Goal: Transaction & Acquisition: Purchase product/service

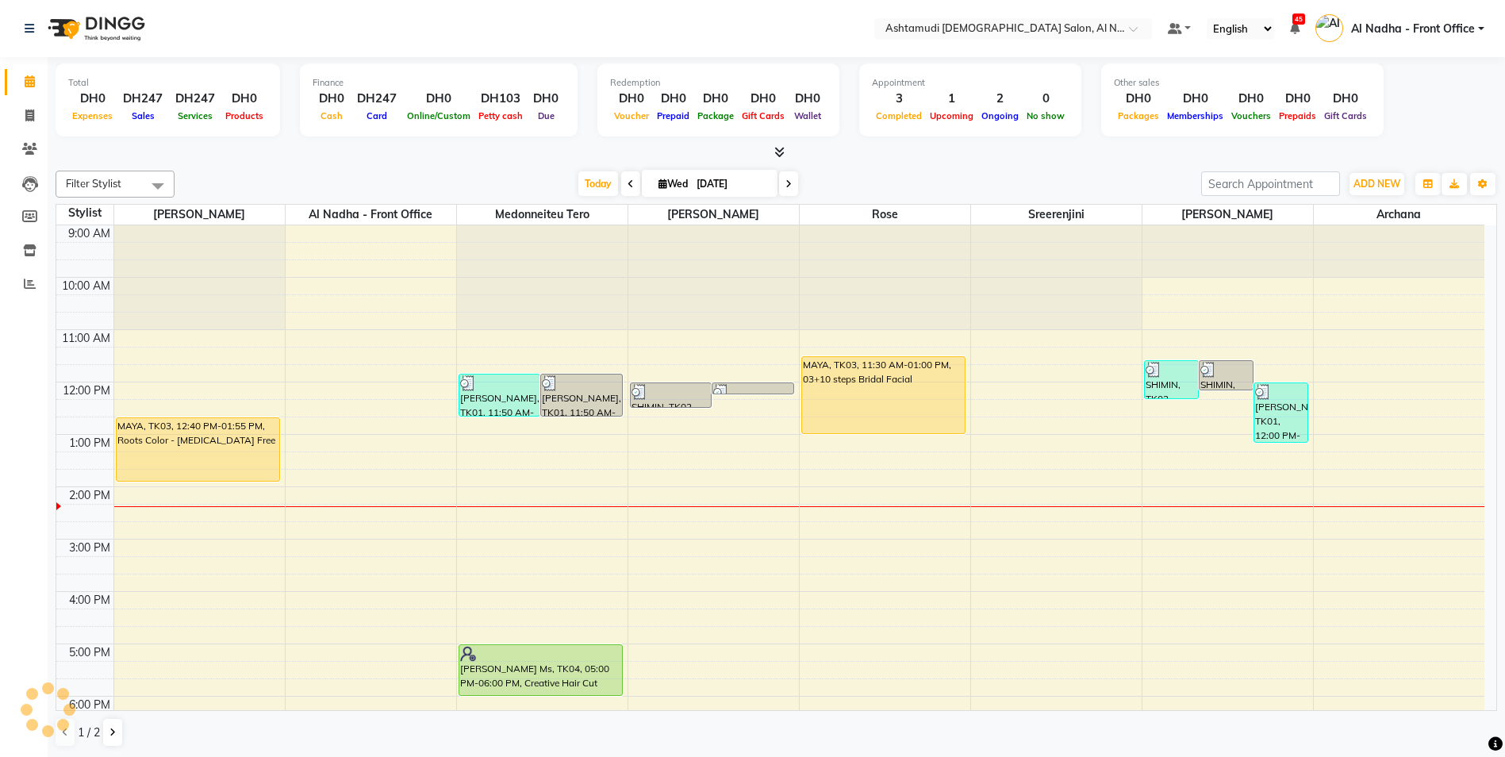
scroll to position [158, 0]
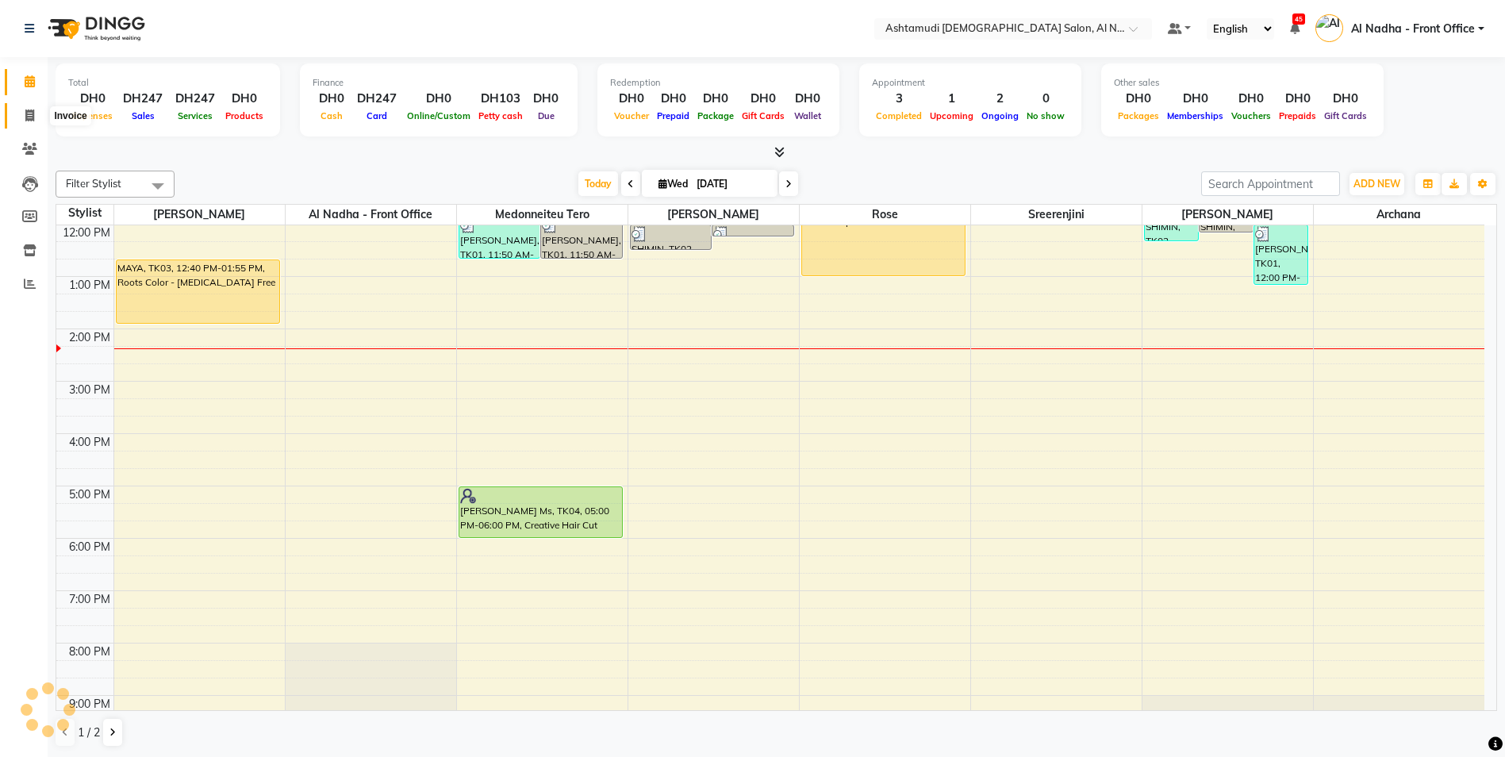
click at [32, 109] on icon at bounding box center [29, 115] width 9 height 12
select select "service"
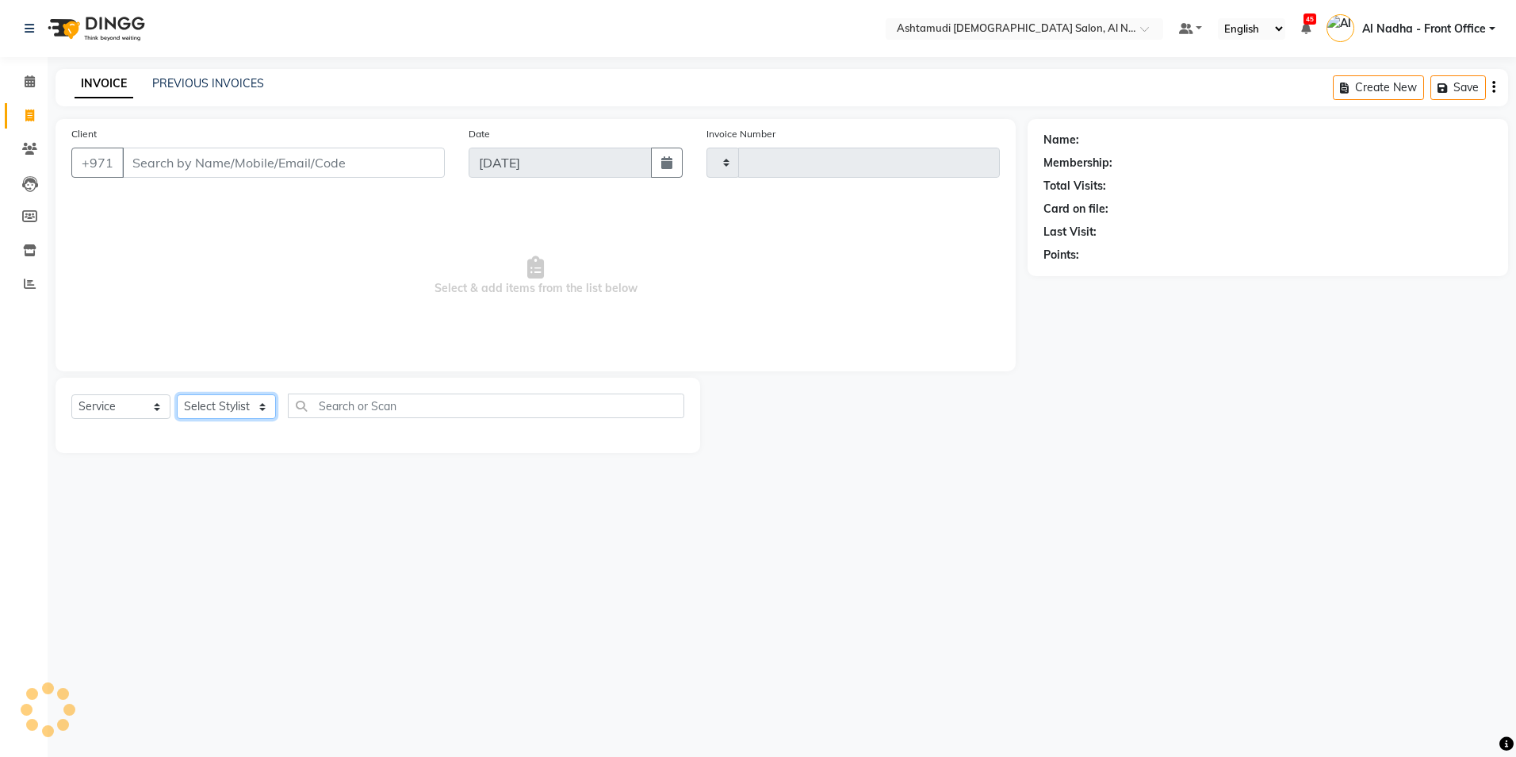
click at [195, 404] on select "Select Stylist" at bounding box center [226, 406] width 99 height 25
drag, startPoint x: 63, startPoint y: 17, endPoint x: -3, endPoint y: 118, distance: 121.4
drag, startPoint x: -3, startPoint y: 118, endPoint x: 127, endPoint y: 737, distance: 632.2
click at [127, 737] on div "Select Location × Ashtamudi [DEMOGRAPHIC_DATA] Salon, Al Nahda Default Panel My…" at bounding box center [758, 378] width 1516 height 757
click at [249, 405] on select "Select Stylist" at bounding box center [226, 406] width 99 height 25
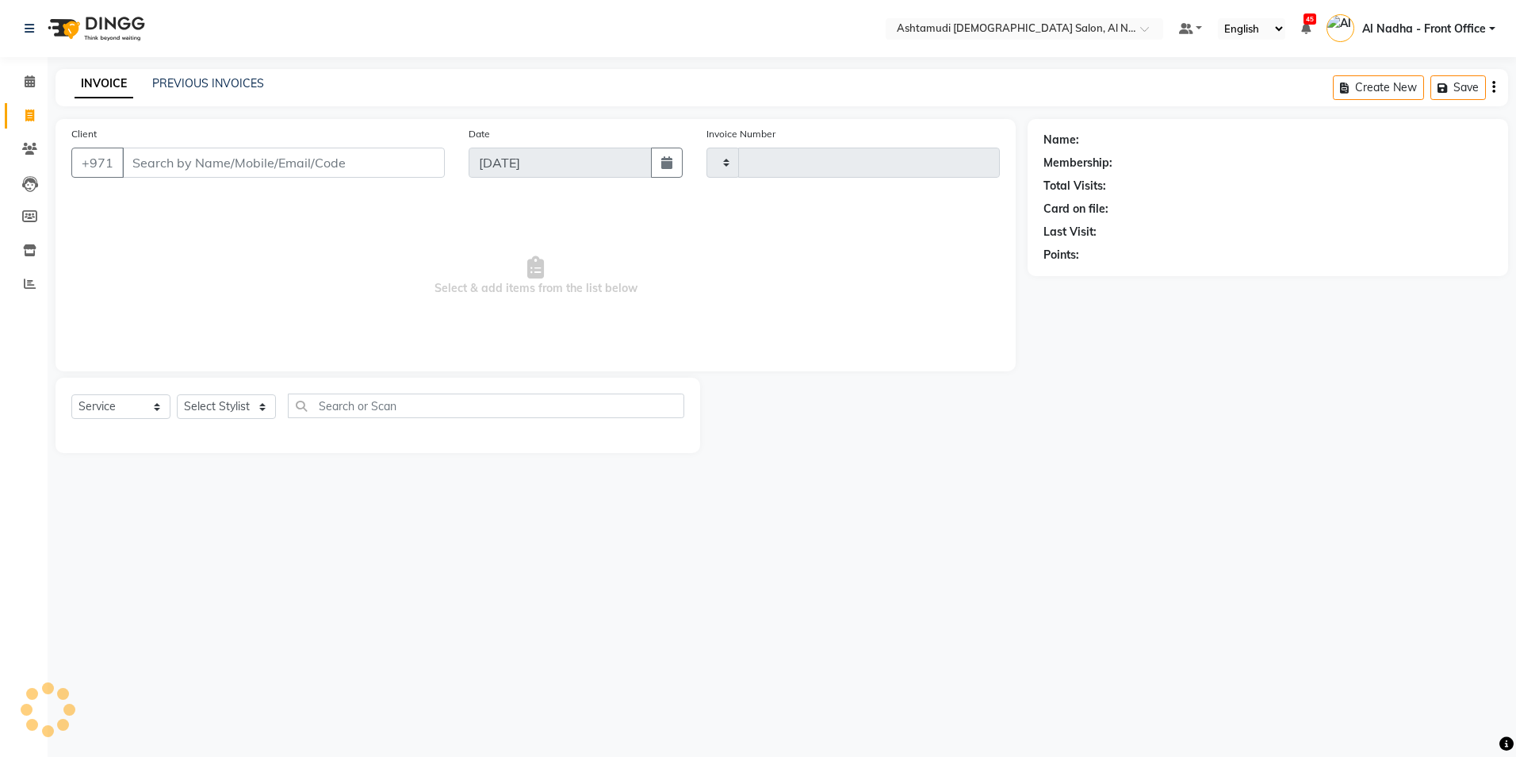
click at [262, 520] on div "Select Location × Ashtamudi [DEMOGRAPHIC_DATA] Salon, Al Nahda Default Panel My…" at bounding box center [758, 378] width 1516 height 757
click at [136, 419] on select "Select Service Product Membership Package Voucher Prepaid Gift Card" at bounding box center [120, 406] width 99 height 25
click at [235, 515] on div "Select Location × Ashtamudi [DEMOGRAPHIC_DATA] Salon, Al Nahda Default Panel My…" at bounding box center [758, 378] width 1516 height 757
click at [260, 414] on select "Select Stylist" at bounding box center [226, 406] width 99 height 25
click at [289, 497] on div "Select Location × Ashtamudi [DEMOGRAPHIC_DATA] Salon, Al Nahda Default Panel My…" at bounding box center [758, 378] width 1516 height 757
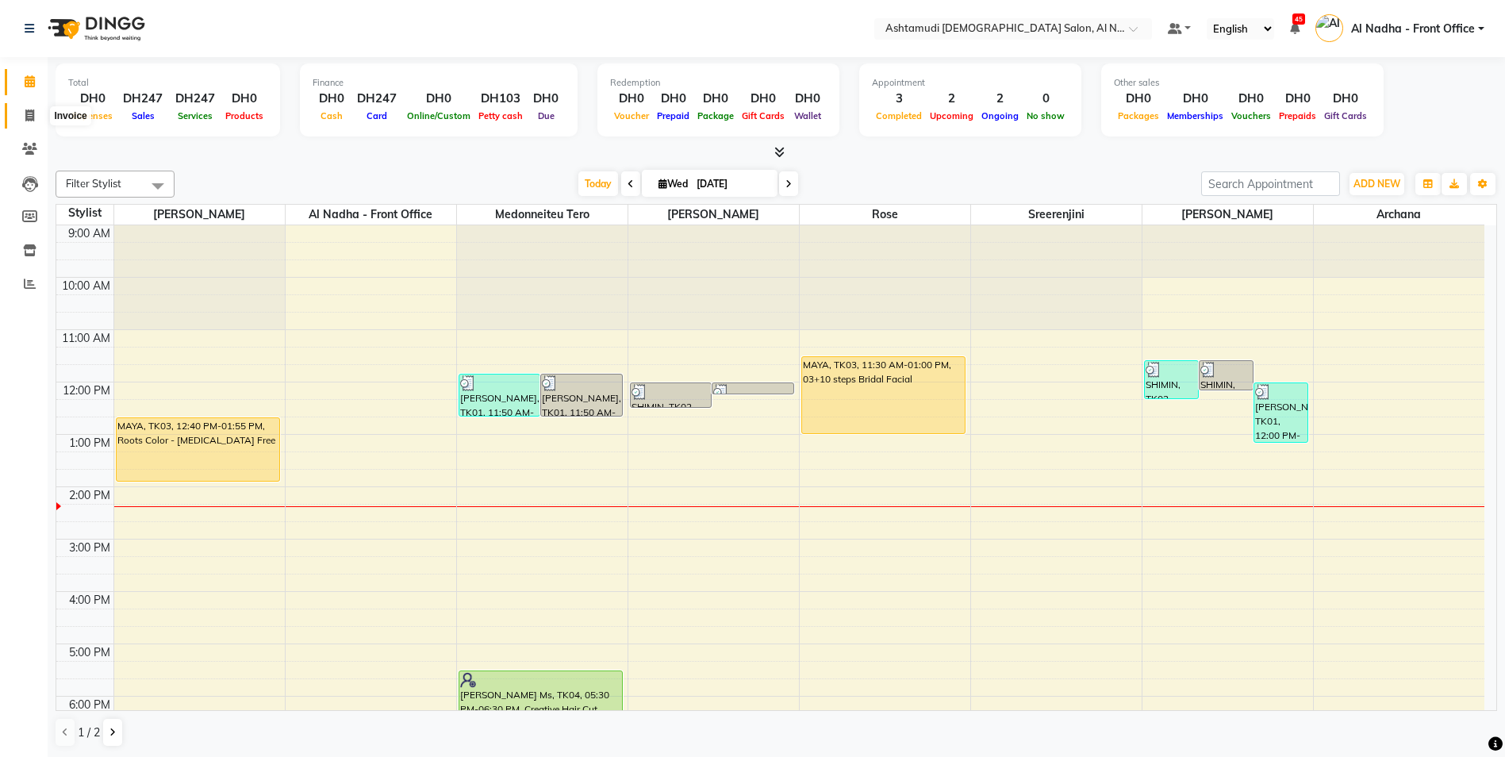
click at [29, 118] on icon at bounding box center [29, 115] width 9 height 12
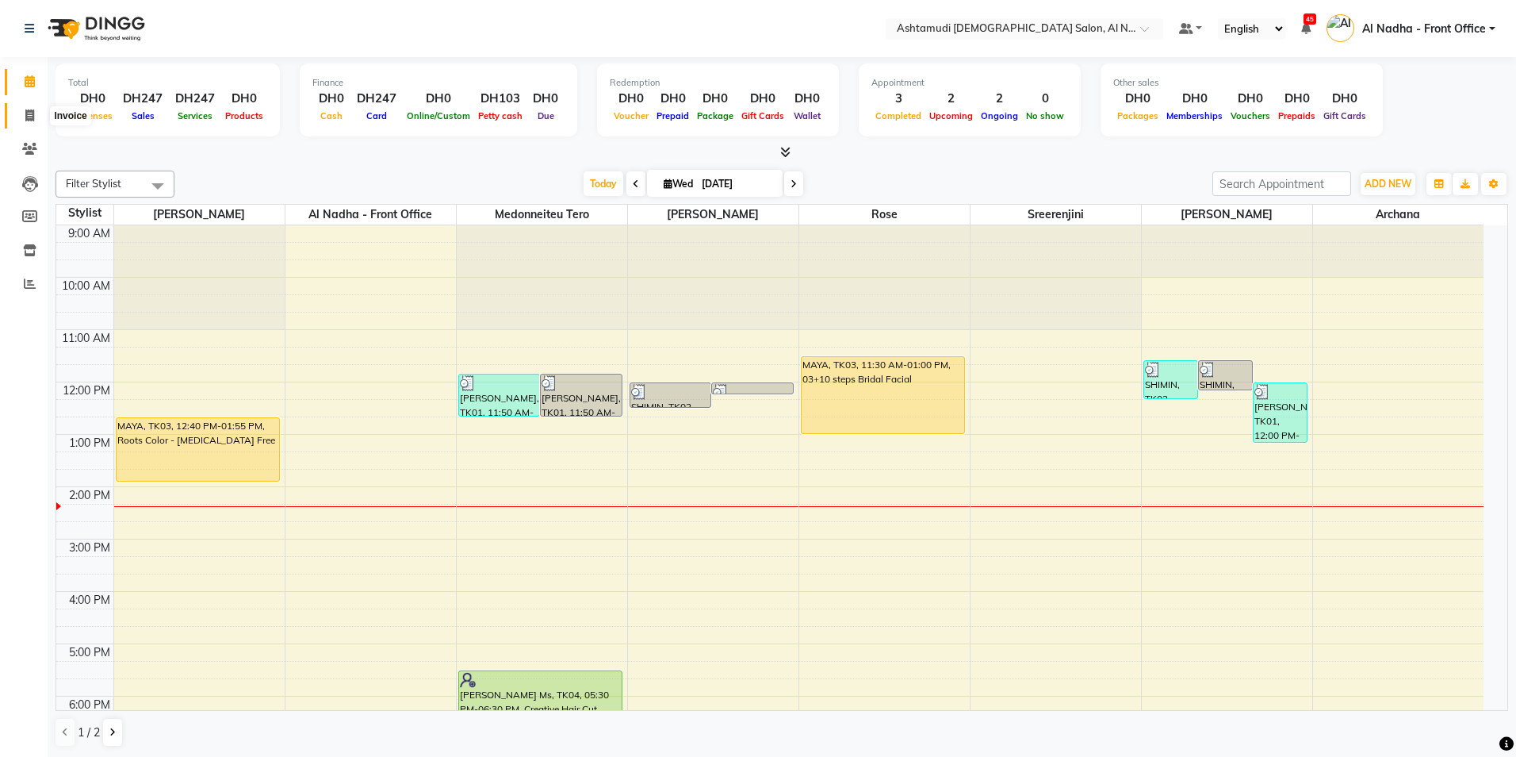
select select "service"
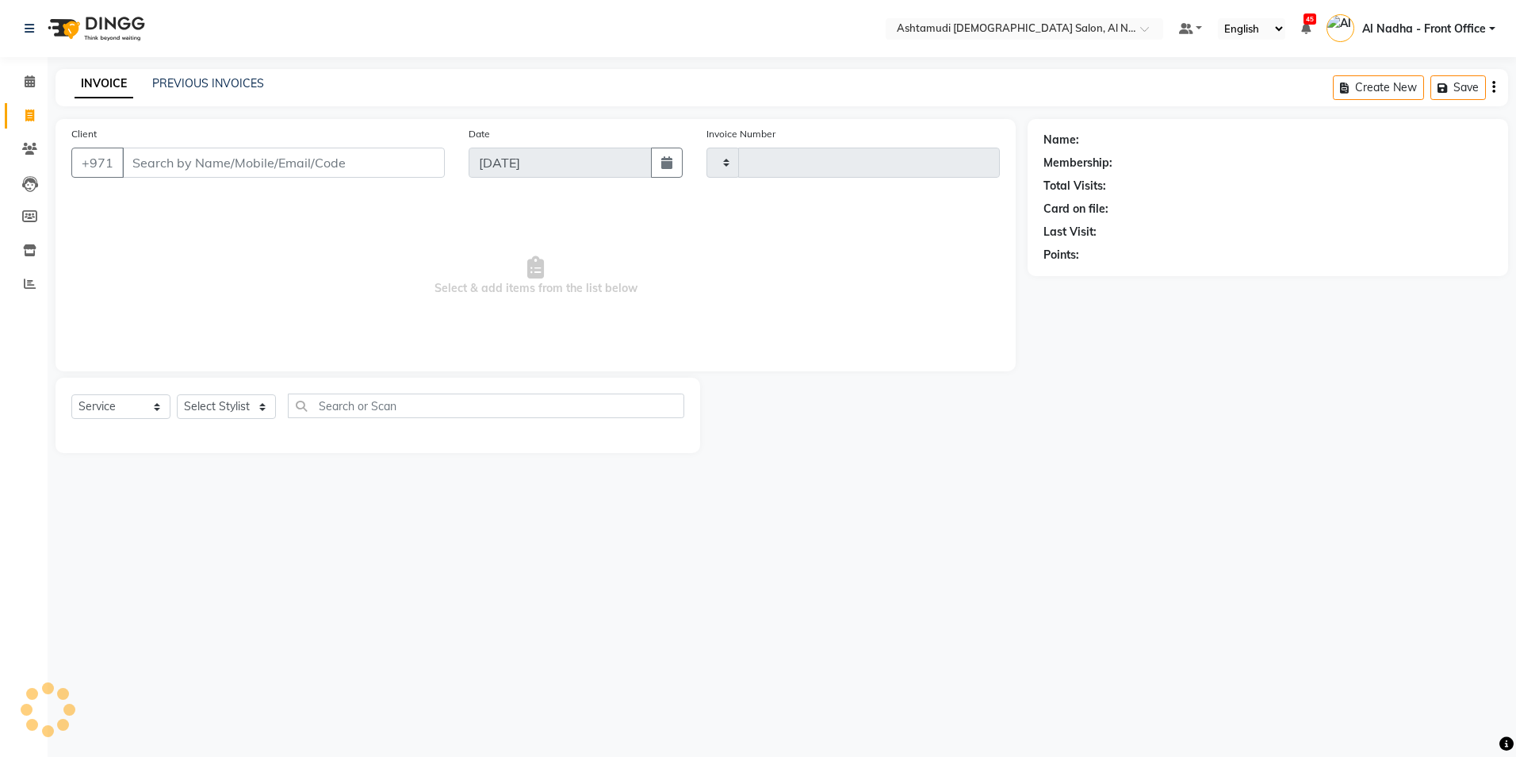
type input "2236"
select select "7088"
click at [233, 412] on select "Select Stylist Al Nadha - Front Office Archana Medonneiteu Tero [PERSON_NAME] […" at bounding box center [239, 406] width 125 height 25
select select "59093"
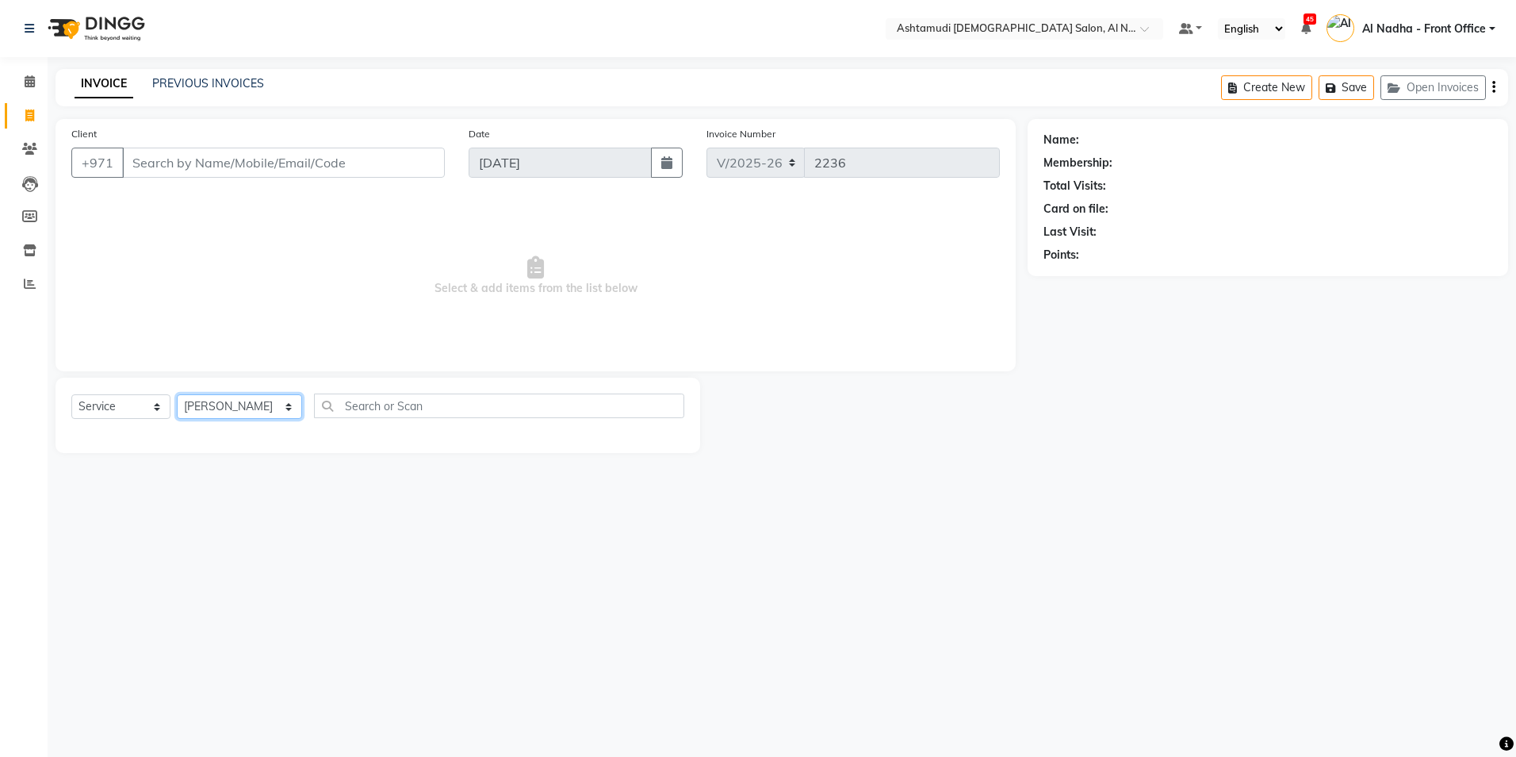
click at [177, 394] on select "Select Stylist Al Nadha - Front Office Archana Medonneiteu Tero [PERSON_NAME] […" at bounding box center [239, 406] width 125 height 25
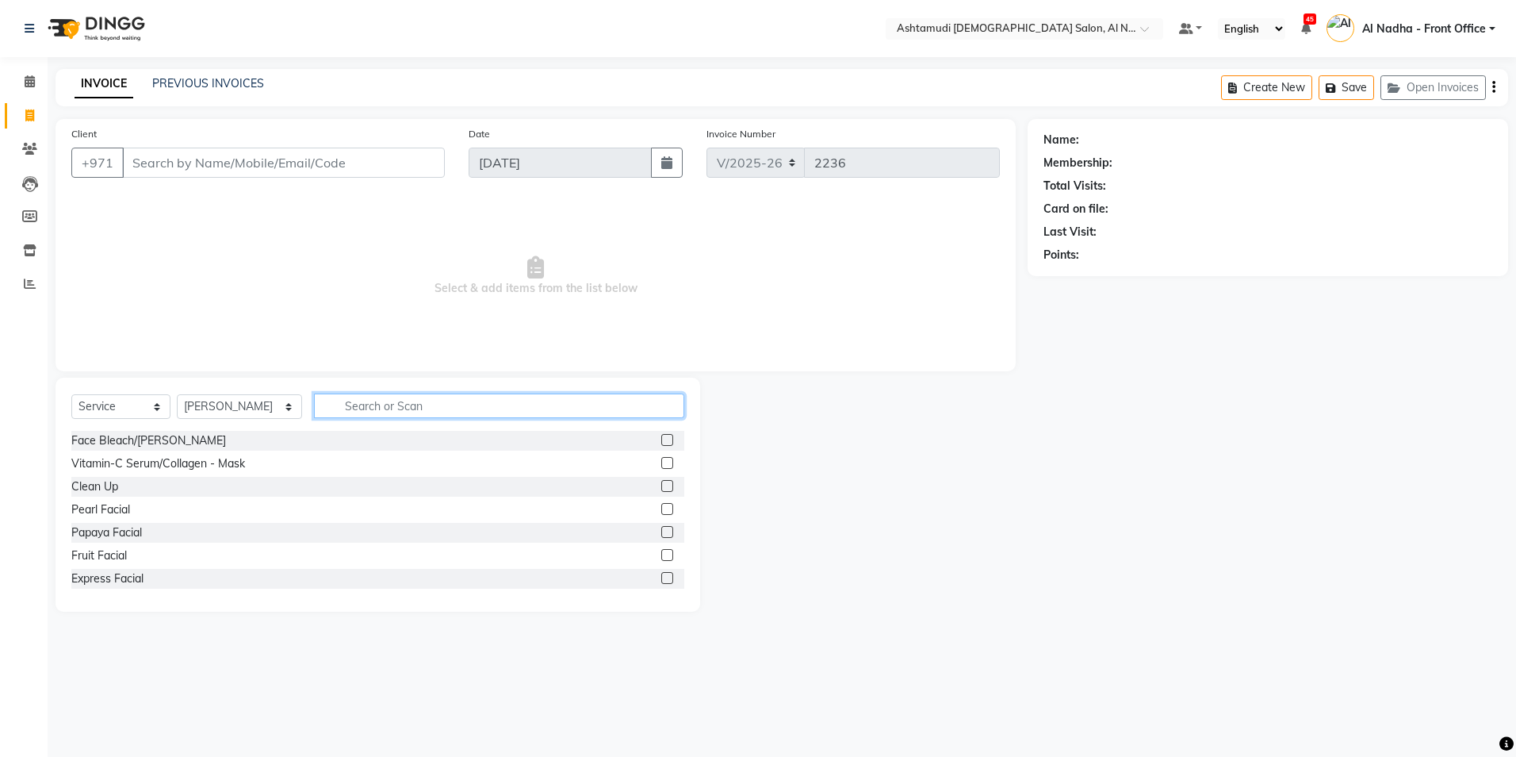
click at [371, 407] on input "text" at bounding box center [499, 405] width 370 height 25
type input "R"
type input "EYE"
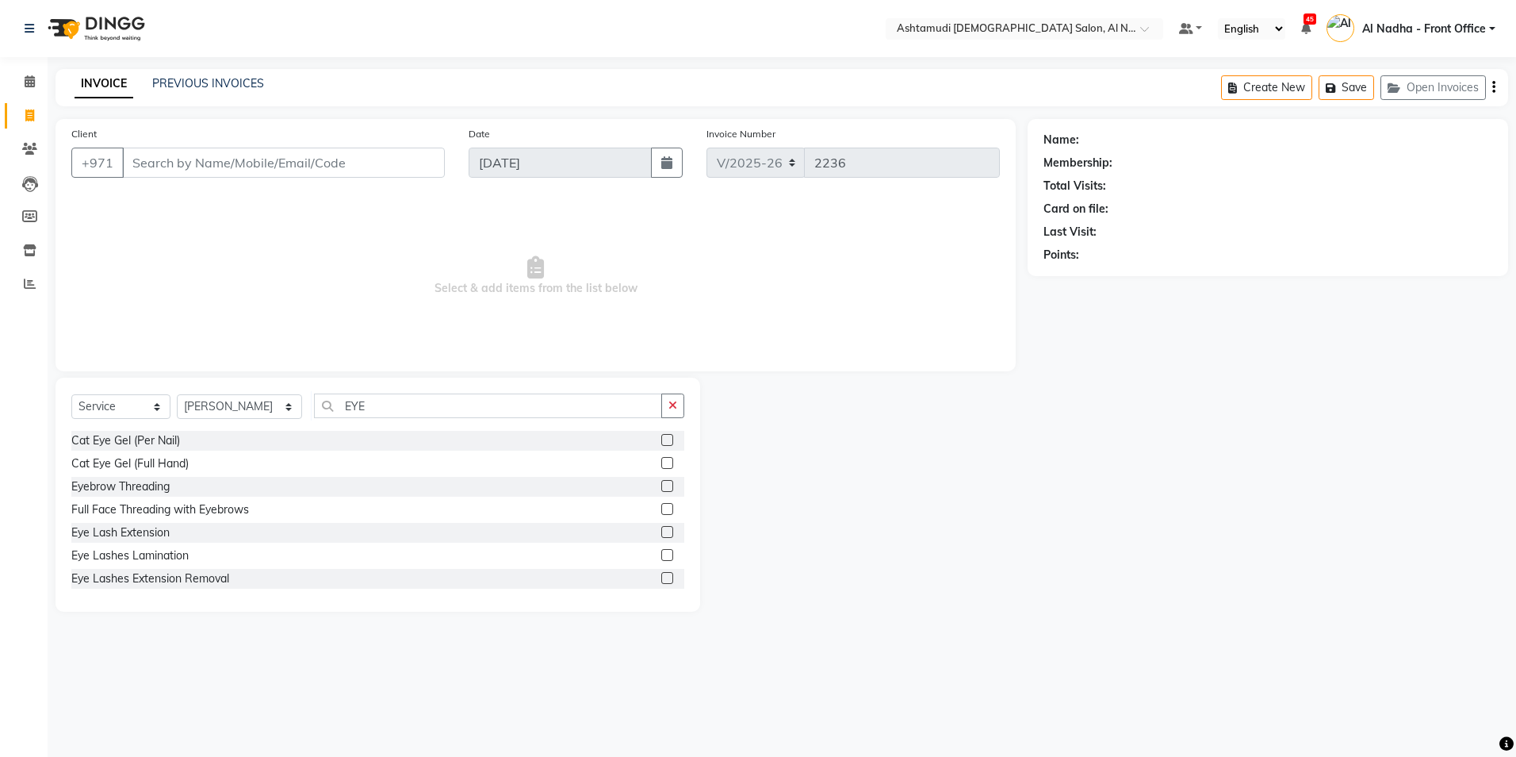
click at [661, 487] on label at bounding box center [667, 486] width 12 height 12
click at [661, 487] on input "checkbox" at bounding box center [666, 486] width 10 height 10
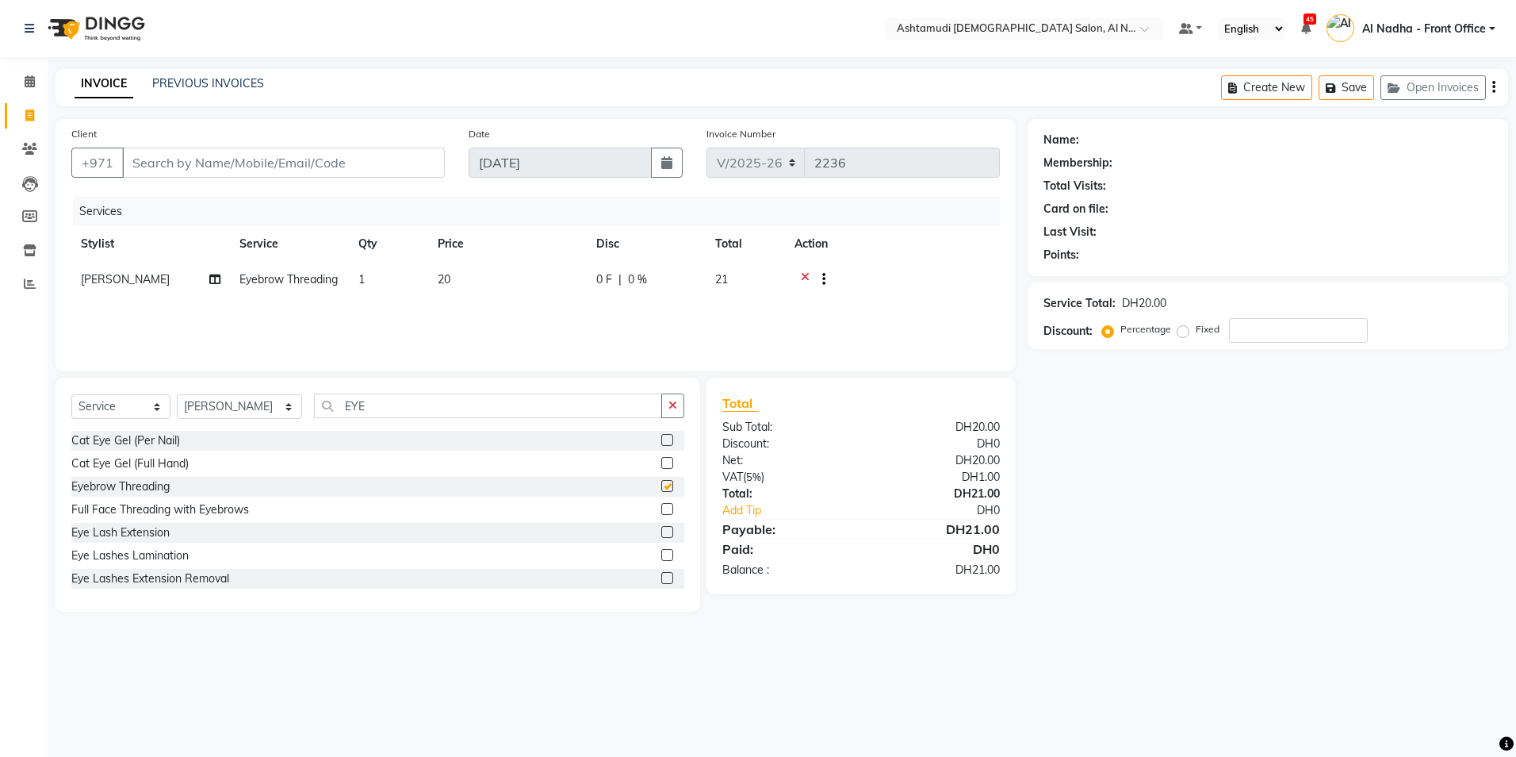
checkbox input "false"
click at [410, 423] on div "Select Service Product Membership Package Voucher Prepaid Gift Card Select Styl…" at bounding box center [377, 411] width 613 height 37
click at [411, 413] on input "EYE" at bounding box center [487, 405] width 347 height 25
type input "E"
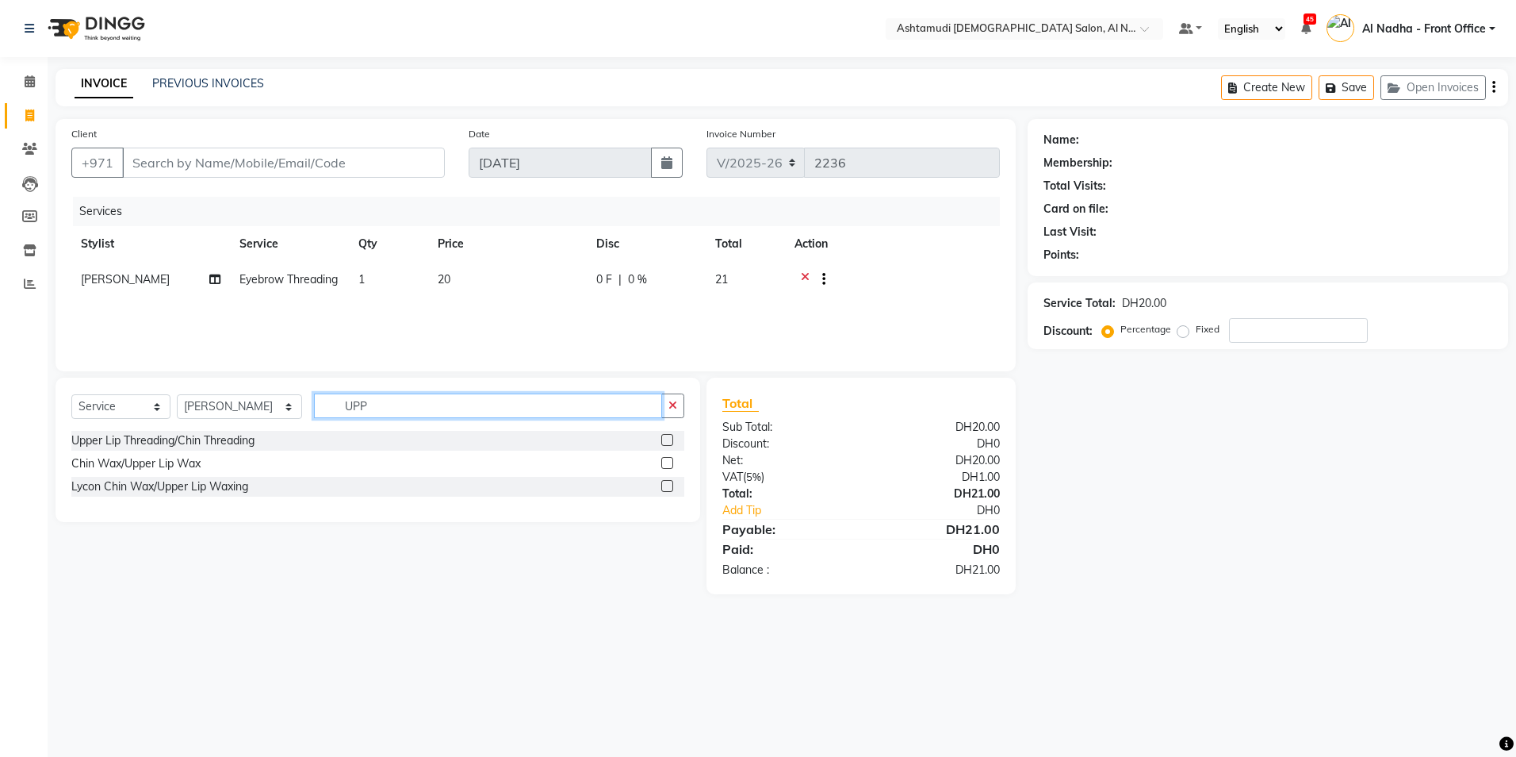
type input "UPP"
click at [671, 440] on label at bounding box center [667, 440] width 12 height 12
click at [671, 440] on input "checkbox" at bounding box center [666, 440] width 10 height 10
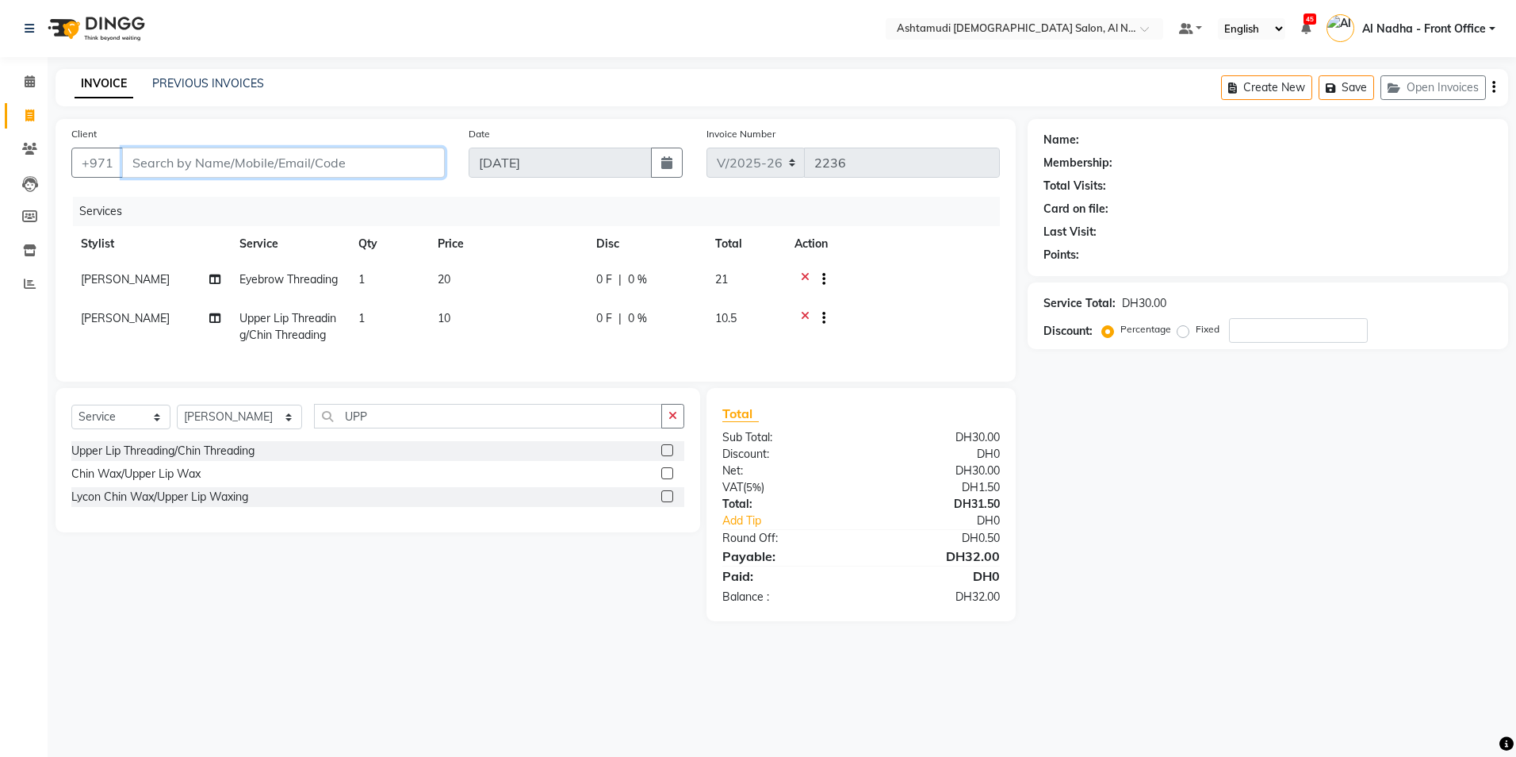
click at [186, 155] on input "Client" at bounding box center [283, 163] width 323 height 30
click at [669, 456] on label at bounding box center [667, 450] width 12 height 12
click at [669, 456] on input "checkbox" at bounding box center [666, 451] width 10 height 10
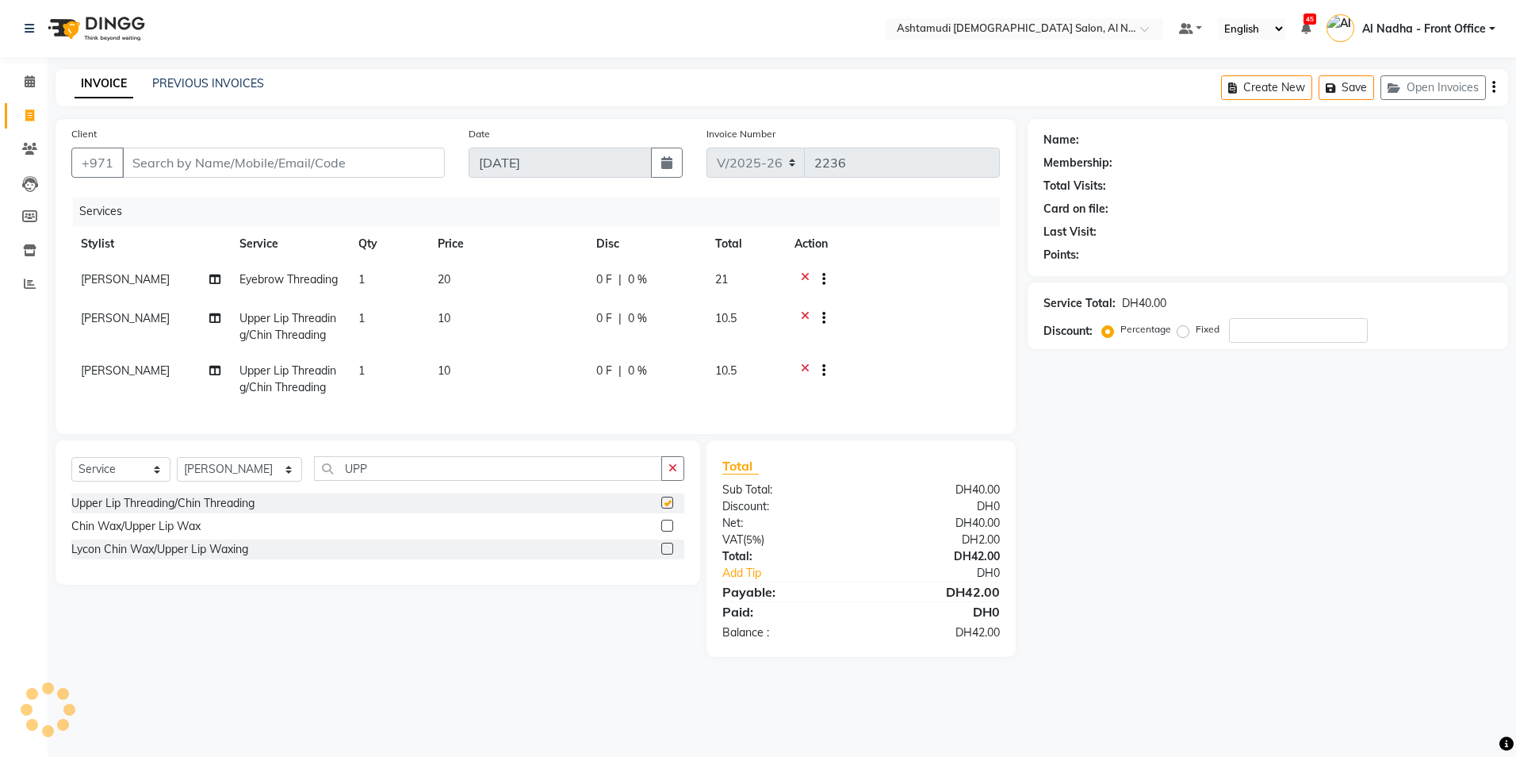
checkbox input "false"
click at [240, 155] on input "Client" at bounding box center [283, 163] width 323 height 30
type input "5"
type input "0"
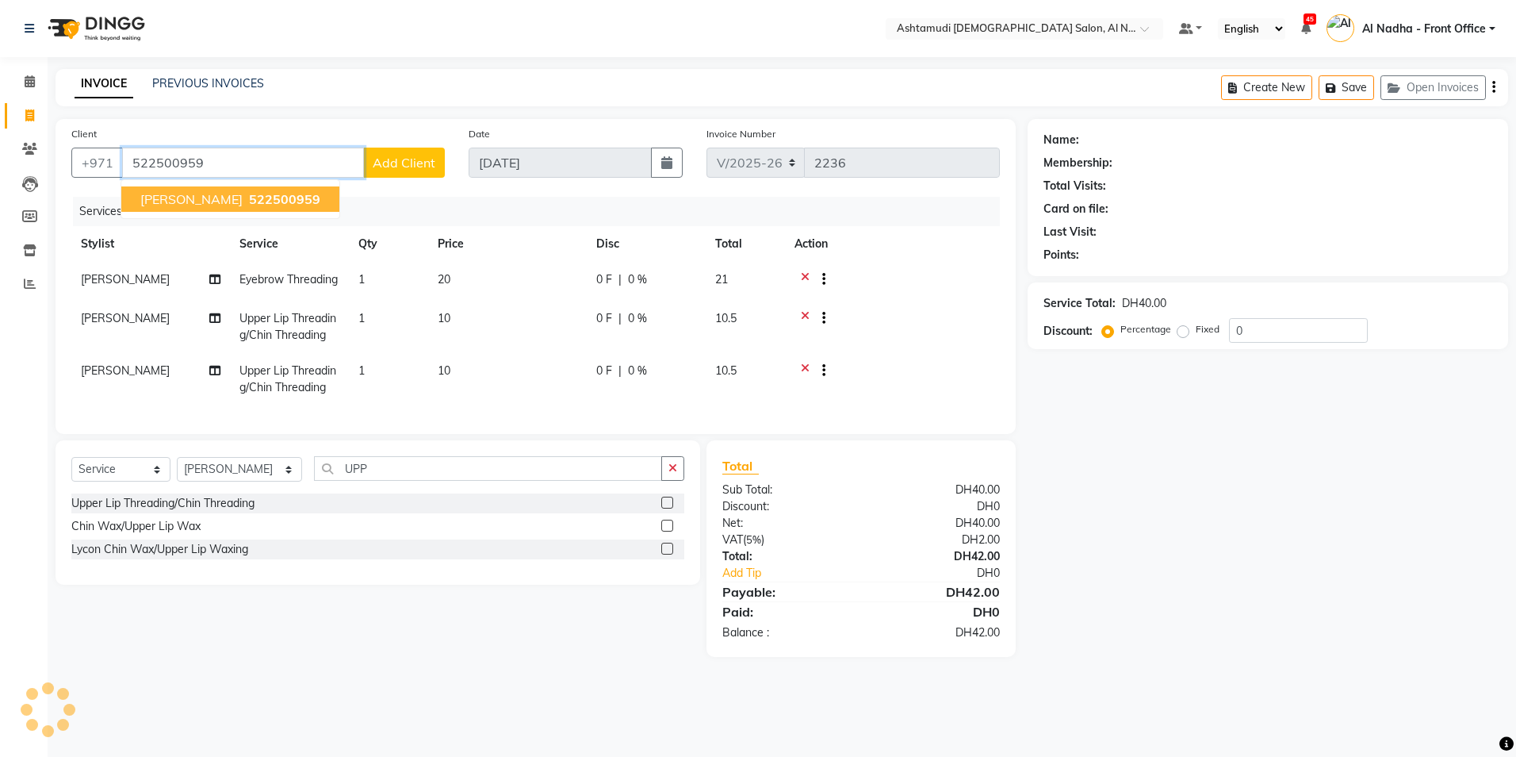
click at [175, 201] on span "[PERSON_NAME]" at bounding box center [191, 199] width 102 height 16
type input "522500959"
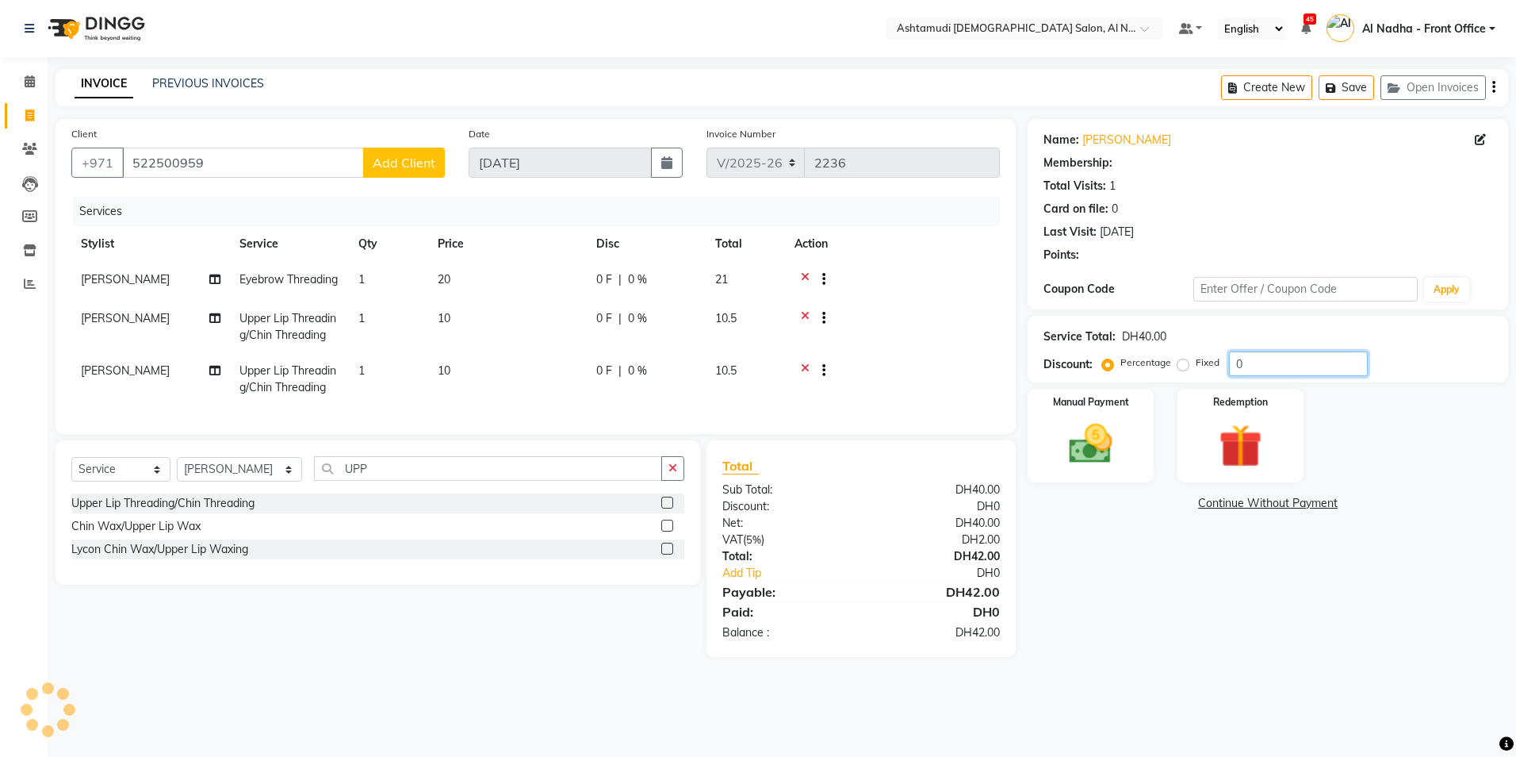
click at [1285, 366] on input "0" at bounding box center [1298, 363] width 139 height 25
type input "025"
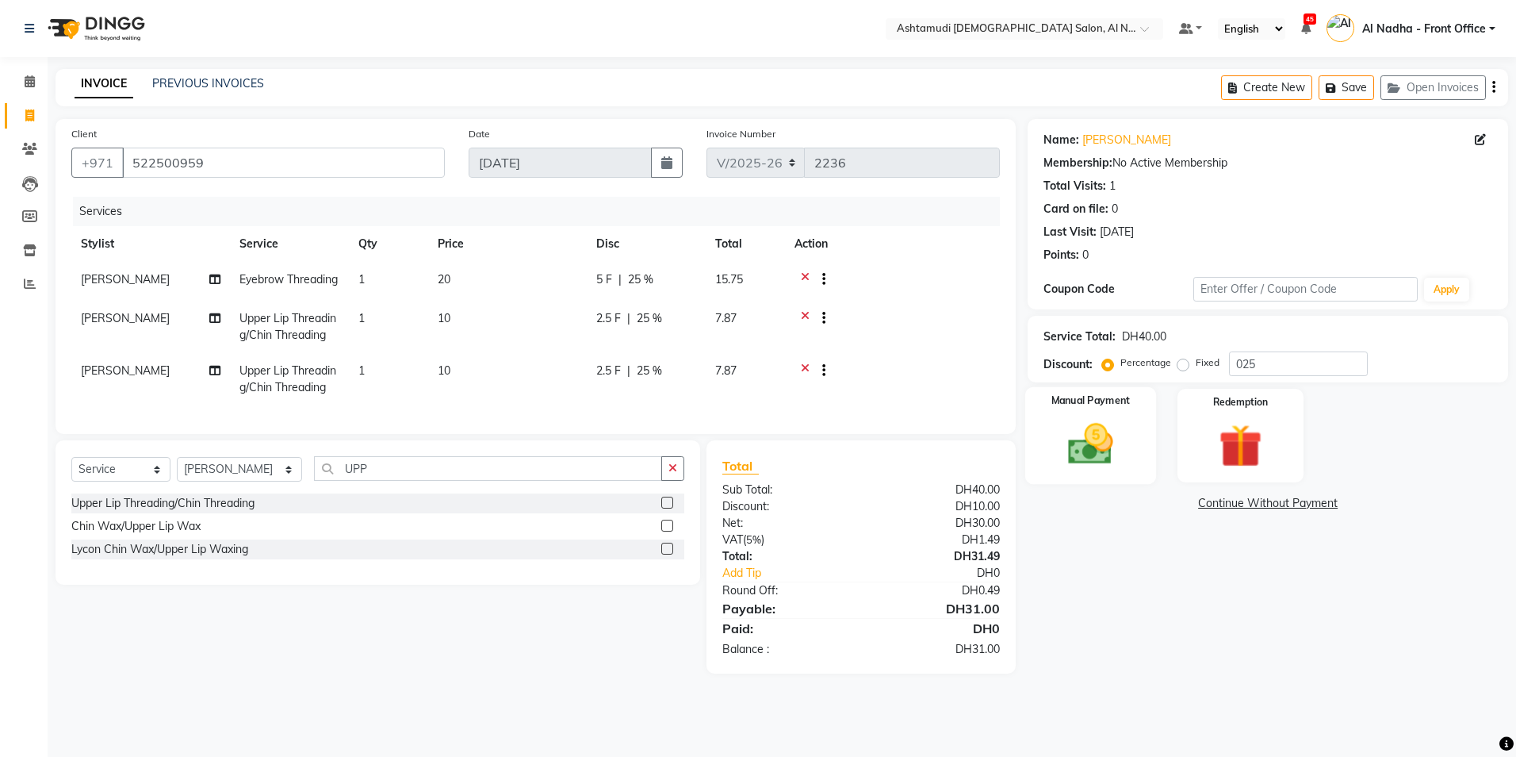
click at [1078, 447] on img at bounding box center [1091, 444] width 74 height 52
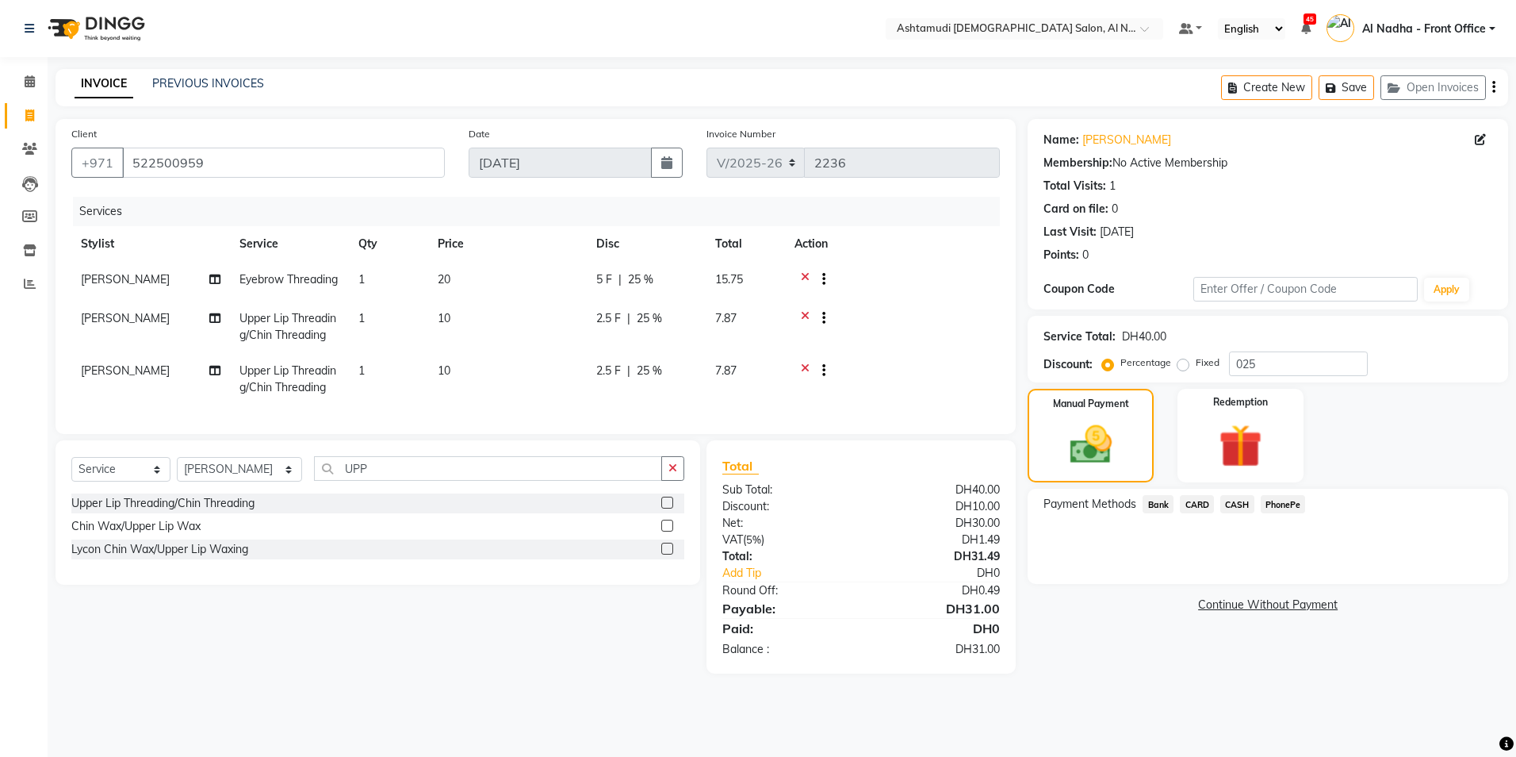
click at [1199, 508] on span "CARD" at bounding box center [1197, 504] width 34 height 18
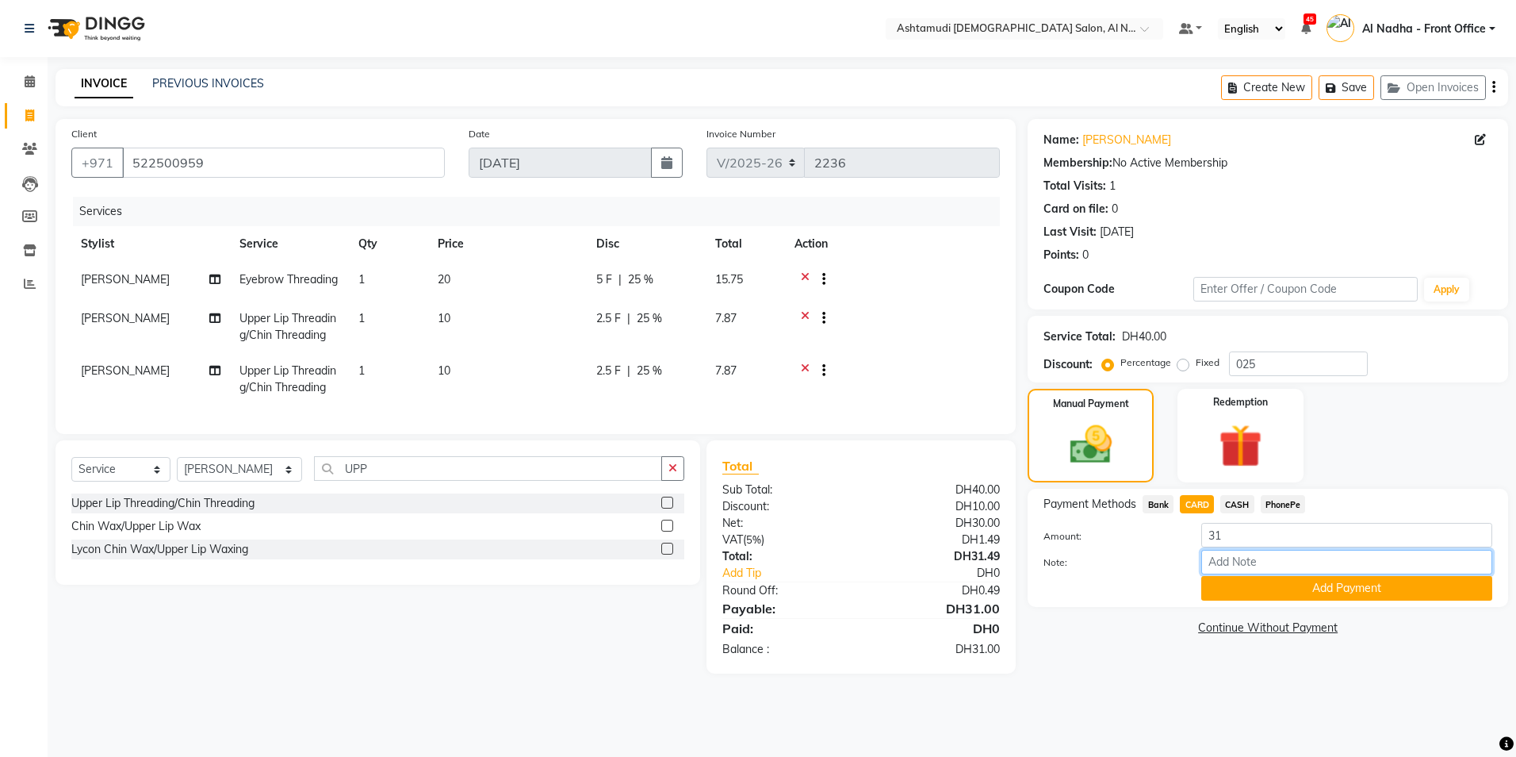
click at [1225, 559] on input "Note:" at bounding box center [1347, 562] width 291 height 25
type input "sreerenjini"
click at [1336, 586] on button "Add Payment" at bounding box center [1347, 588] width 291 height 25
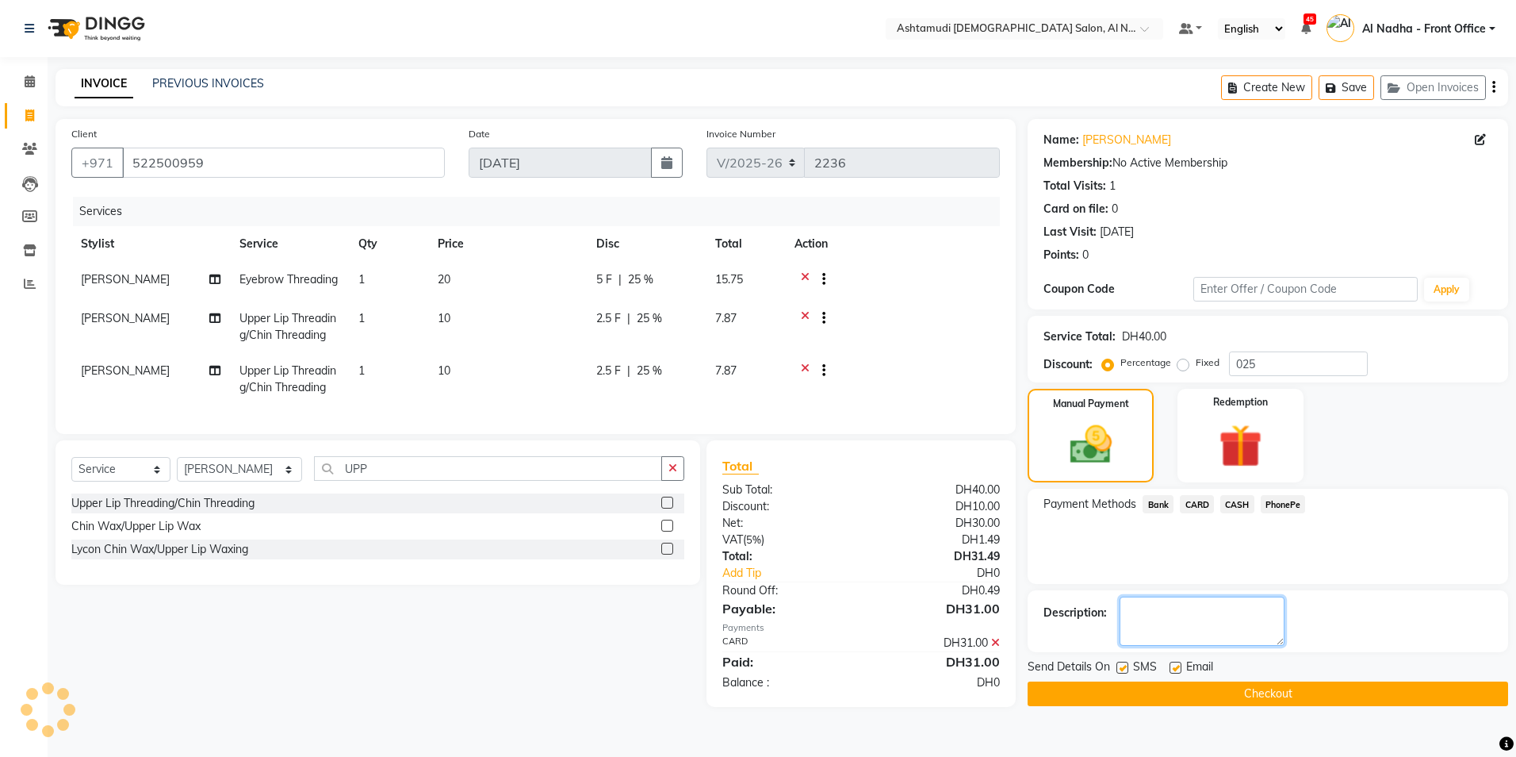
click at [1221, 632] on textarea at bounding box center [1202, 620] width 165 height 49
type textarea "3849"
click at [1199, 706] on button "Checkout" at bounding box center [1268, 693] width 481 height 25
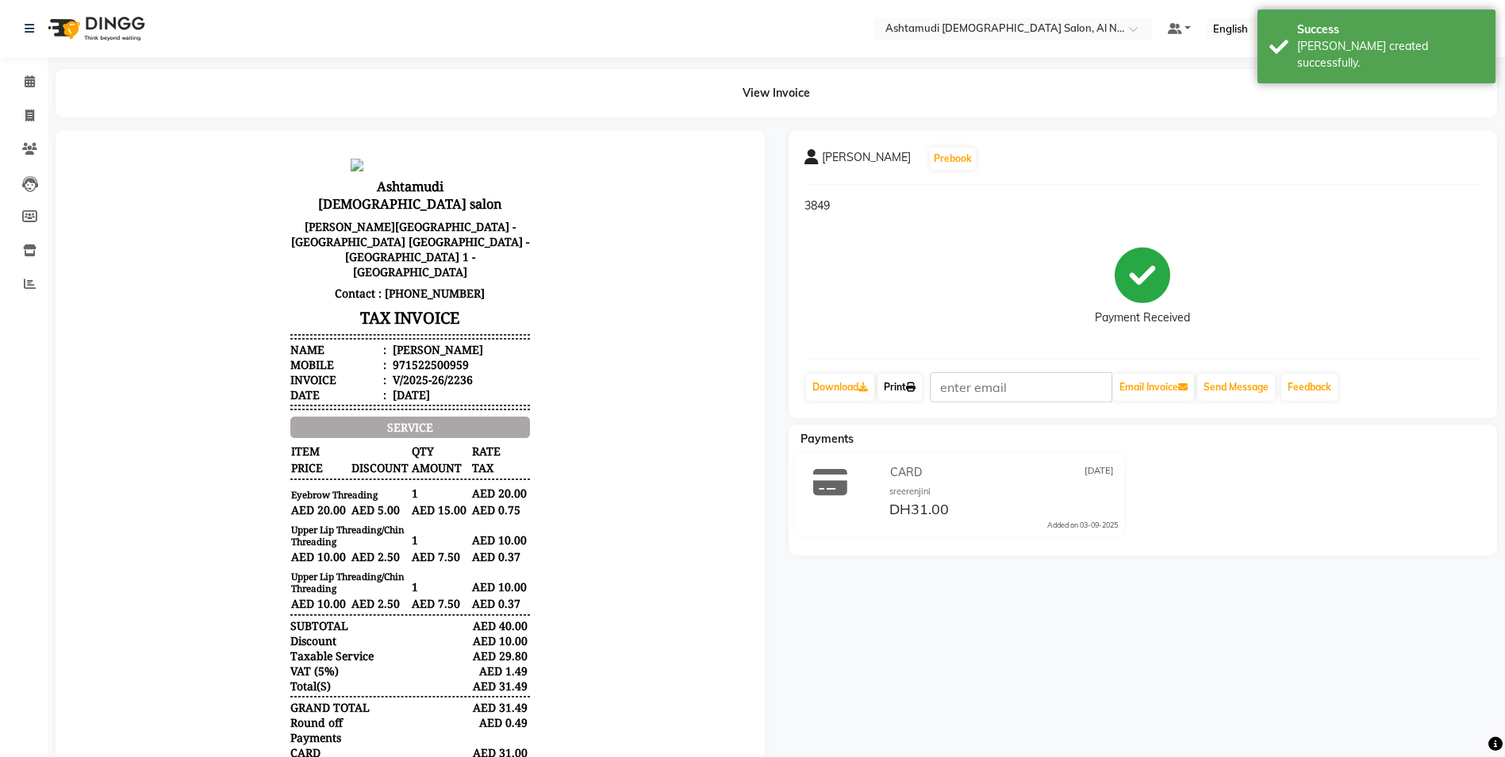
click at [904, 383] on link "Print" at bounding box center [899, 387] width 44 height 27
click at [26, 79] on icon at bounding box center [30, 81] width 10 height 12
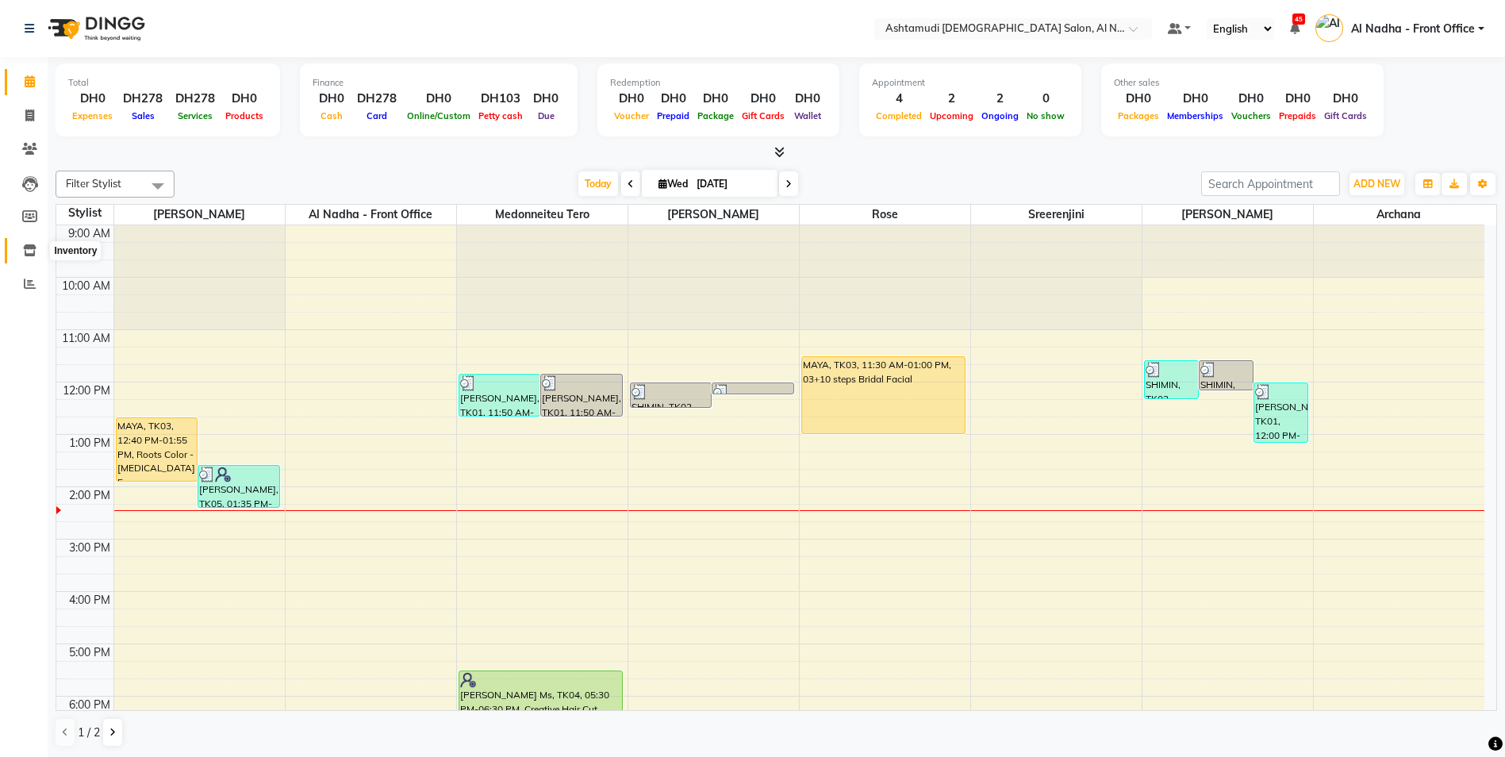
click at [33, 244] on icon at bounding box center [29, 250] width 13 height 12
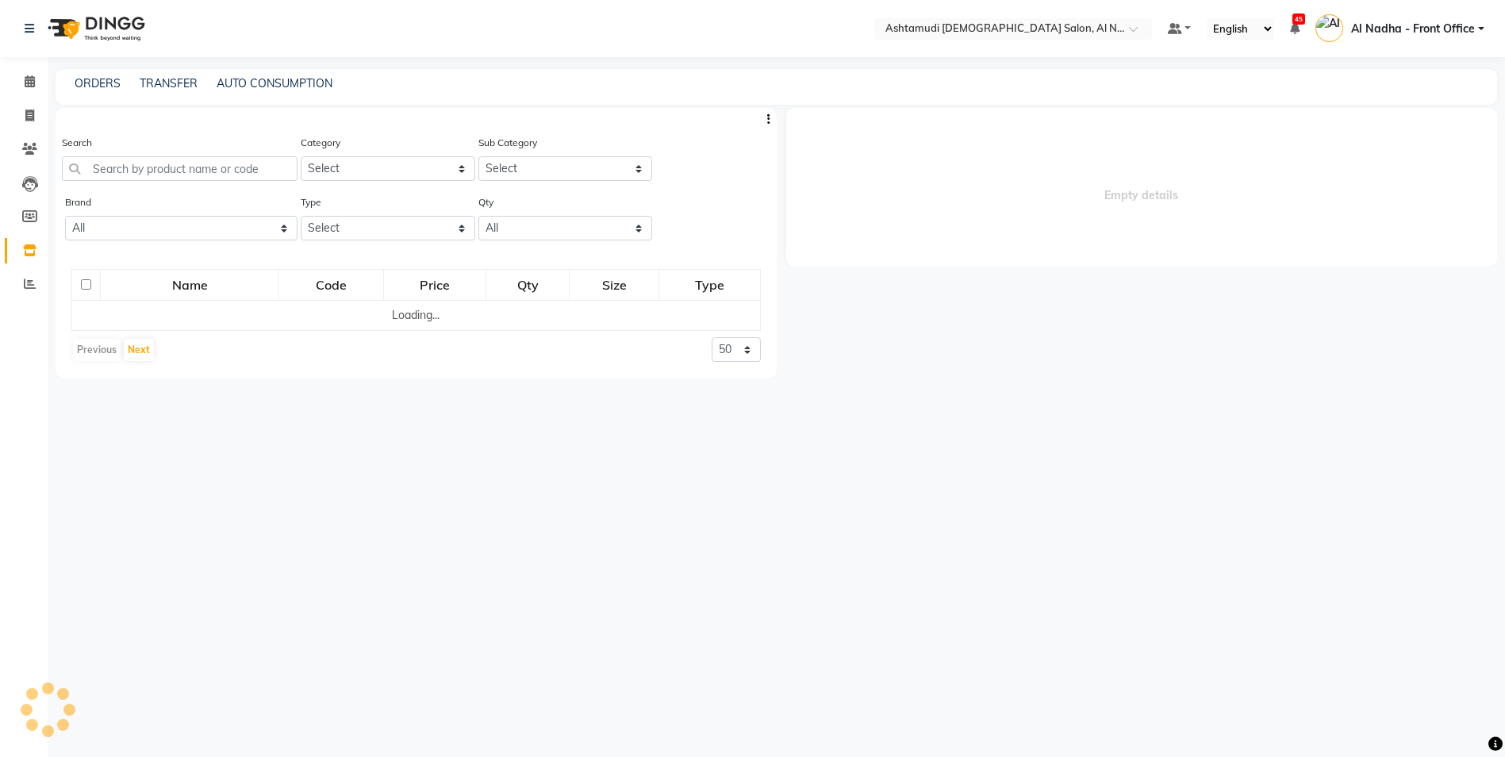
select select
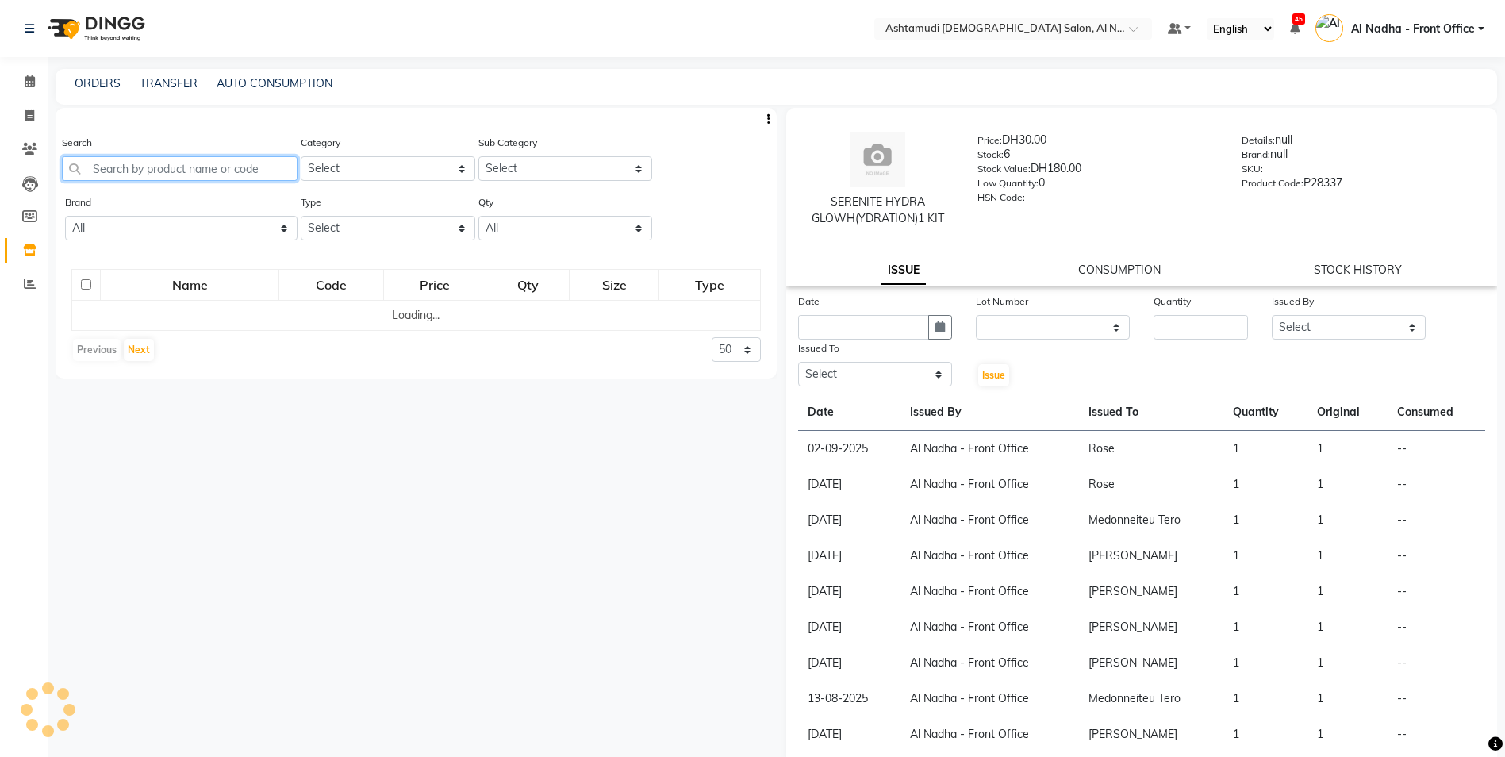
click at [113, 157] on input "text" at bounding box center [180, 168] width 236 height 25
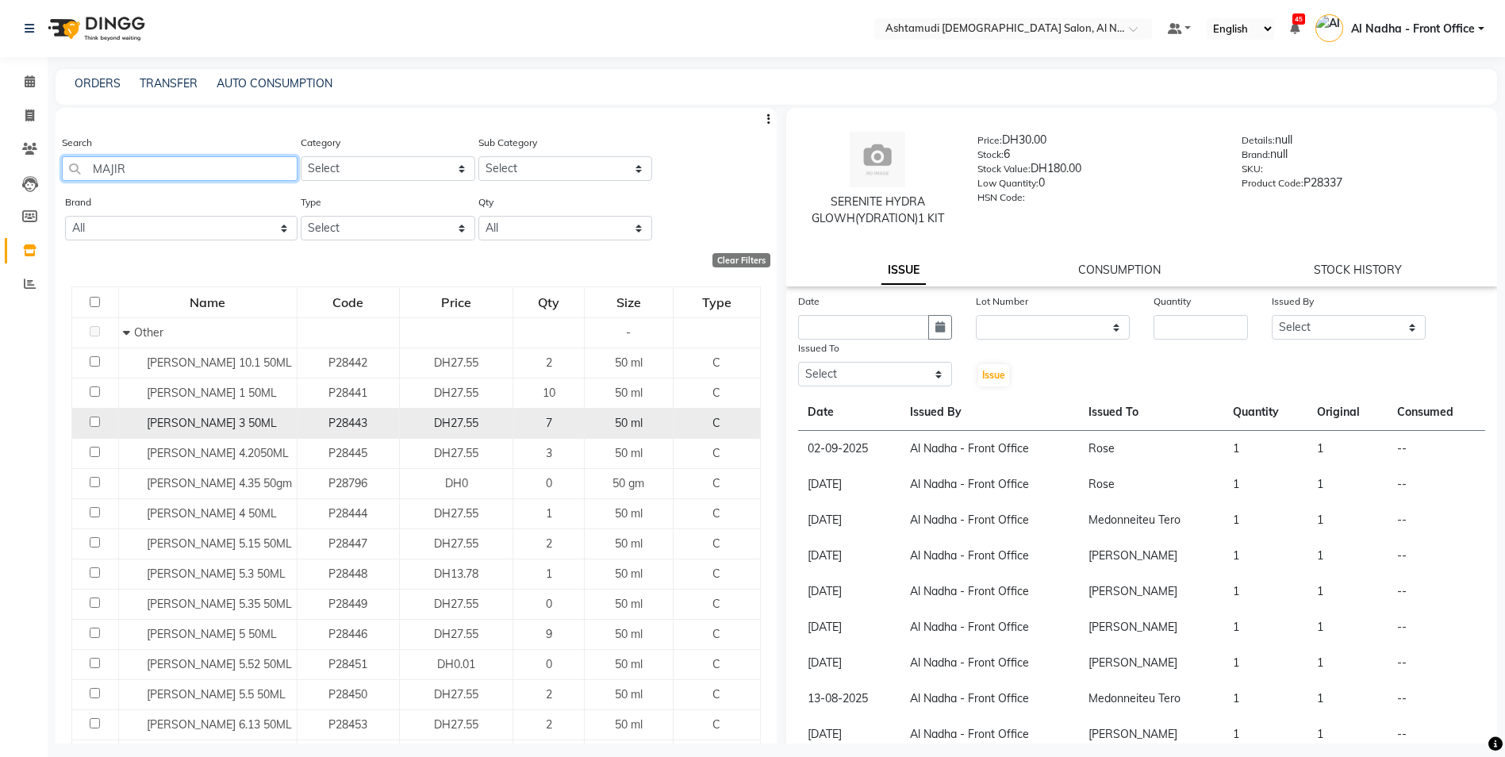
type input "MAJIR"
click at [97, 421] on input "checkbox" at bounding box center [95, 421] width 10 height 10
checkbox input "true"
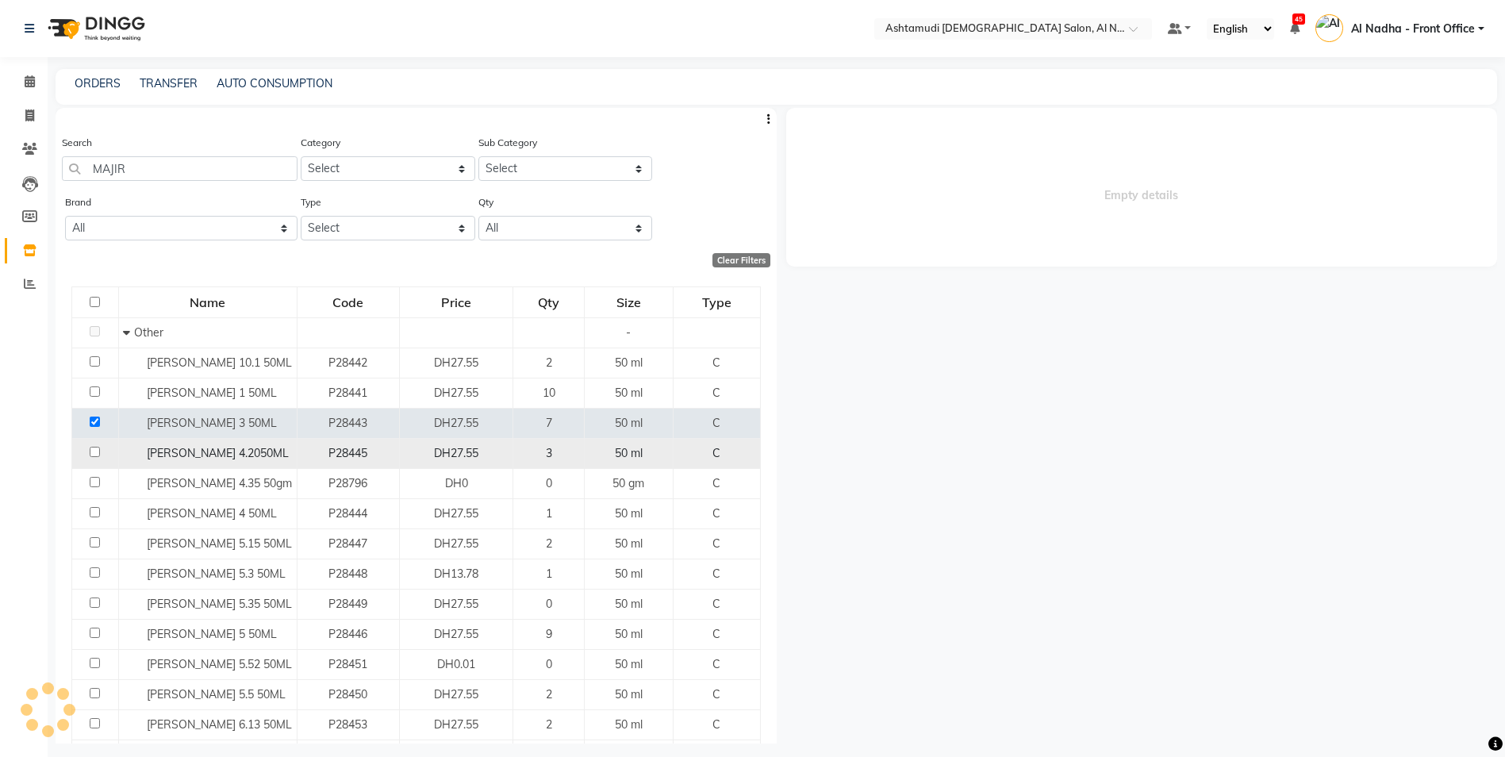
select select
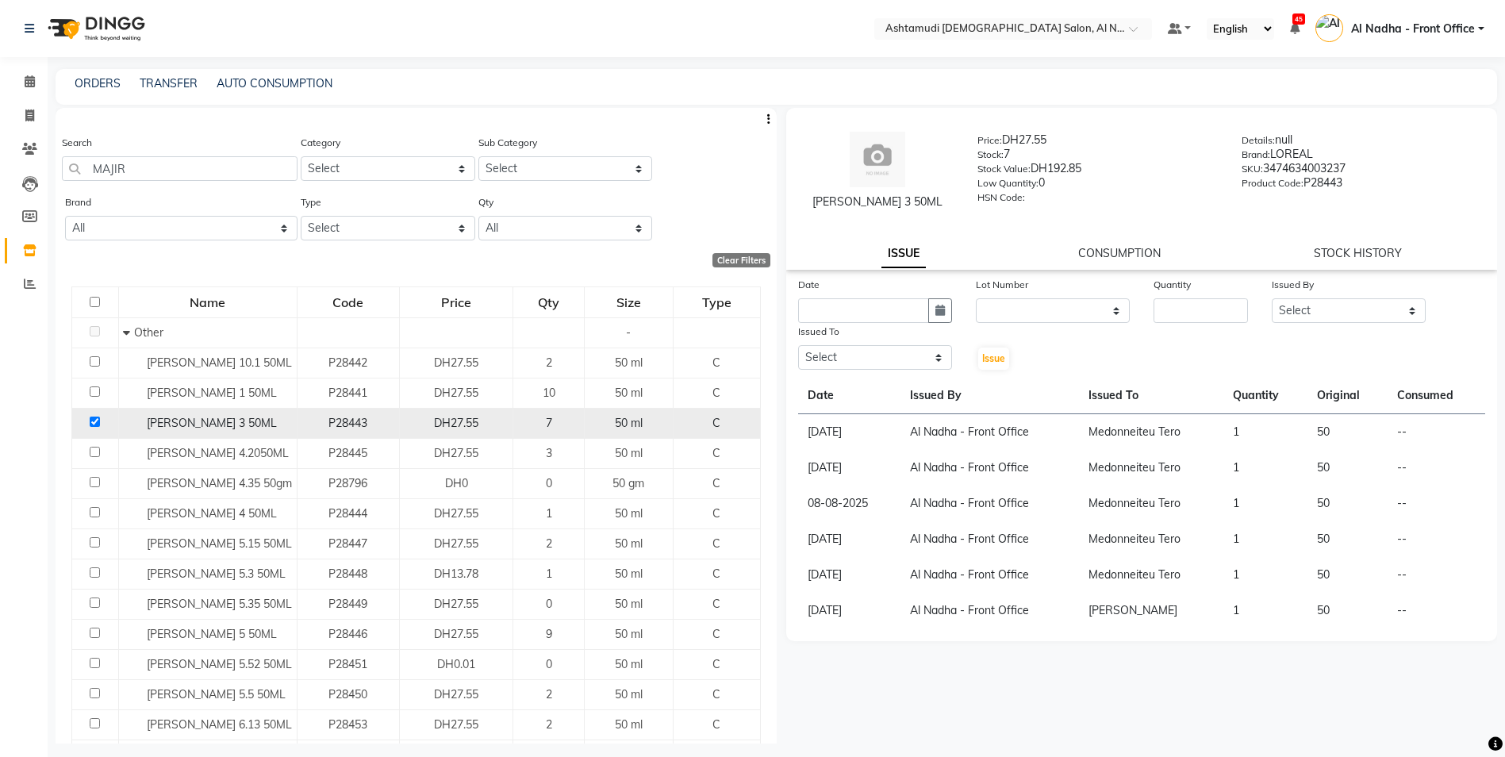
click at [95, 421] on input "checkbox" at bounding box center [95, 421] width 10 height 10
checkbox input "false"
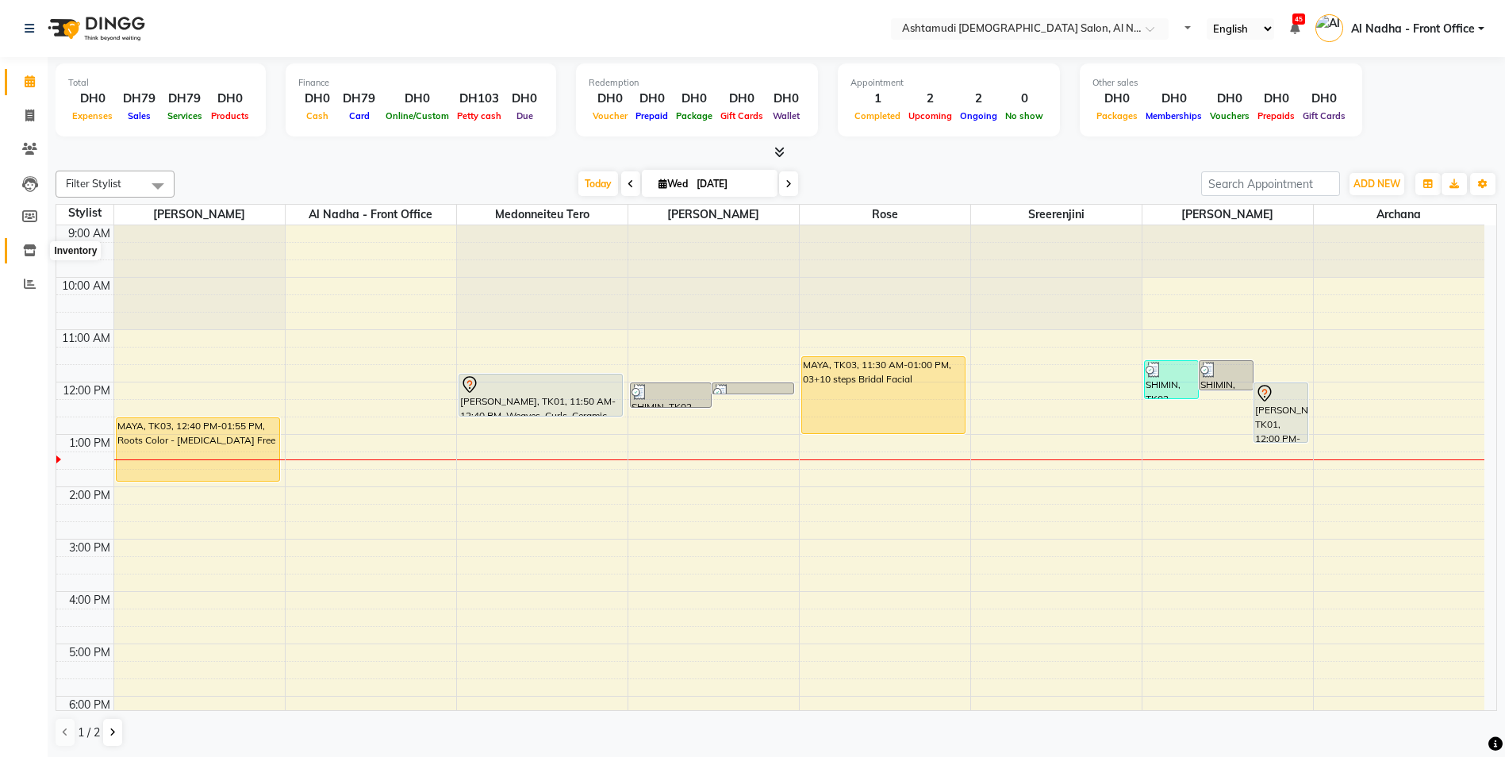
click at [30, 246] on icon at bounding box center [29, 250] width 13 height 12
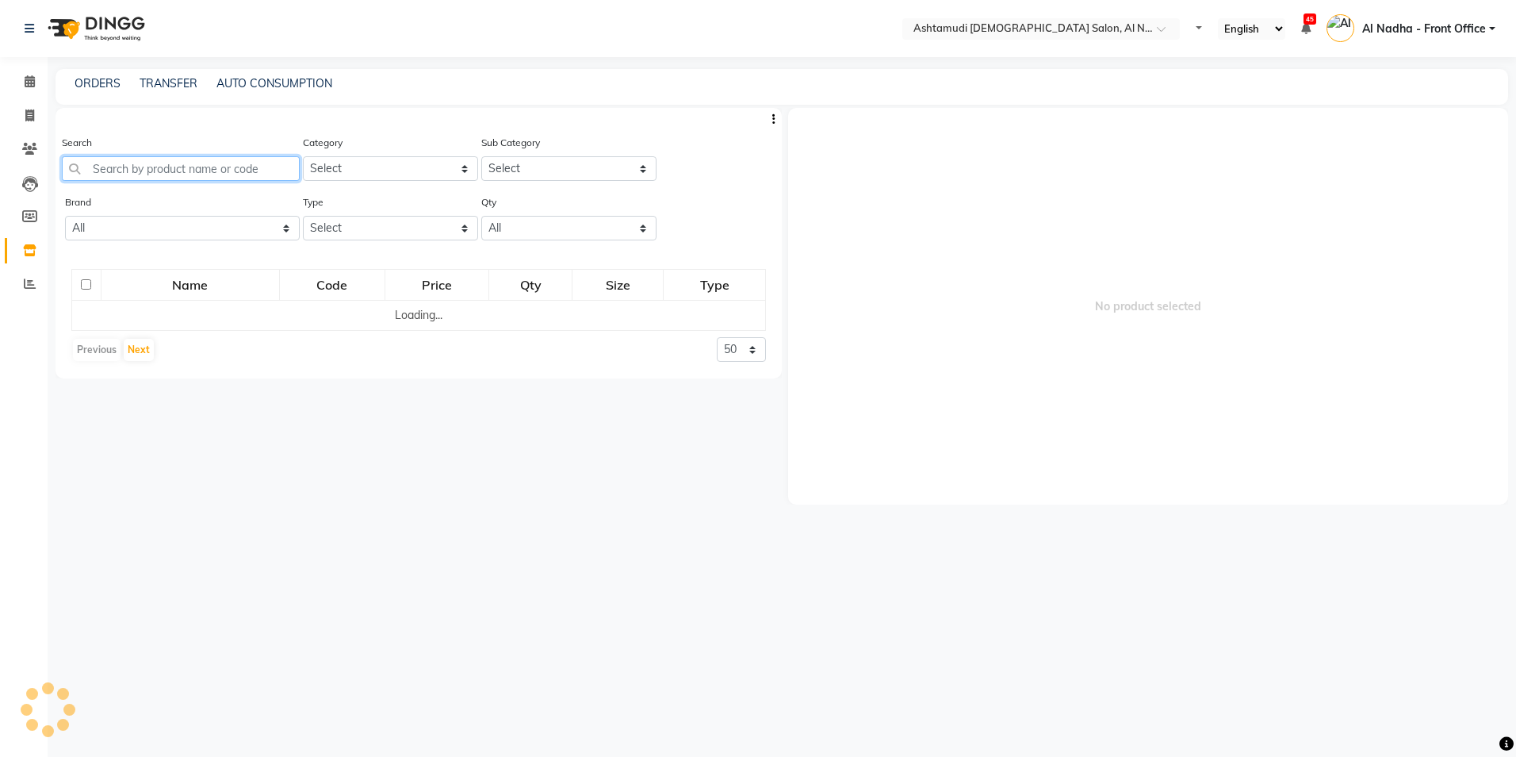
click at [154, 167] on input "text" at bounding box center [181, 168] width 238 height 25
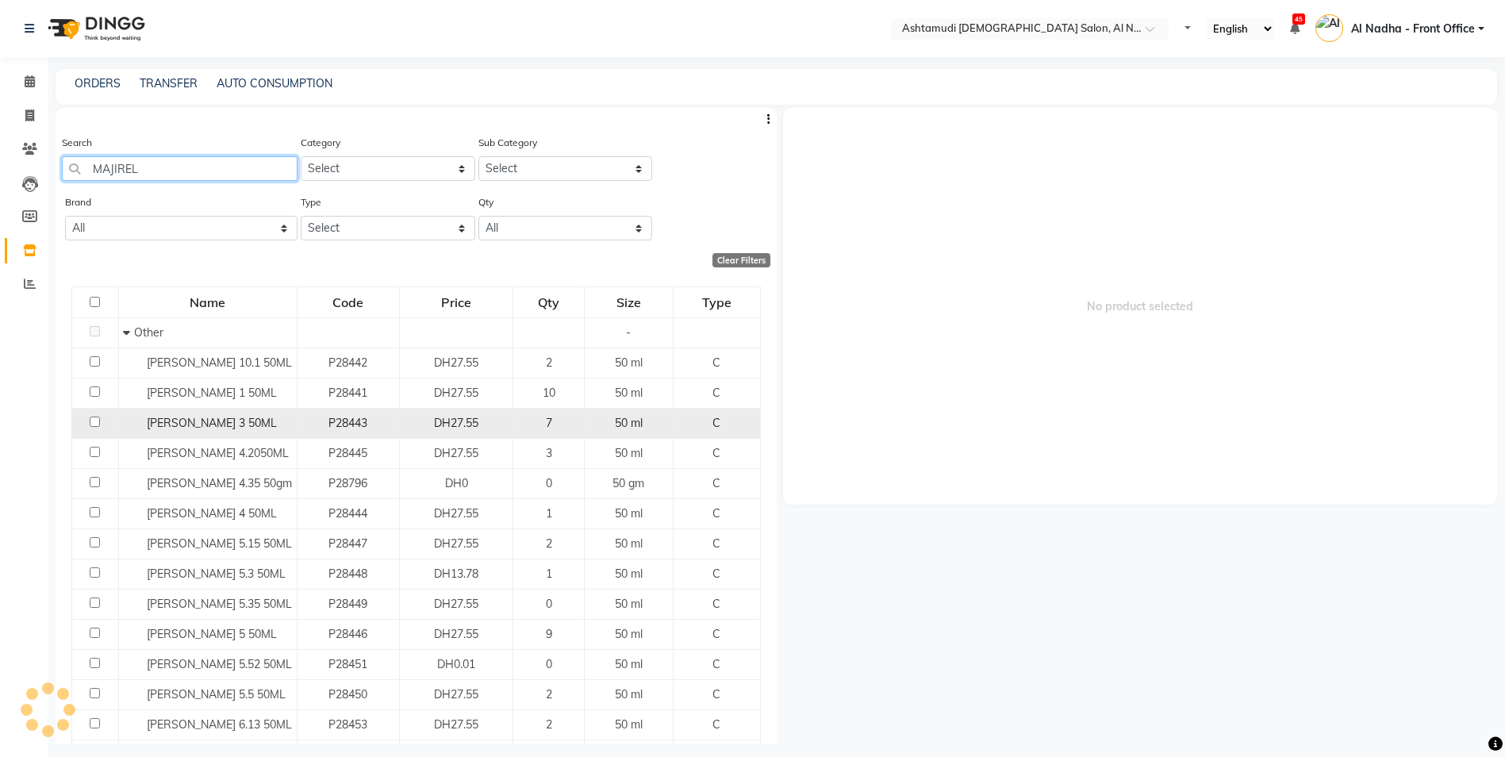
type input "MAJIREL"
click at [90, 422] on div "Search MAJIREL Category Select Hair Skin Makeup Personal Care Appliances Beard …" at bounding box center [416, 425] width 721 height 635
click at [94, 421] on input "checkbox" at bounding box center [95, 421] width 10 height 10
checkbox input "true"
select select
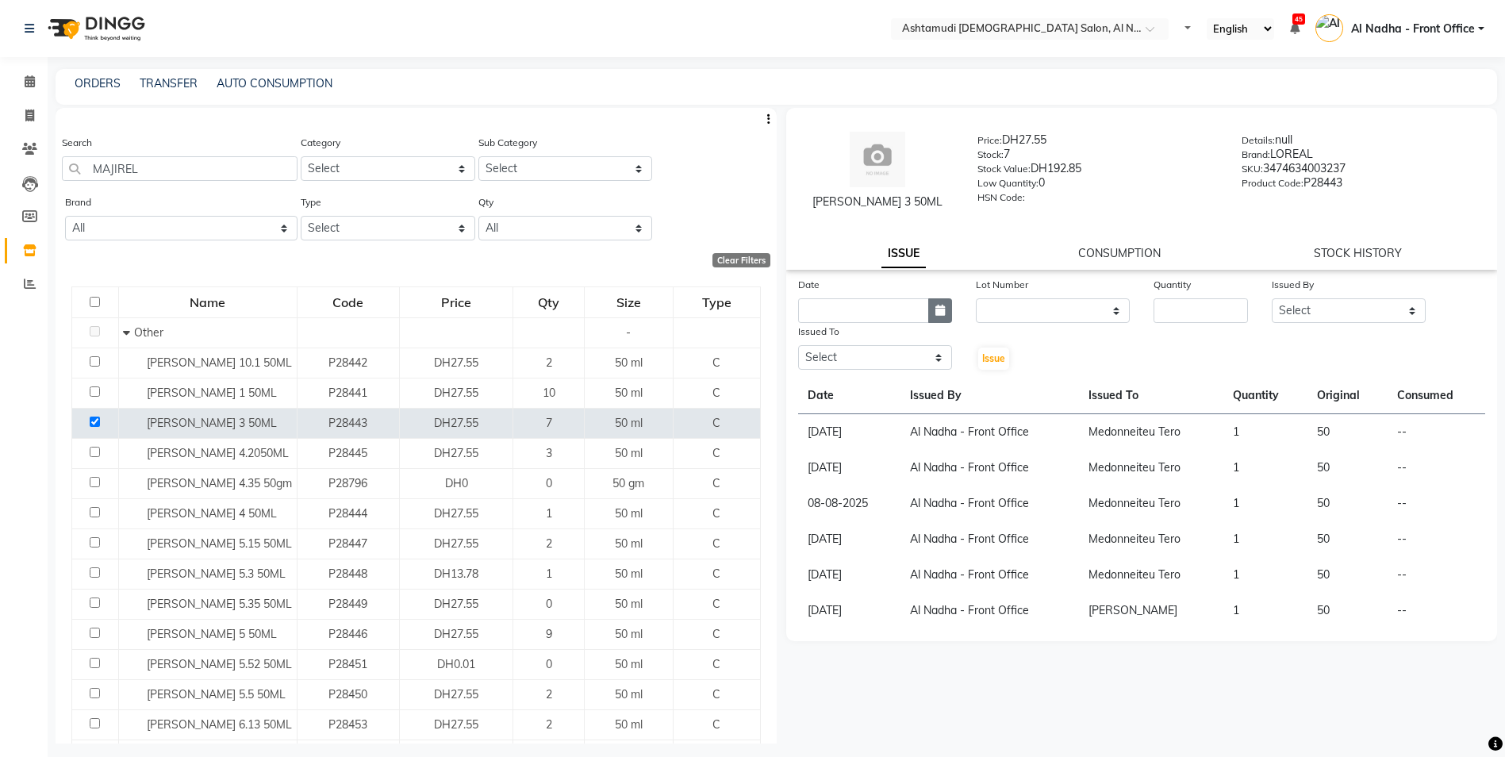
click at [935, 309] on icon "button" at bounding box center [940, 310] width 10 height 11
select select "9"
select select "2025"
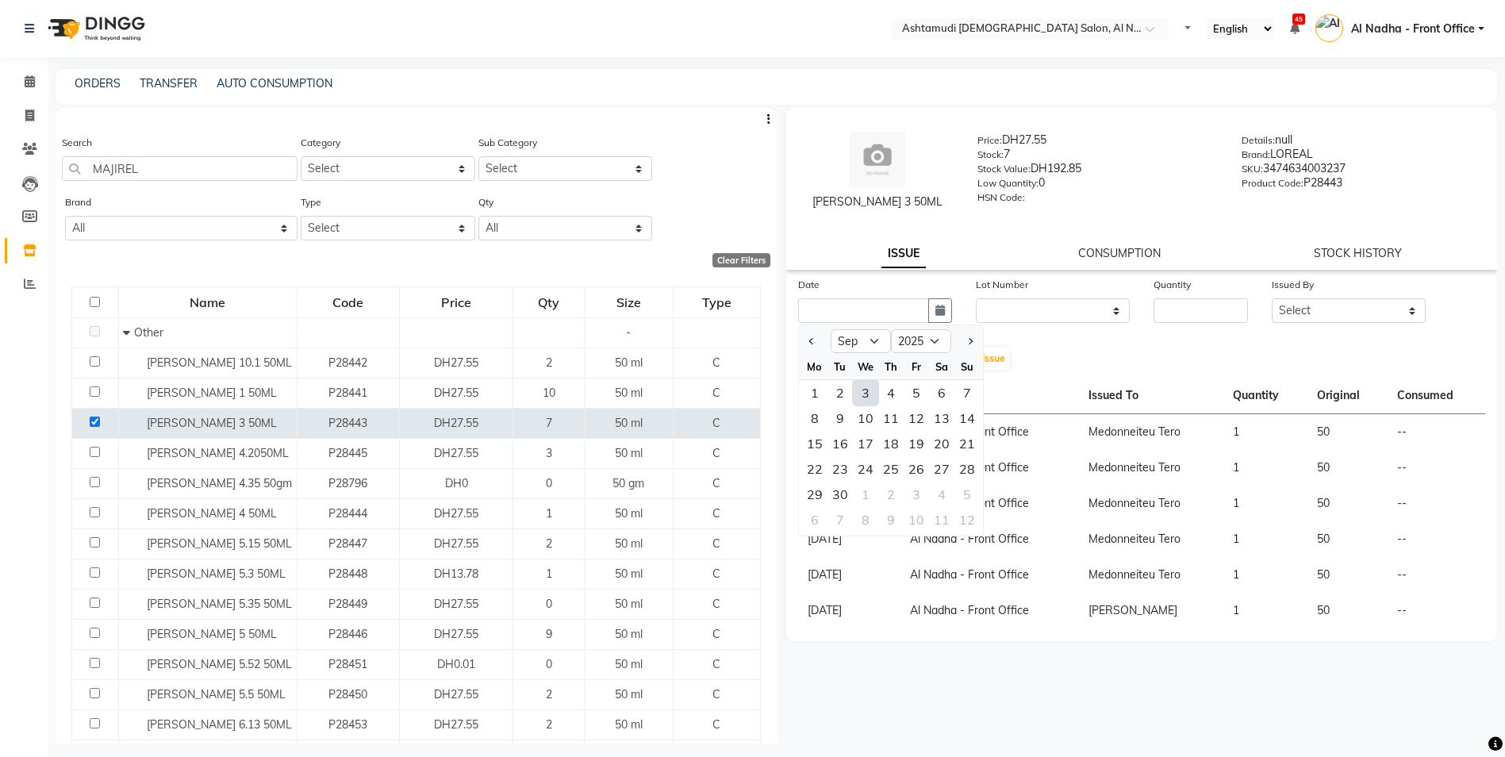
click at [868, 391] on div "3" at bounding box center [865, 392] width 25 height 25
type input "[DATE]"
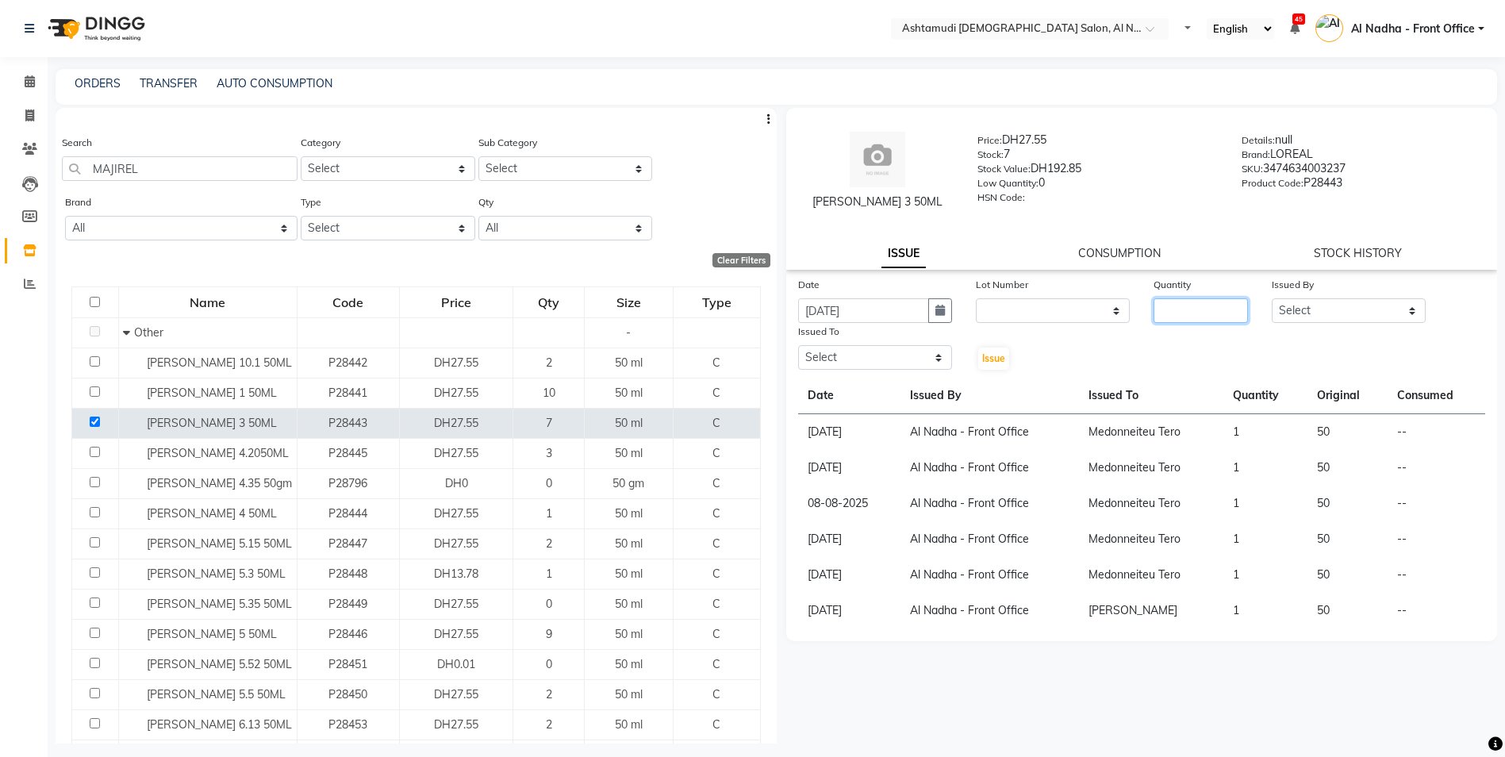
click at [1177, 302] on input "number" at bounding box center [1200, 310] width 94 height 25
type input "1"
click at [1277, 304] on select "Select Al Nadha - Front Office Archana Medonneiteu Tero Mehwish Mubeen Minu Kha…" at bounding box center [1348, 310] width 154 height 25
select select "59177"
click at [1271, 298] on select "Select Al Nadha - Front Office Archana Medonneiteu Tero Mehwish Mubeen Minu Kha…" at bounding box center [1348, 310] width 154 height 25
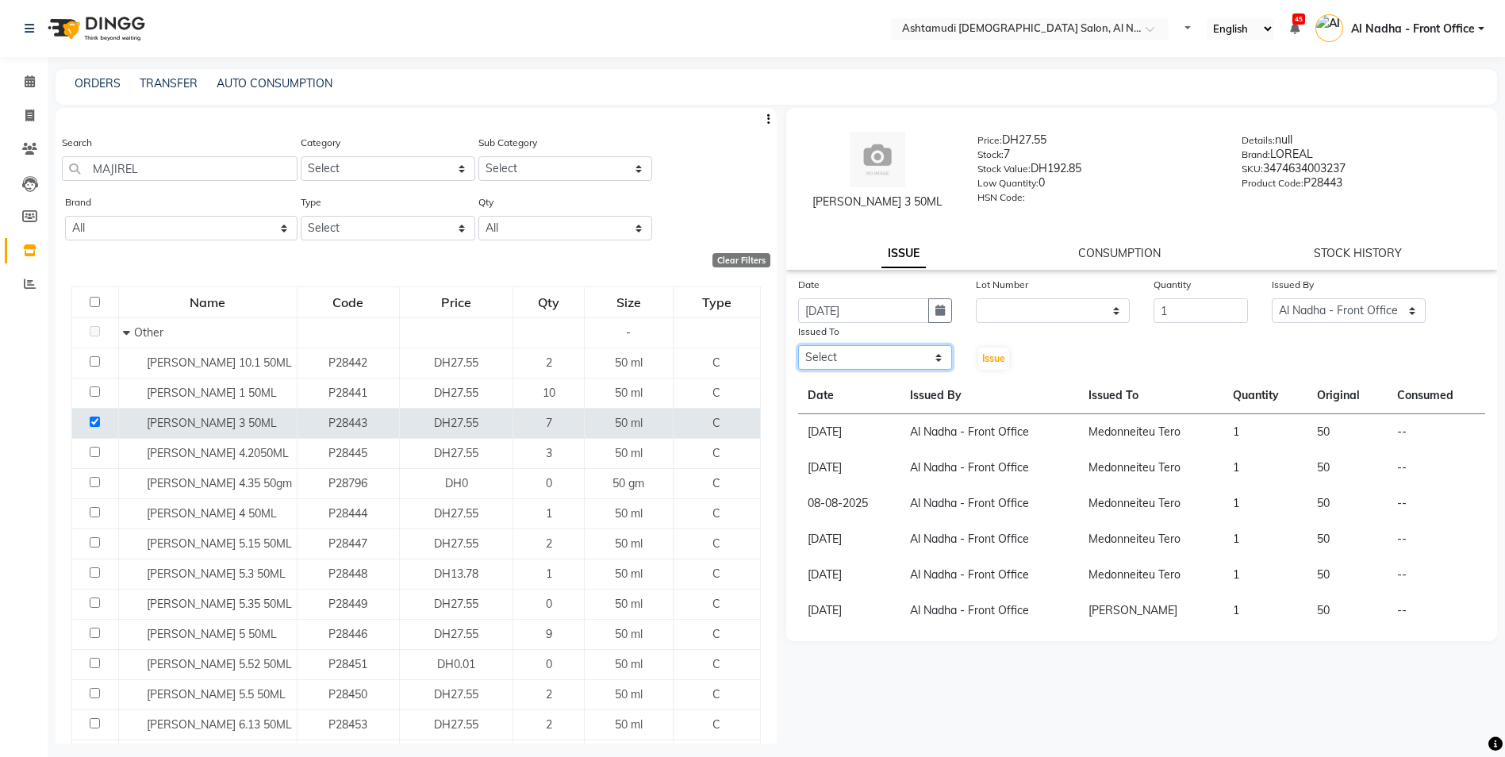
click at [883, 366] on select "Select Al Nadha - Front Office Archana Medonneiteu Tero Mehwish Mubeen Minu Kha…" at bounding box center [875, 357] width 154 height 25
select select "59093"
click at [798, 345] on select "Select Al Nadha - Front Office Archana Medonneiteu Tero Mehwish Mubeen Minu Kha…" at bounding box center [875, 357] width 154 height 25
click at [988, 355] on span "Issue" at bounding box center [993, 358] width 23 height 12
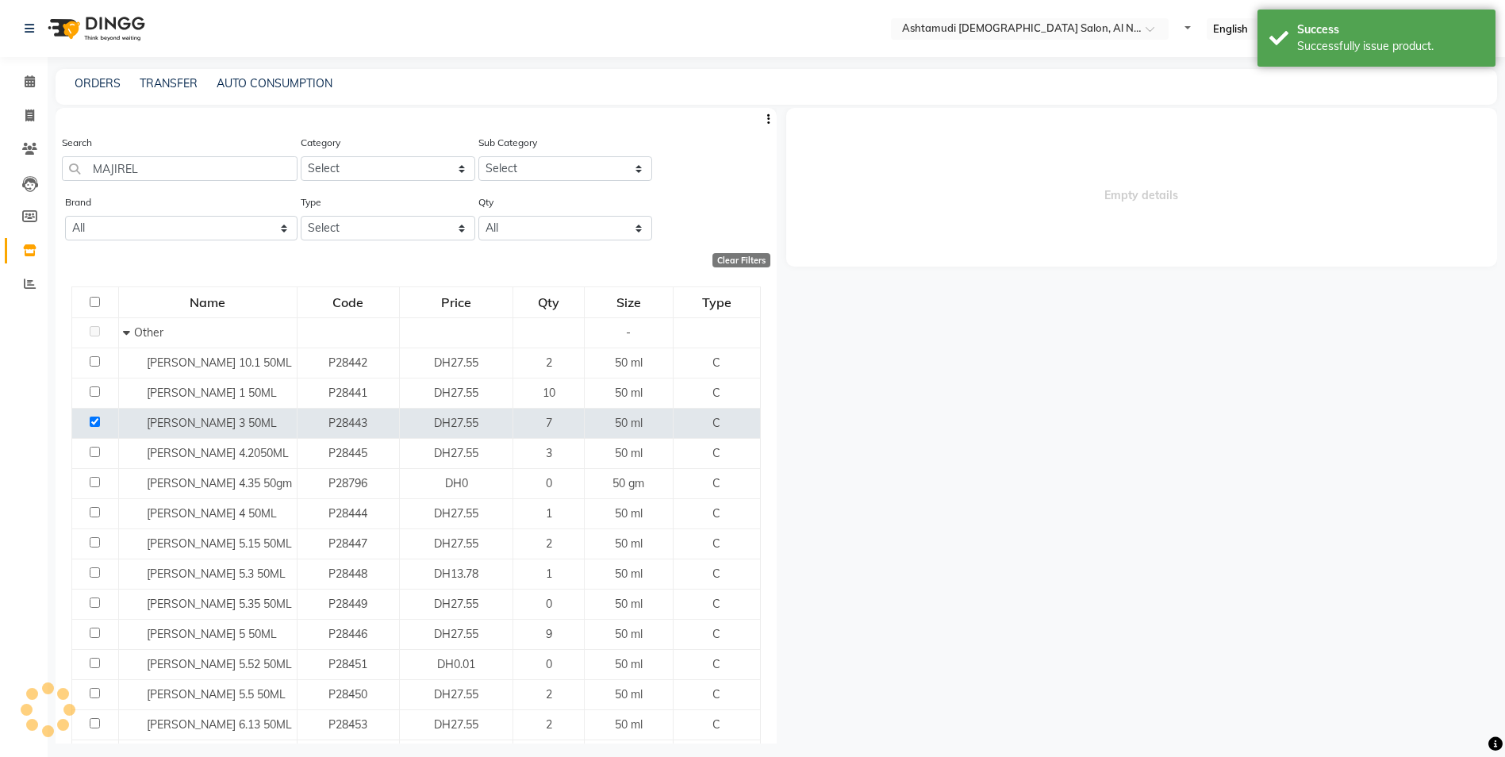
select select
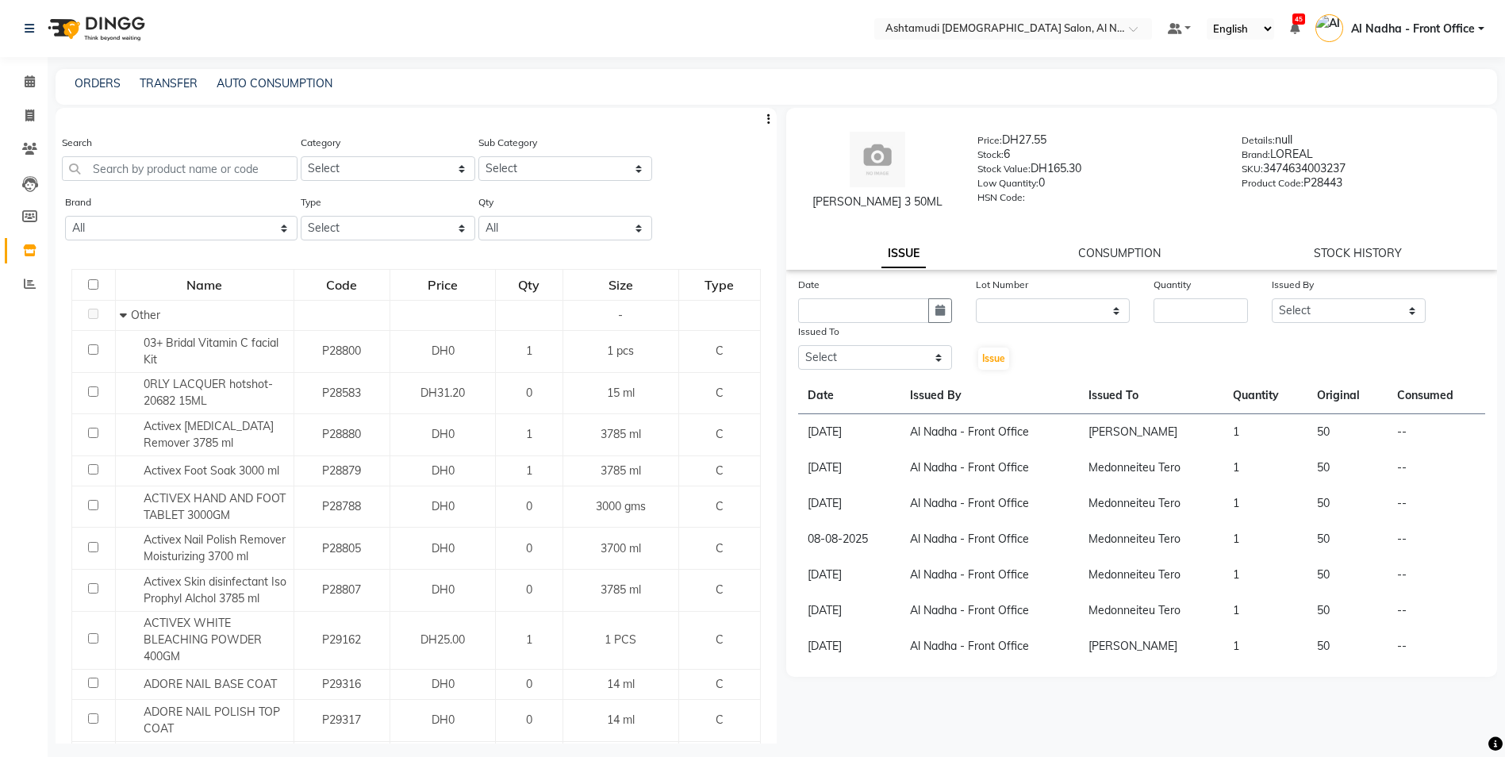
select select
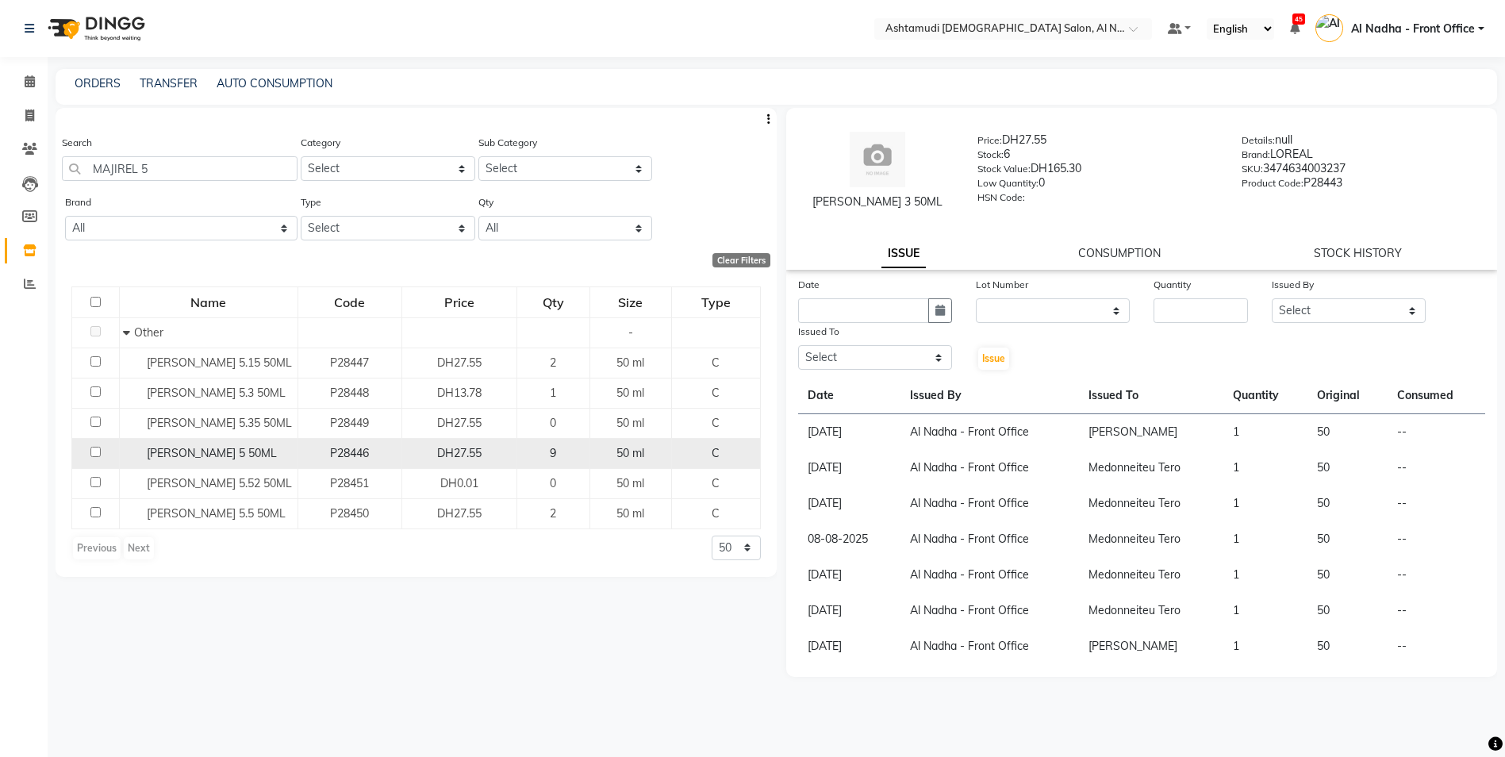
type input "MAJIREL 5"
click at [94, 451] on input "checkbox" at bounding box center [95, 452] width 10 height 10
checkbox input "true"
select select
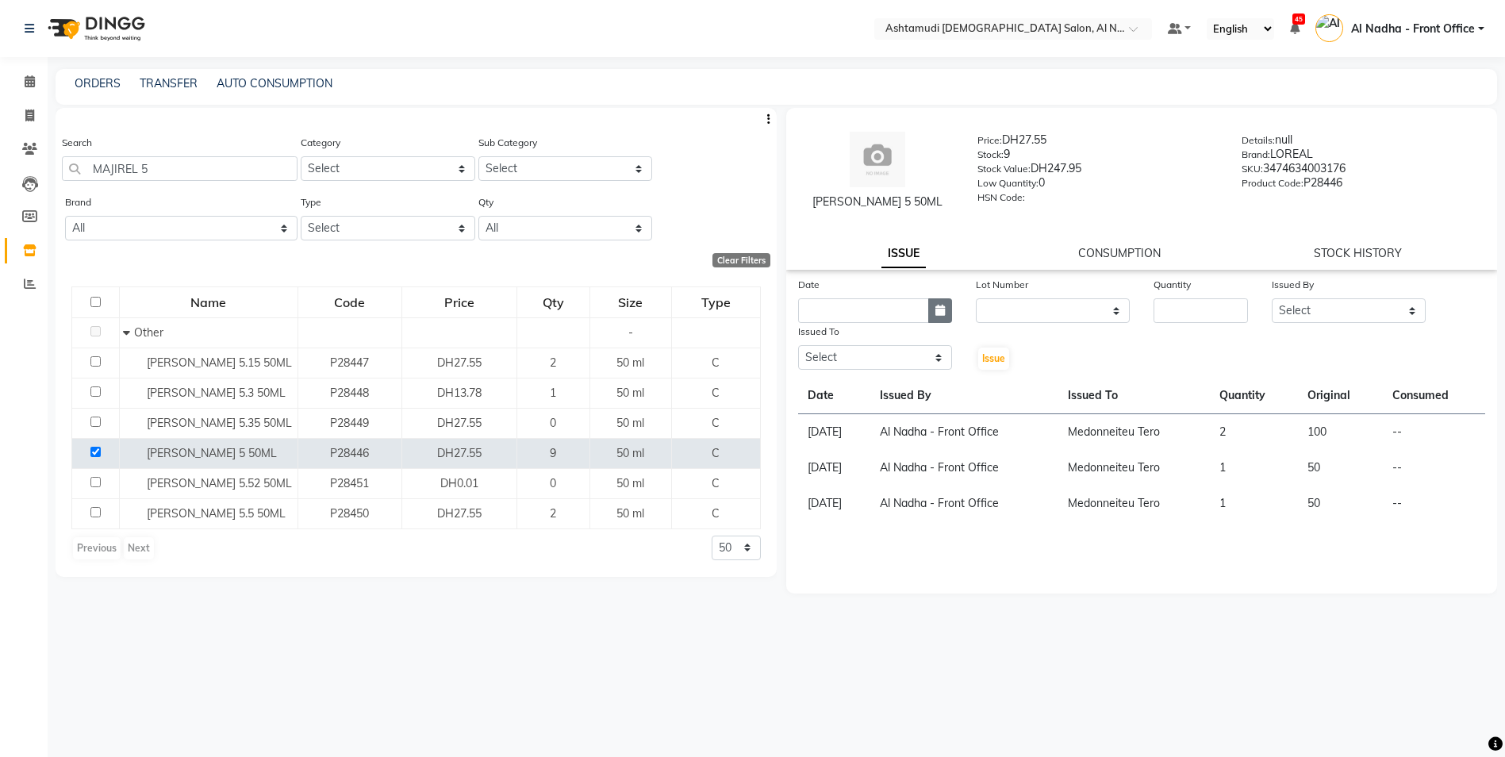
click at [942, 317] on button "button" at bounding box center [940, 310] width 24 height 25
select select "9"
select select "2025"
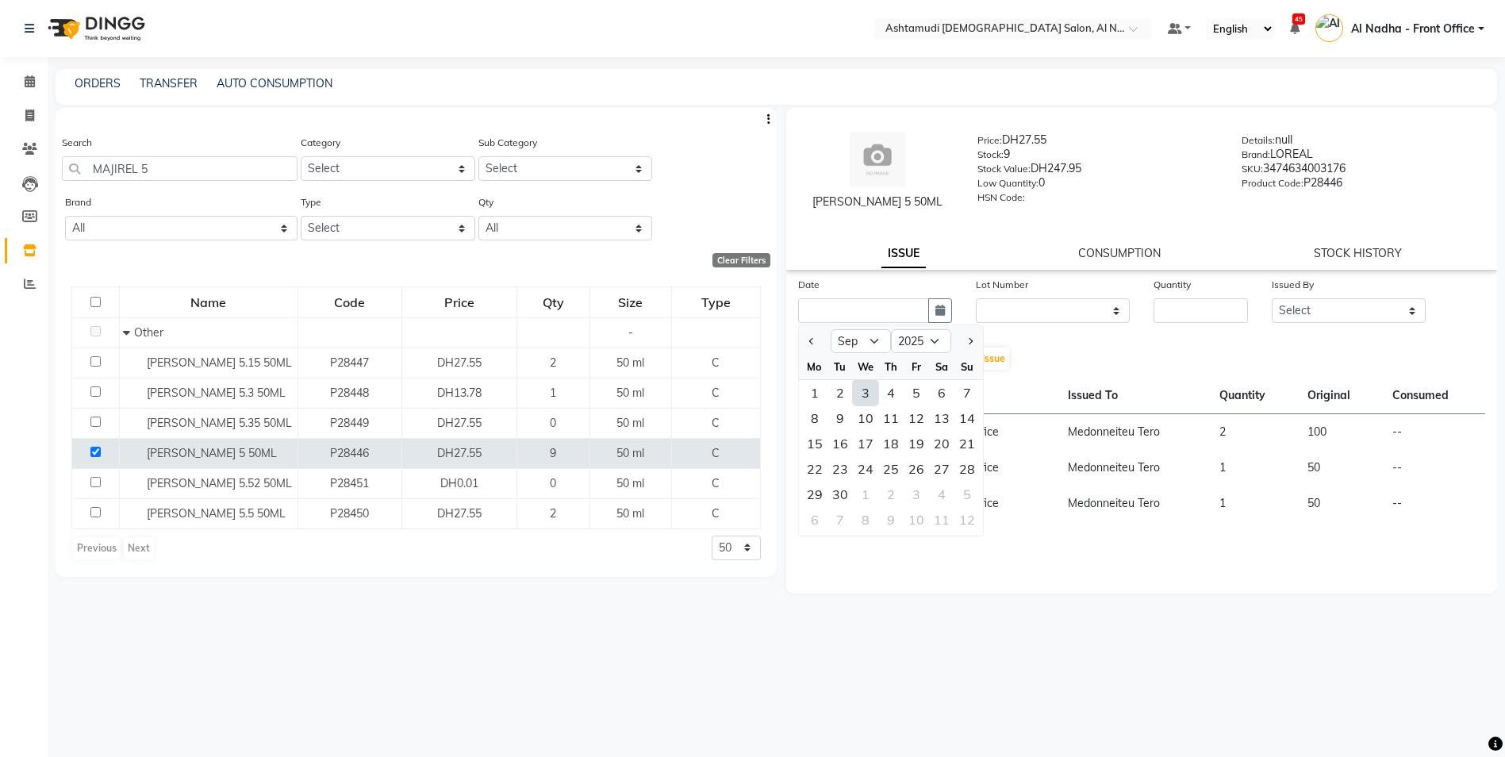
click at [868, 390] on div "3" at bounding box center [865, 392] width 25 height 25
type input "[DATE]"
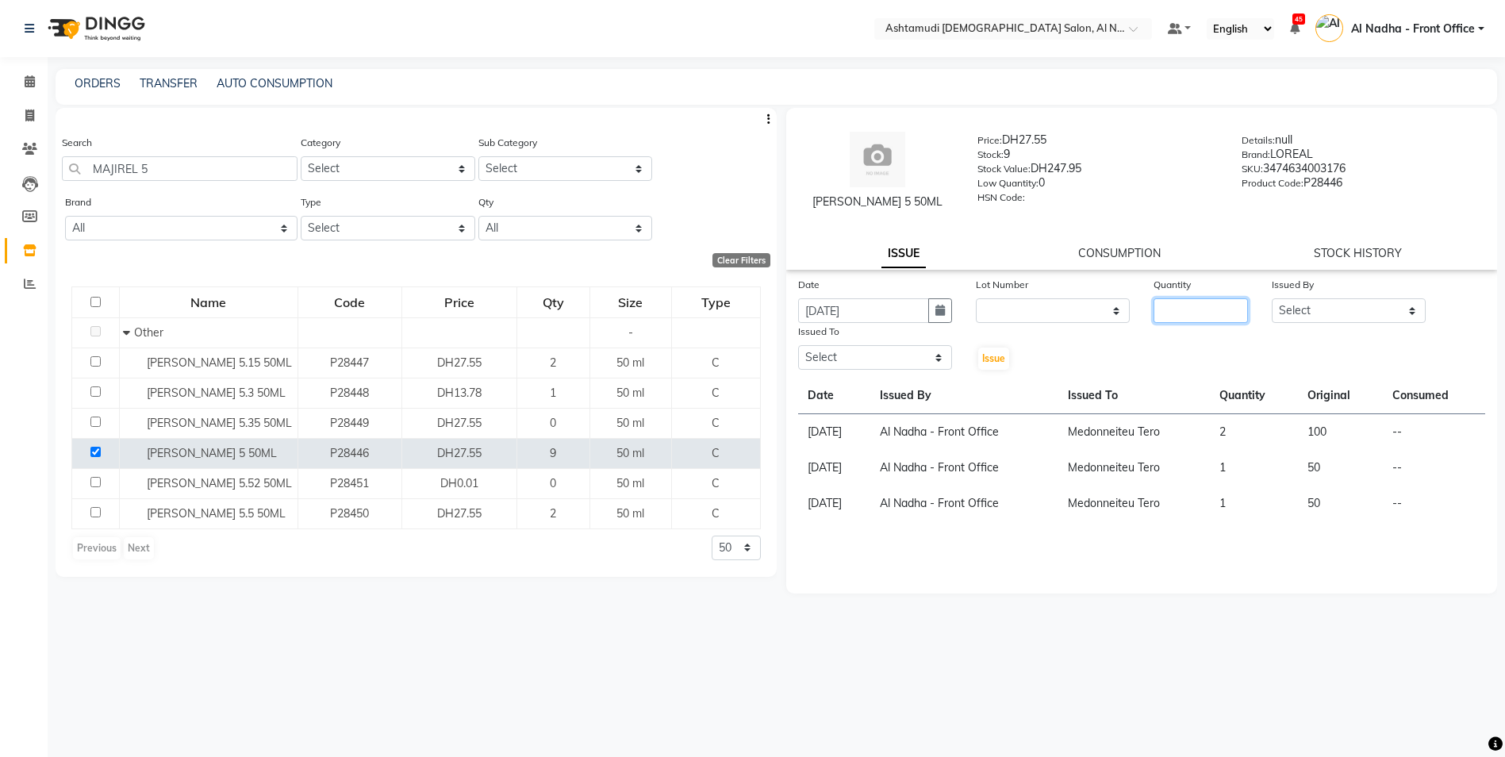
click at [1194, 315] on input "number" at bounding box center [1200, 310] width 94 height 25
type input "1"
click at [1321, 295] on div "Issued By" at bounding box center [1348, 287] width 154 height 22
click at [1317, 309] on select "Select Al Nadha - Front Office Archana Medonneiteu Tero Mehwish Mubeen Minu Kha…" at bounding box center [1348, 310] width 154 height 25
select select "59177"
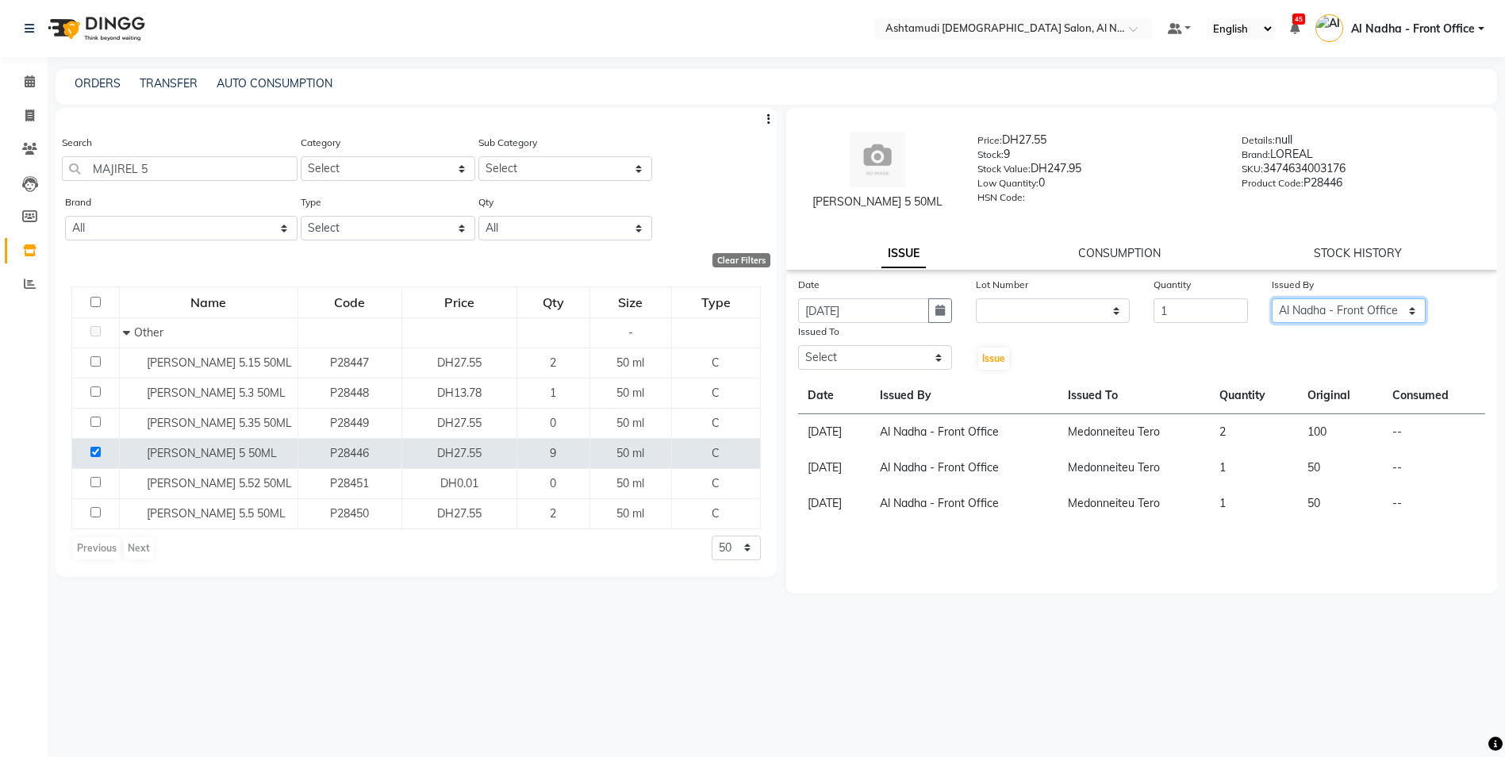
click at [1271, 298] on select "Select Al Nadha - Front Office Archana Medonneiteu Tero Mehwish Mubeen Minu Kha…" at bounding box center [1348, 310] width 154 height 25
click at [818, 358] on select "Select Al Nadha - Front Office Archana Medonneiteu Tero Mehwish Mubeen Minu Kha…" at bounding box center [875, 357] width 154 height 25
select select "59093"
click at [798, 345] on select "Select Al Nadha - Front Office Archana Medonneiteu Tero Mehwish Mubeen Minu Kha…" at bounding box center [875, 357] width 154 height 25
click at [993, 362] on span "Issue" at bounding box center [993, 358] width 23 height 12
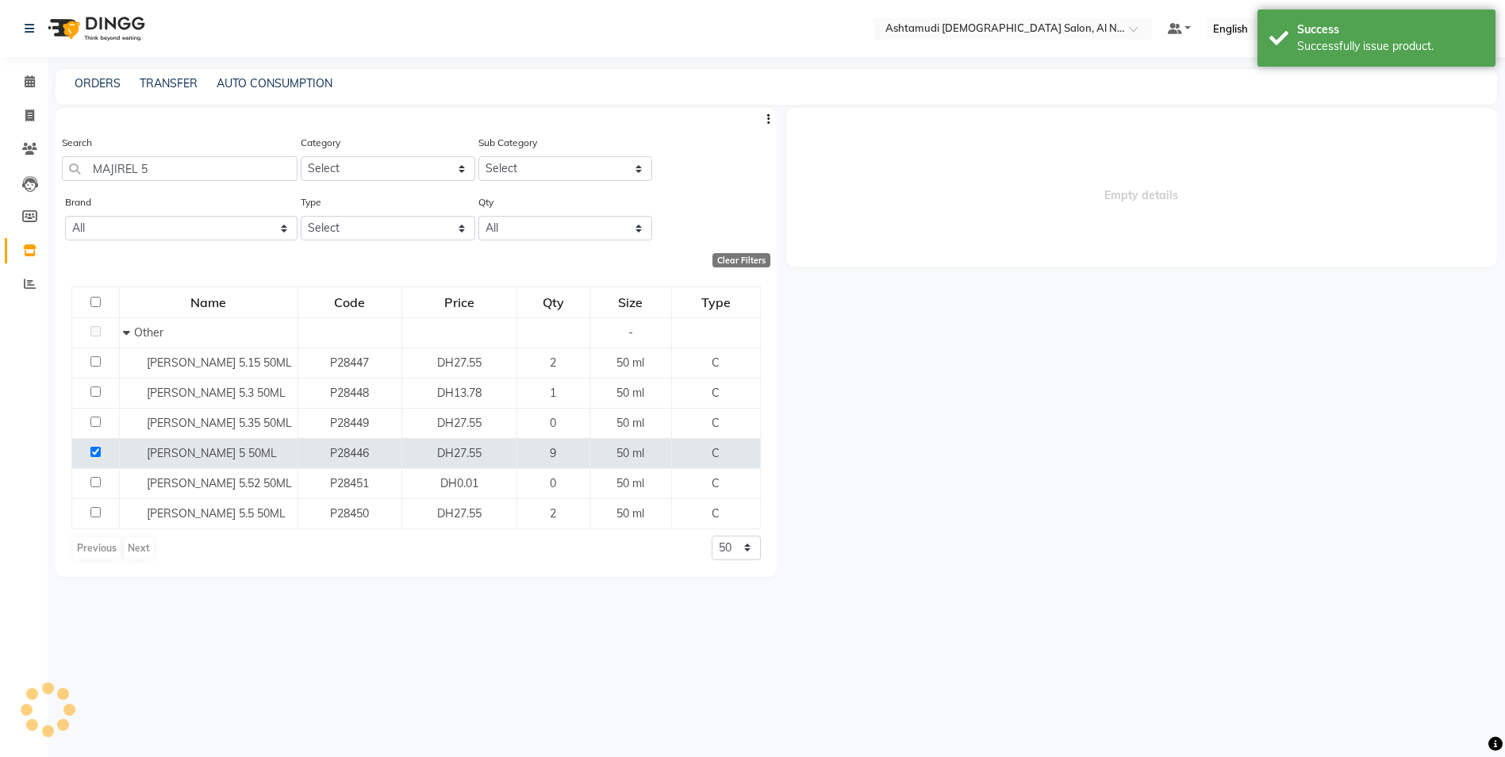
select select
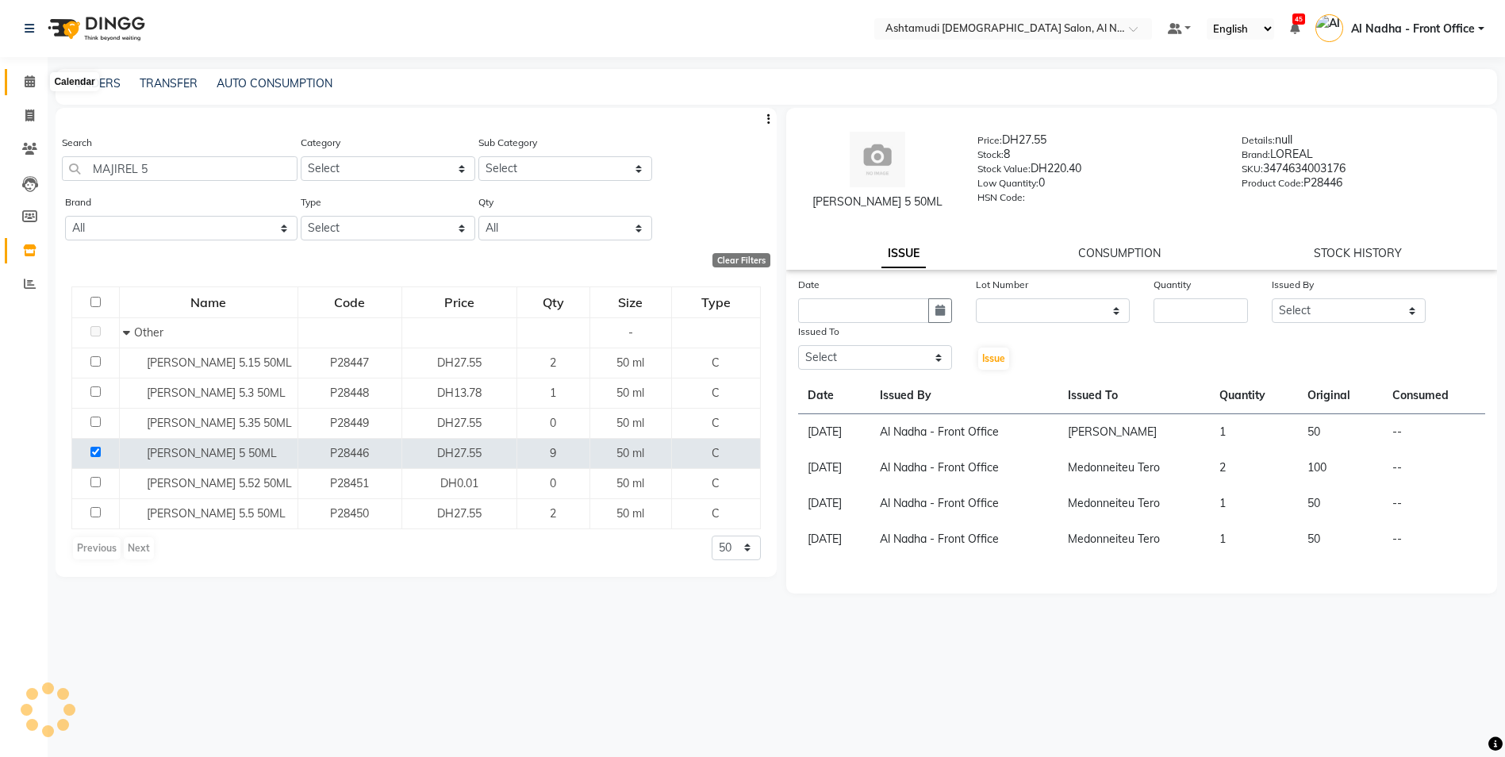
click at [31, 80] on icon at bounding box center [30, 81] width 10 height 12
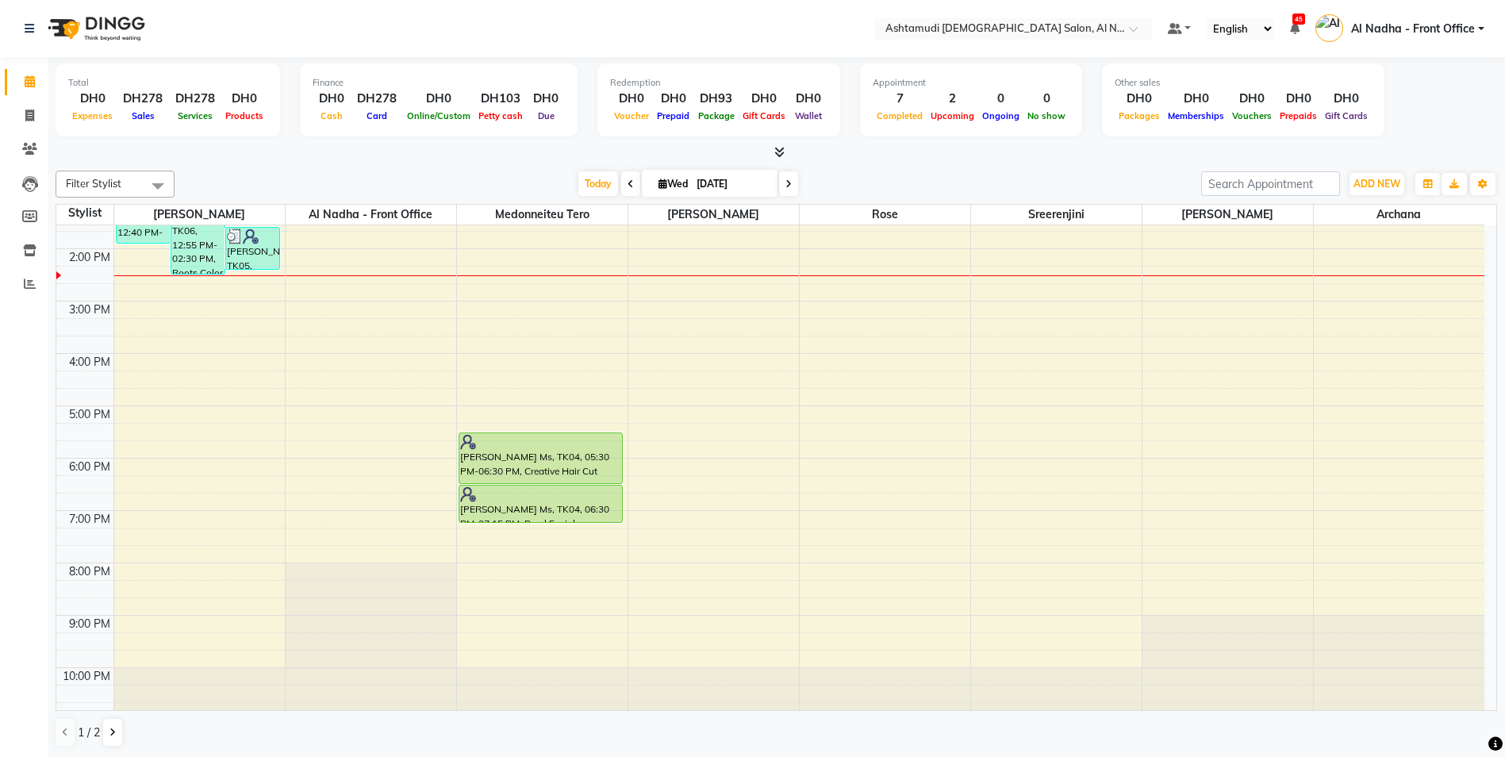
scroll to position [159, 0]
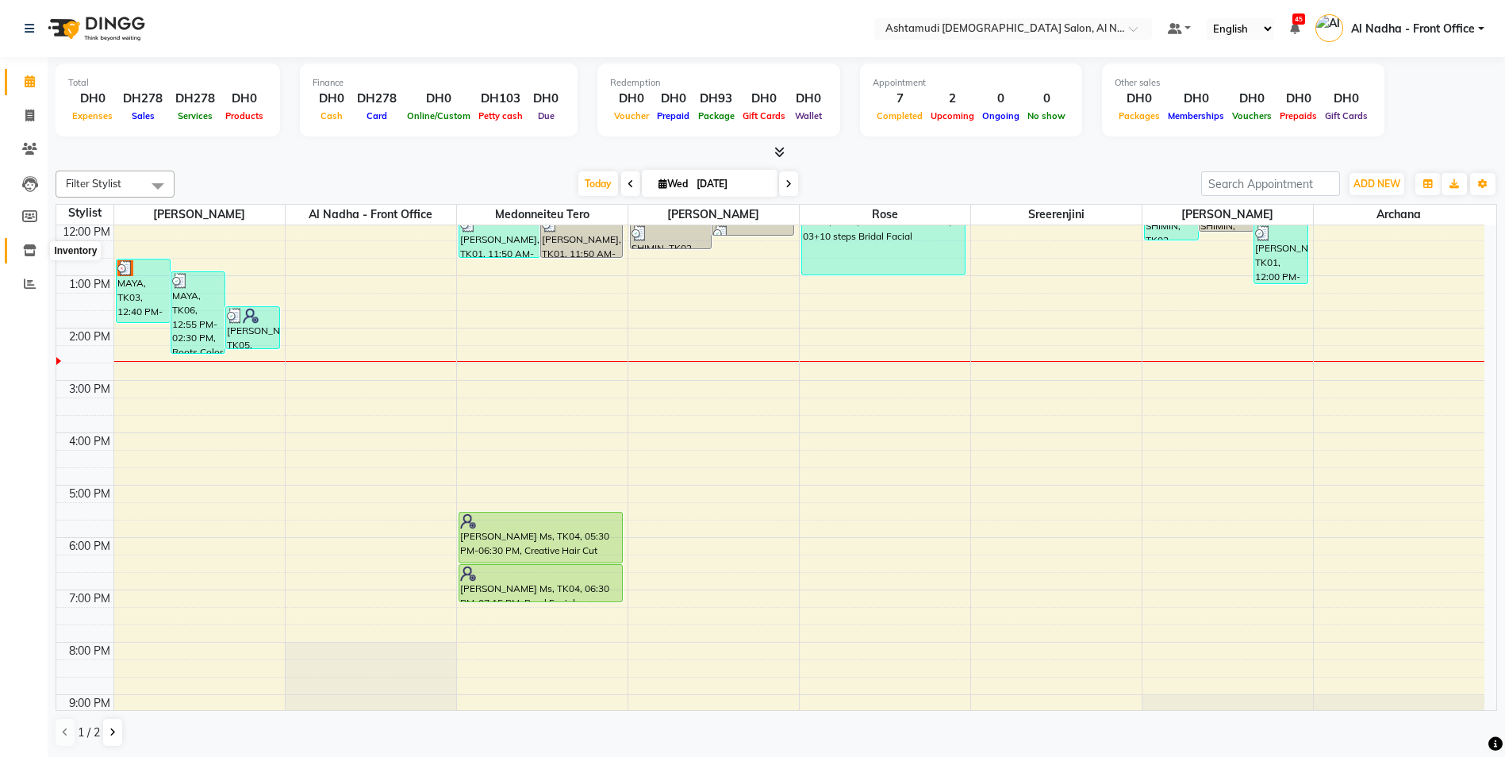
click at [29, 246] on icon at bounding box center [29, 250] width 13 height 12
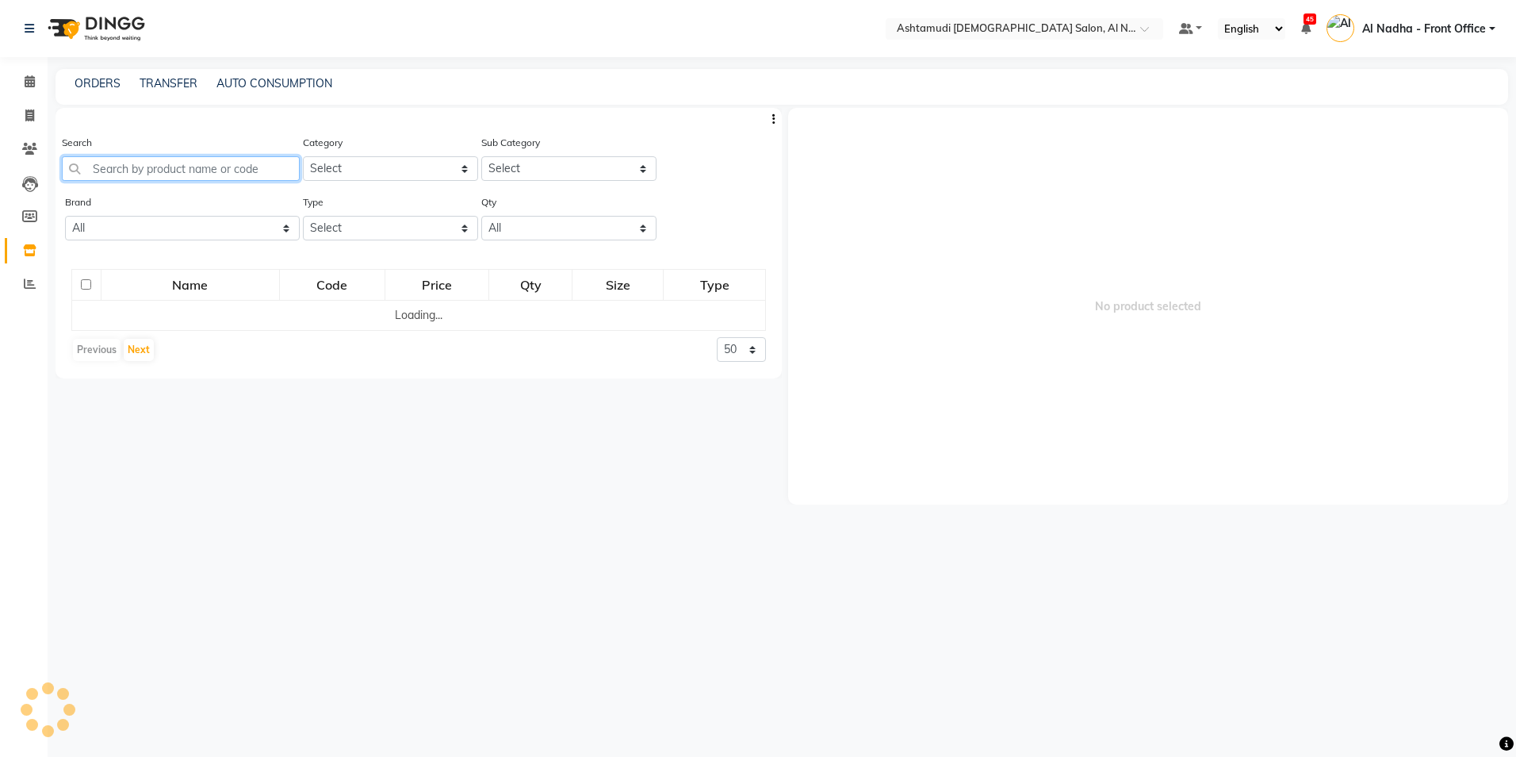
click at [167, 168] on input "text" at bounding box center [181, 168] width 238 height 25
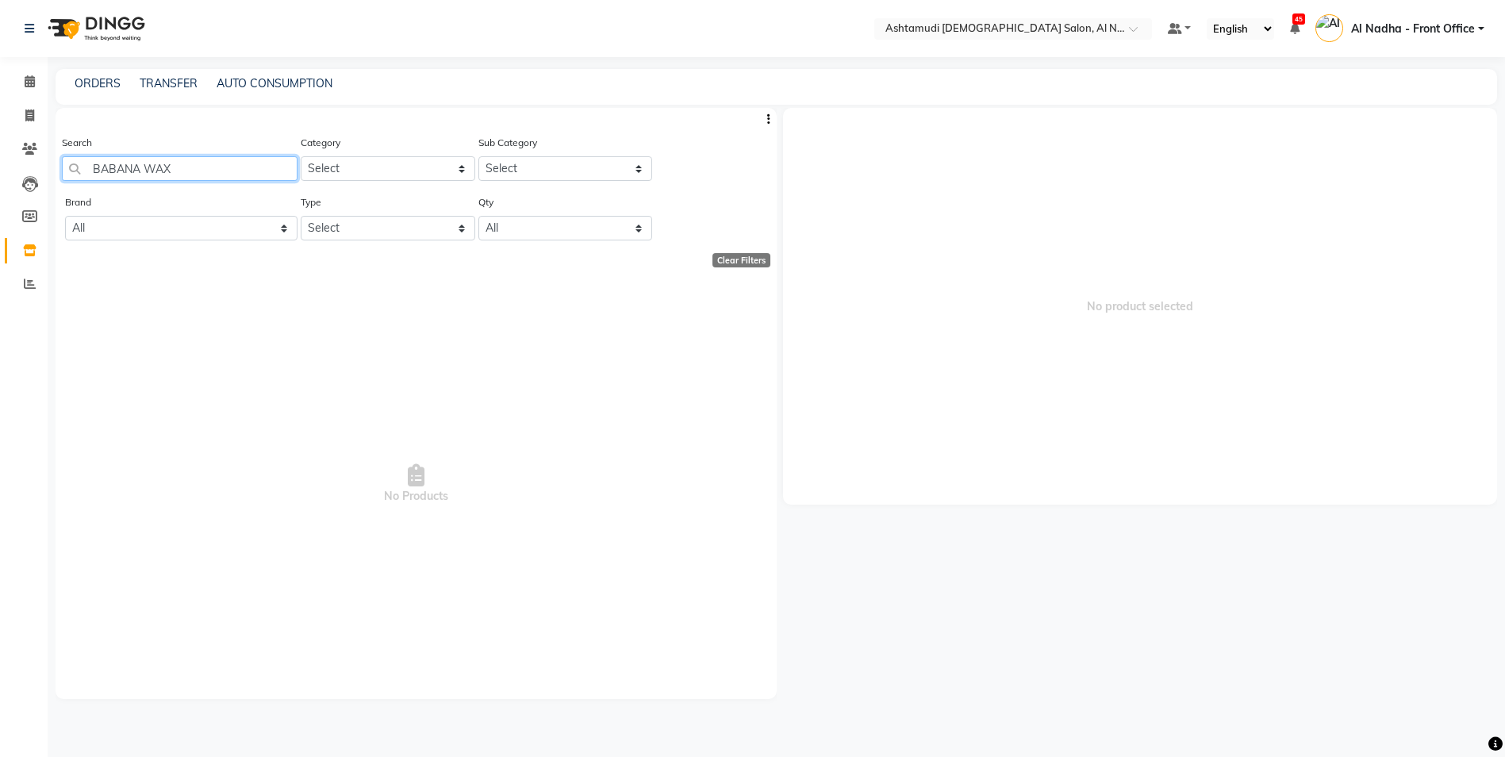
click at [142, 171] on input "BABANA WAX" at bounding box center [180, 168] width 236 height 25
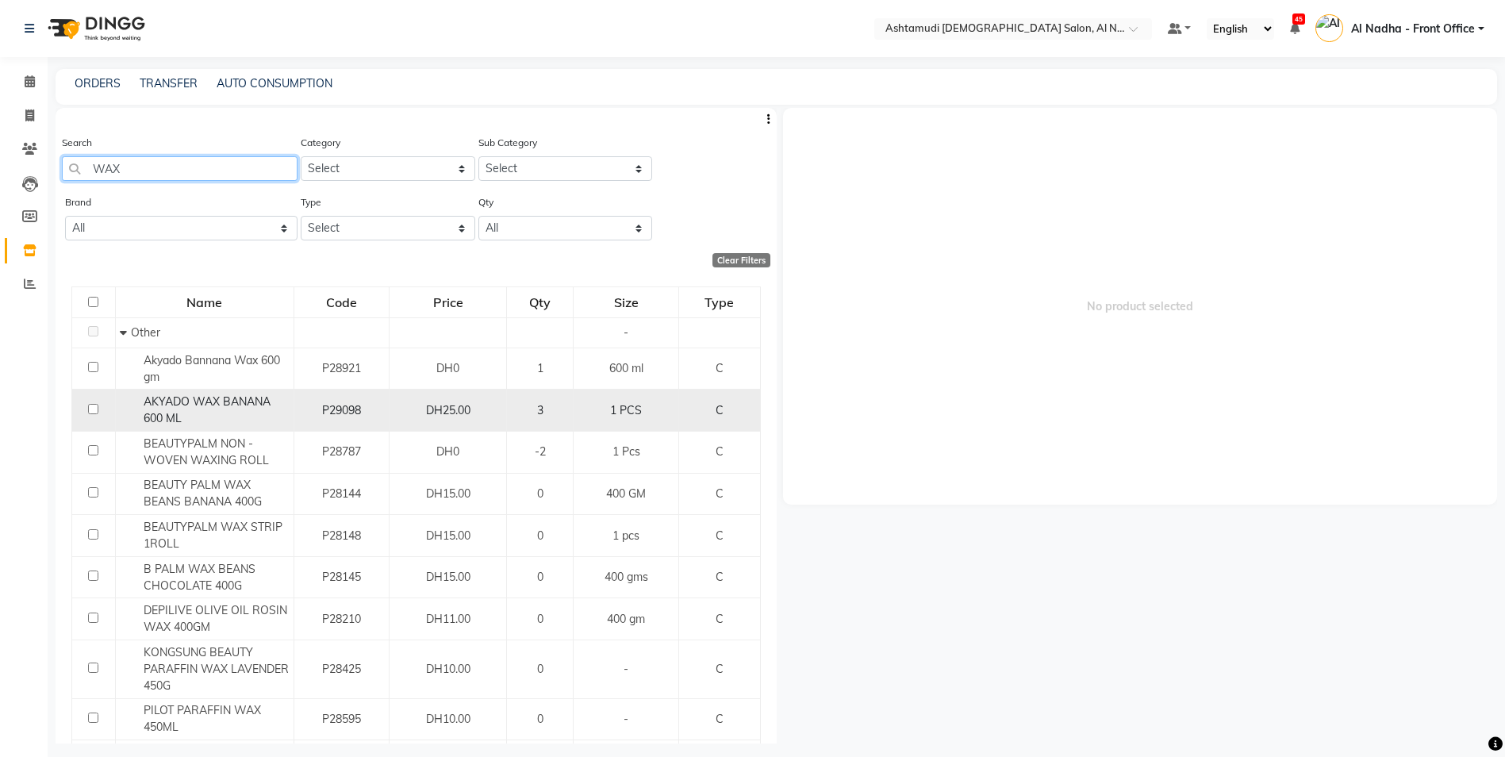
type input "WAX"
click at [93, 408] on input "checkbox" at bounding box center [93, 409] width 10 height 10
checkbox input "true"
select select
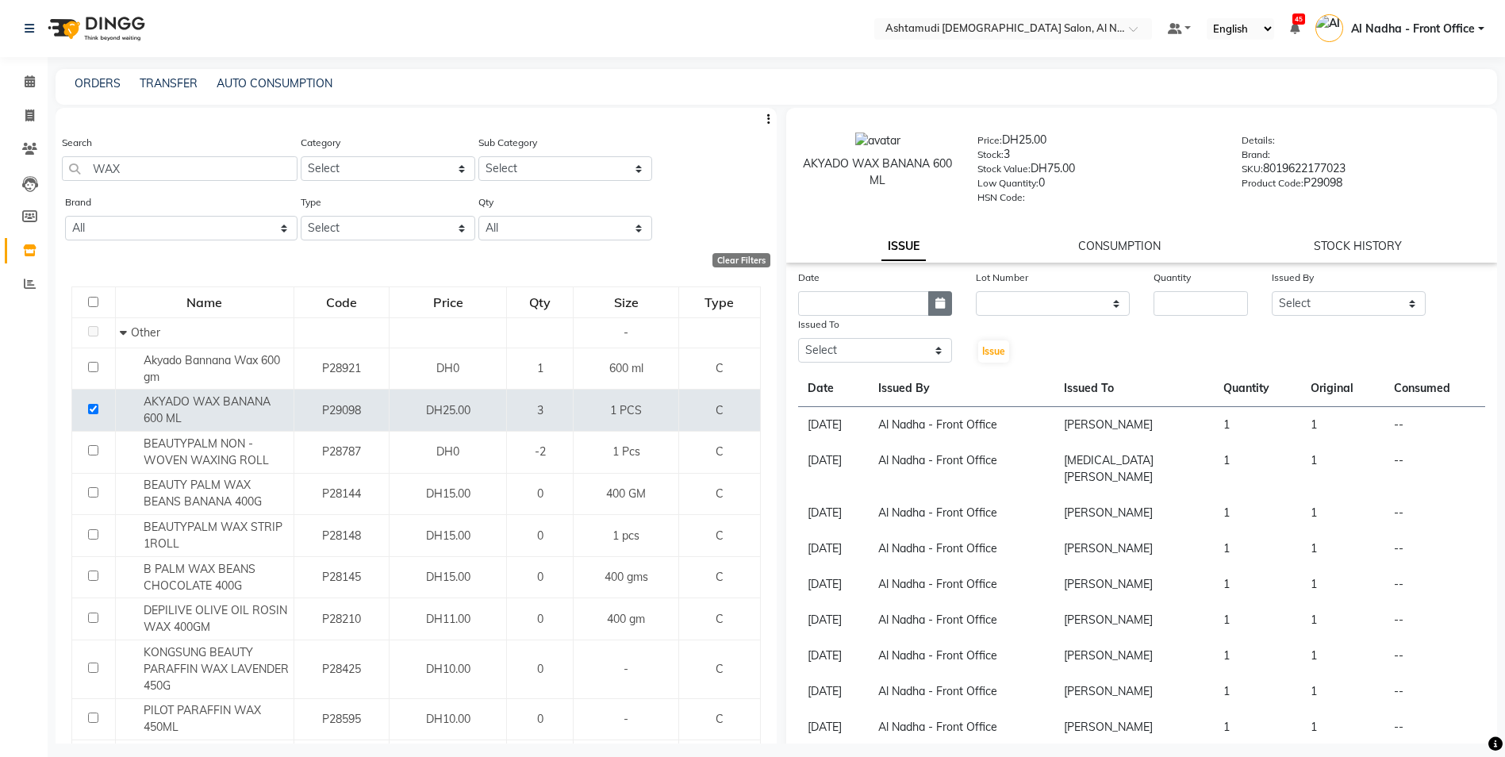
click at [939, 301] on icon "button" at bounding box center [940, 302] width 10 height 11
select select "9"
select select "2025"
click at [867, 389] on div "3" at bounding box center [865, 385] width 25 height 25
type input "[DATE]"
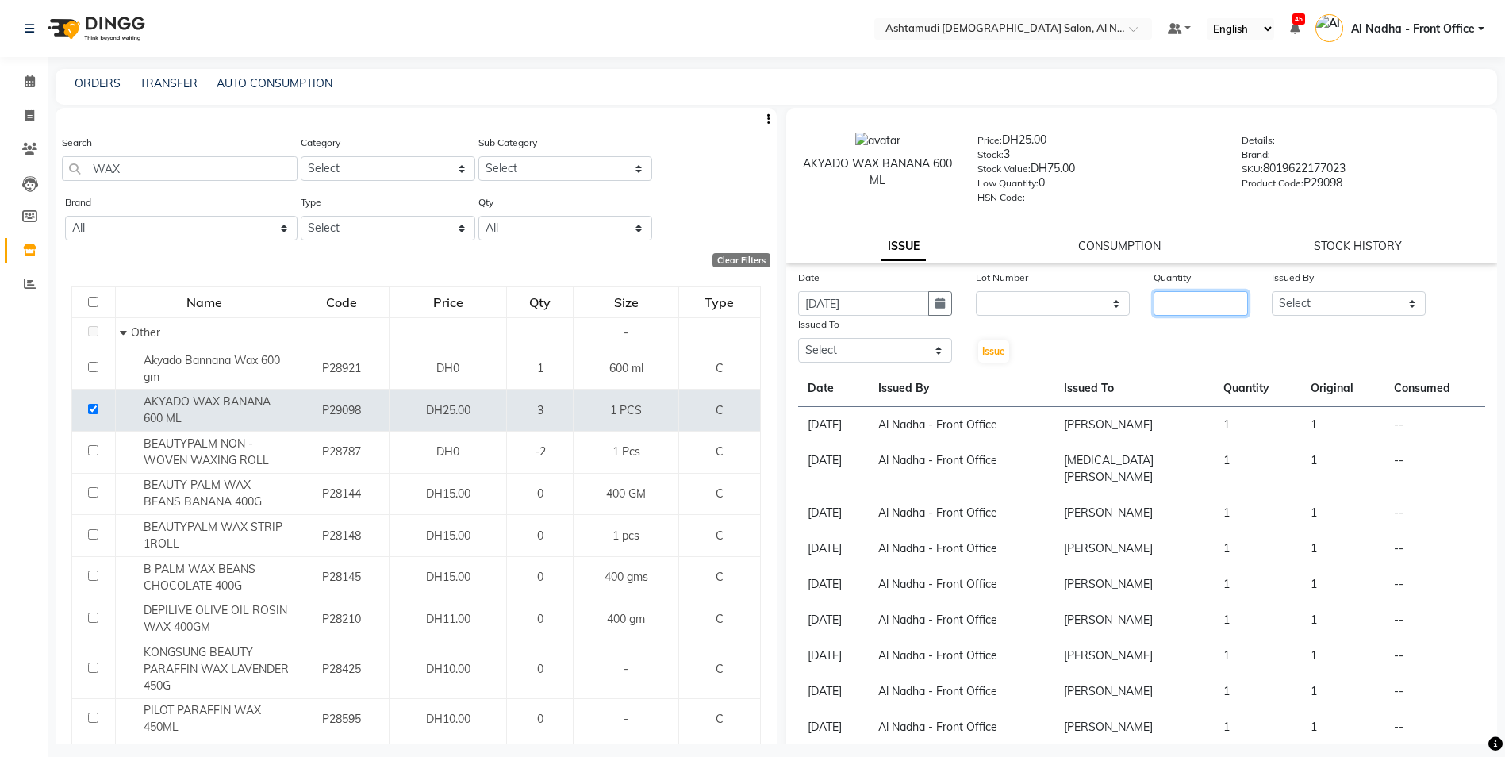
drag, startPoint x: 1187, startPoint y: 309, endPoint x: 1107, endPoint y: 322, distance: 81.1
click at [1187, 309] on input "number" at bounding box center [1200, 303] width 94 height 25
type input "1"
drag, startPoint x: 1294, startPoint y: 309, endPoint x: 1298, endPoint y: 316, distance: 8.6
click at [1294, 309] on select "Select Al Nadha - Front Office Archana Medonneiteu Tero Mehwish Mubeen Minu Kha…" at bounding box center [1348, 303] width 154 height 25
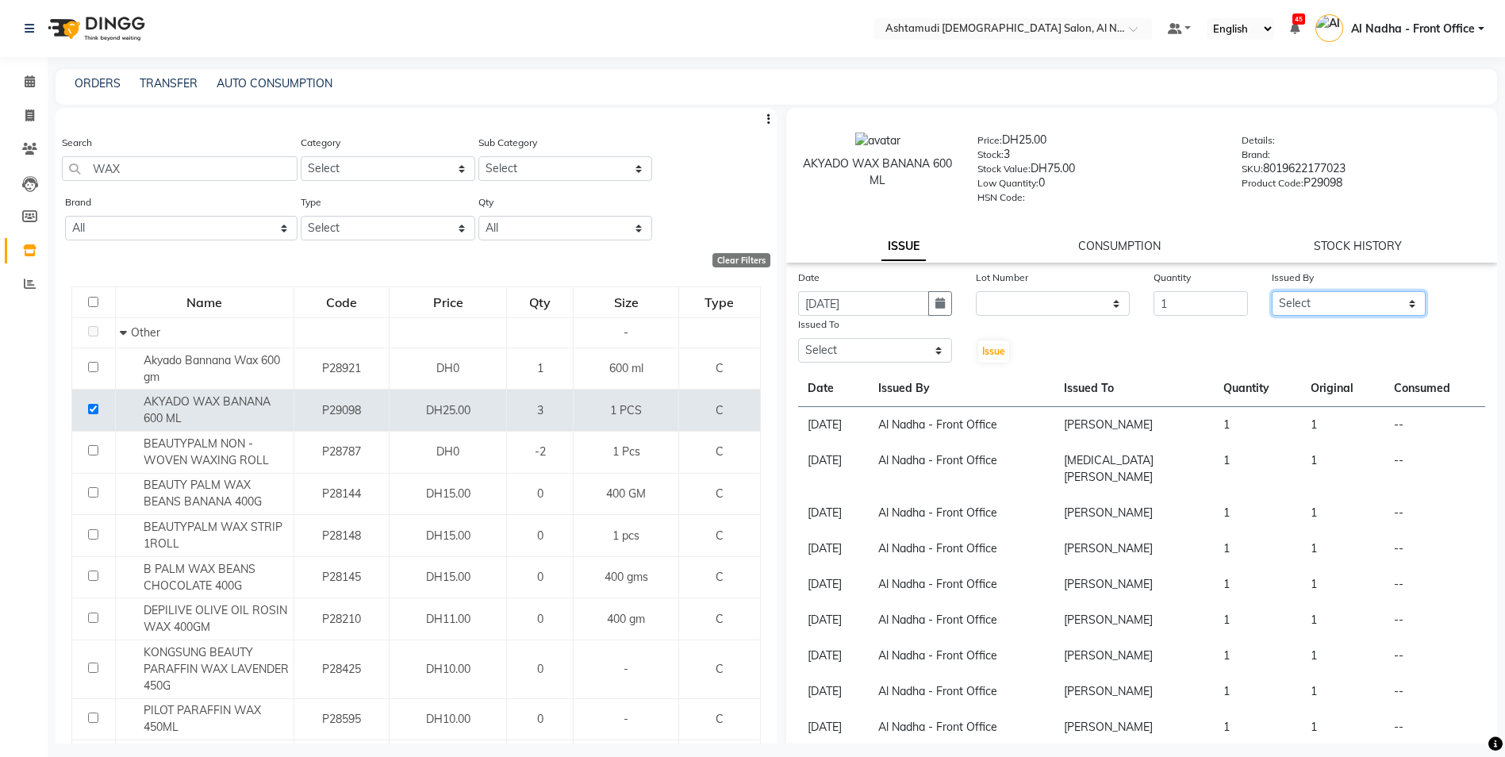
select select "59177"
click at [1271, 291] on select "Select Al Nadha - Front Office Archana Medonneiteu Tero Mehwish Mubeen Minu Kha…" at bounding box center [1348, 303] width 154 height 25
click at [857, 342] on select "Select Al Nadha - Front Office Archana Medonneiteu Tero Mehwish Mubeen Minu Kha…" at bounding box center [875, 350] width 154 height 25
select select "71437"
click at [798, 338] on select "Select Al Nadha - Front Office Archana Medonneiteu Tero Mehwish Mubeen Minu Kha…" at bounding box center [875, 350] width 154 height 25
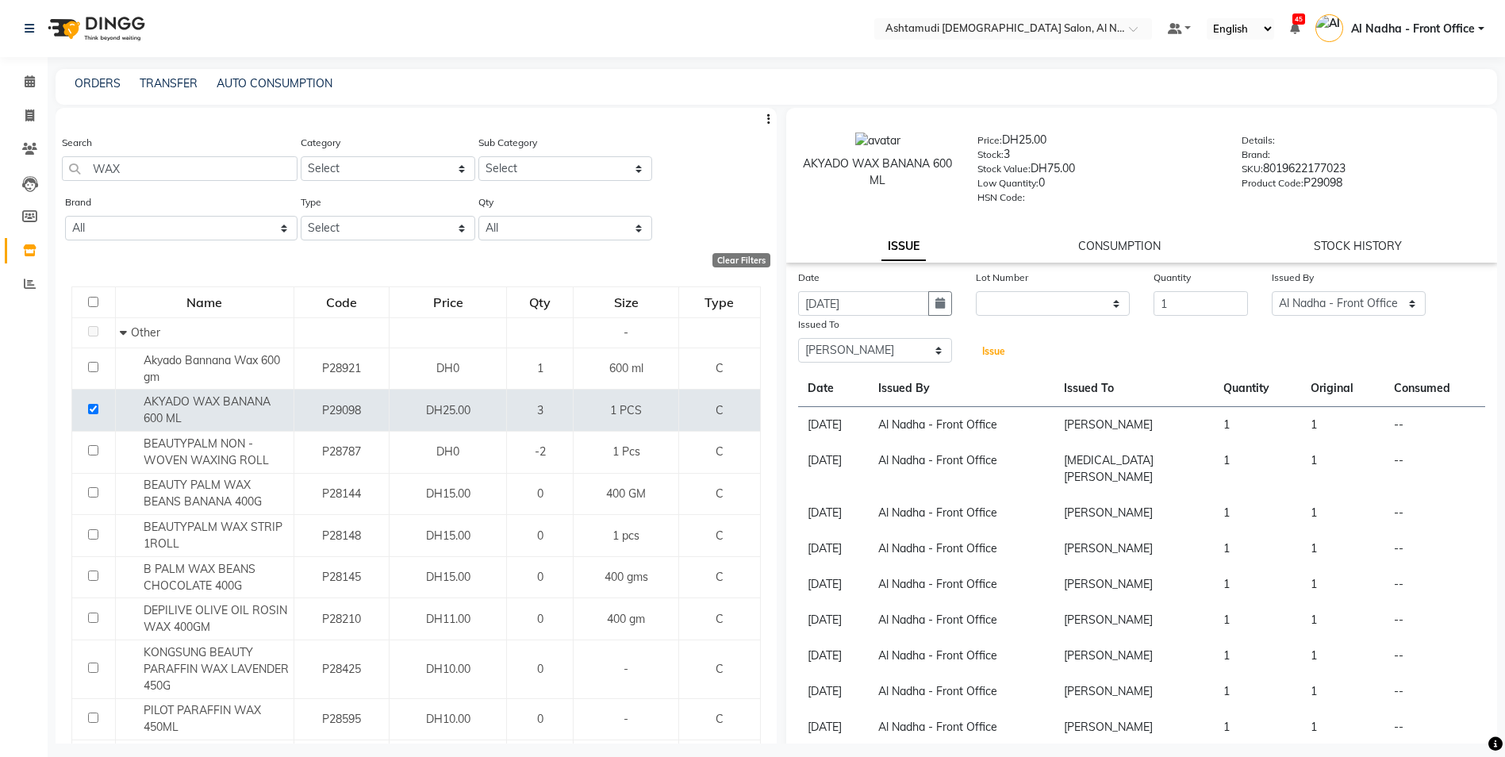
drag, startPoint x: 995, startPoint y: 355, endPoint x: 982, endPoint y: 344, distance: 16.4
click at [995, 354] on span "Issue" at bounding box center [993, 351] width 23 height 12
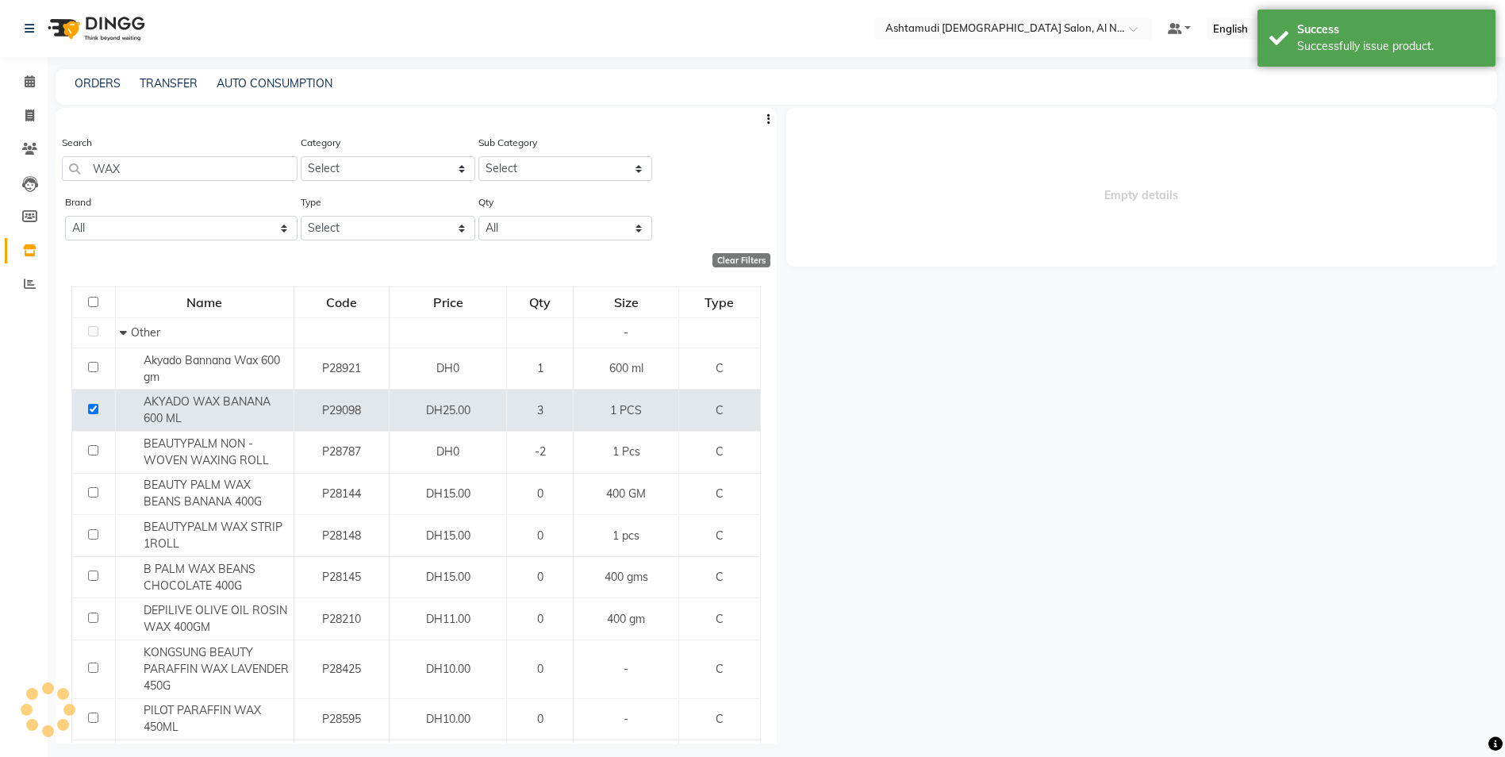
select select
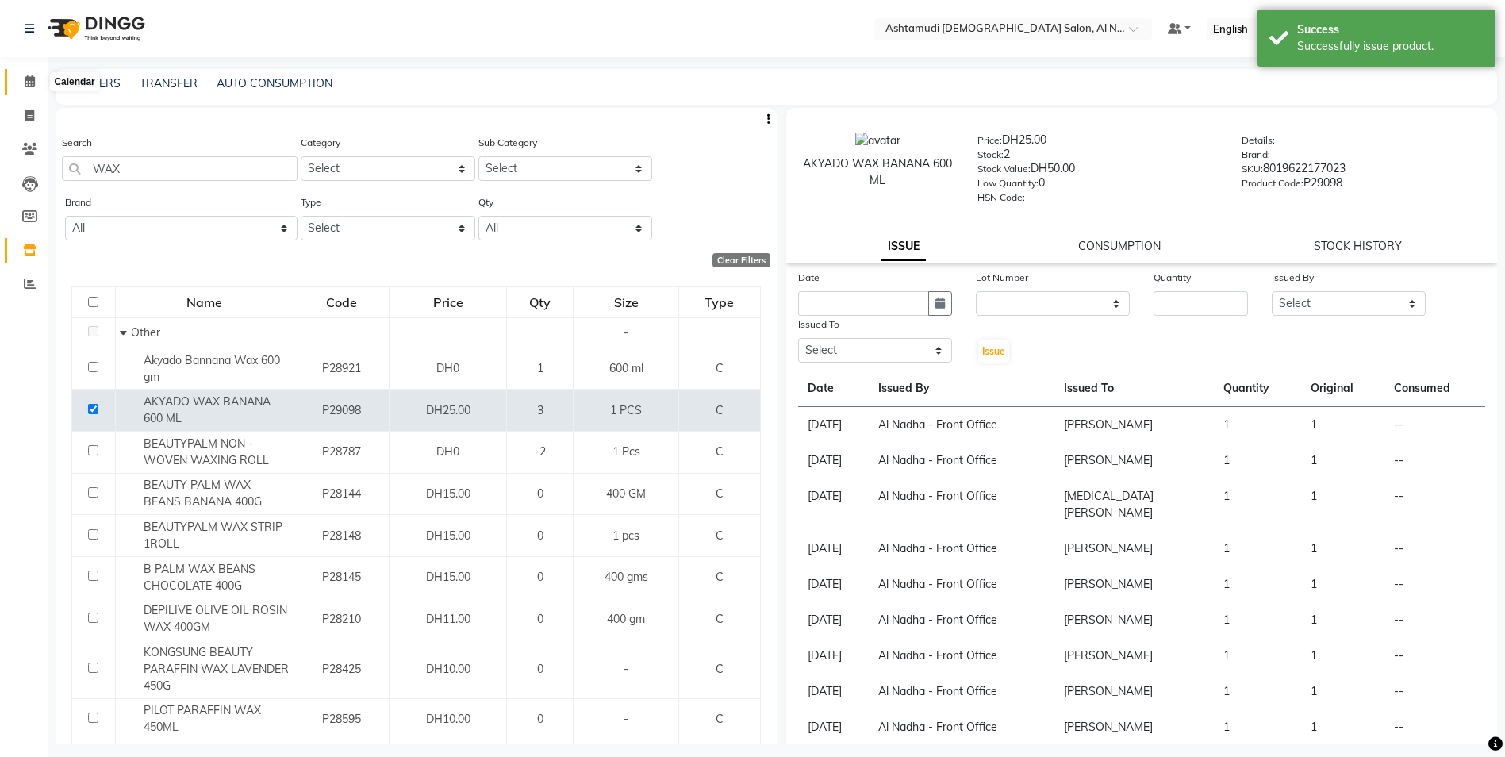
click at [31, 81] on icon at bounding box center [30, 81] width 10 height 12
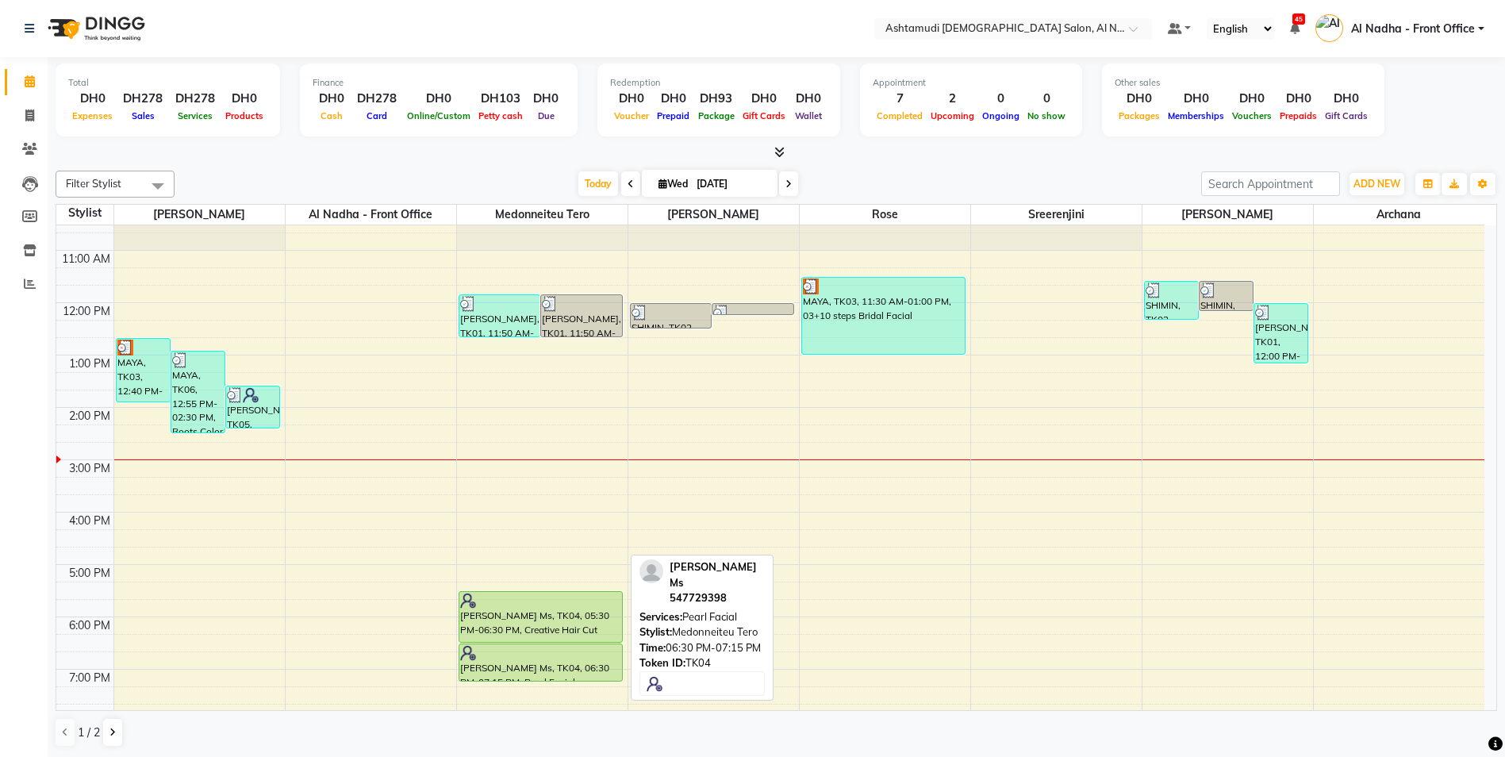
scroll to position [159, 0]
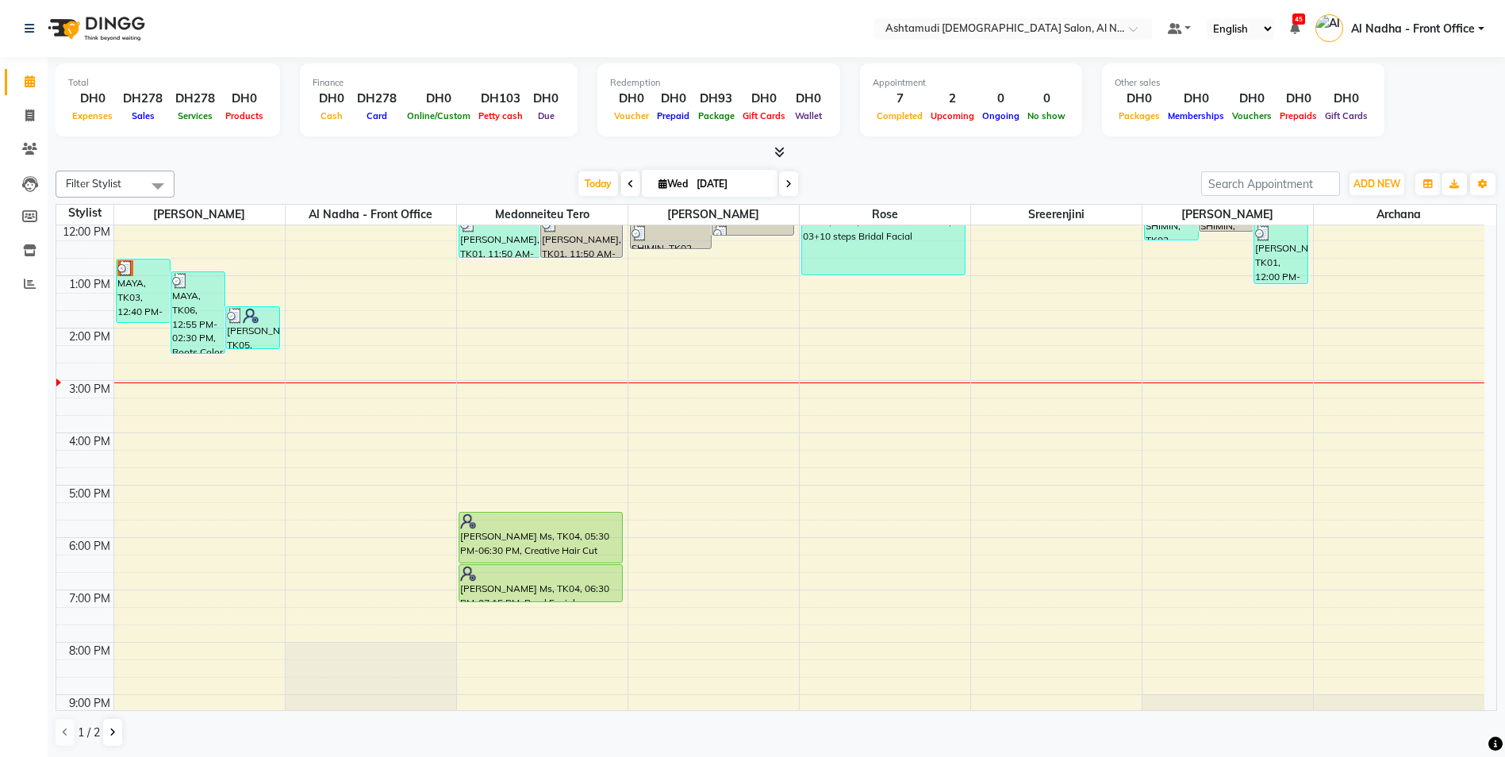
click at [127, 347] on div "9:00 AM 10:00 AM 11:00 AM 12:00 PM 1:00 PM 2:00 PM 3:00 PM 4:00 PM 5:00 PM 6:00…" at bounding box center [770, 433] width 1428 height 732
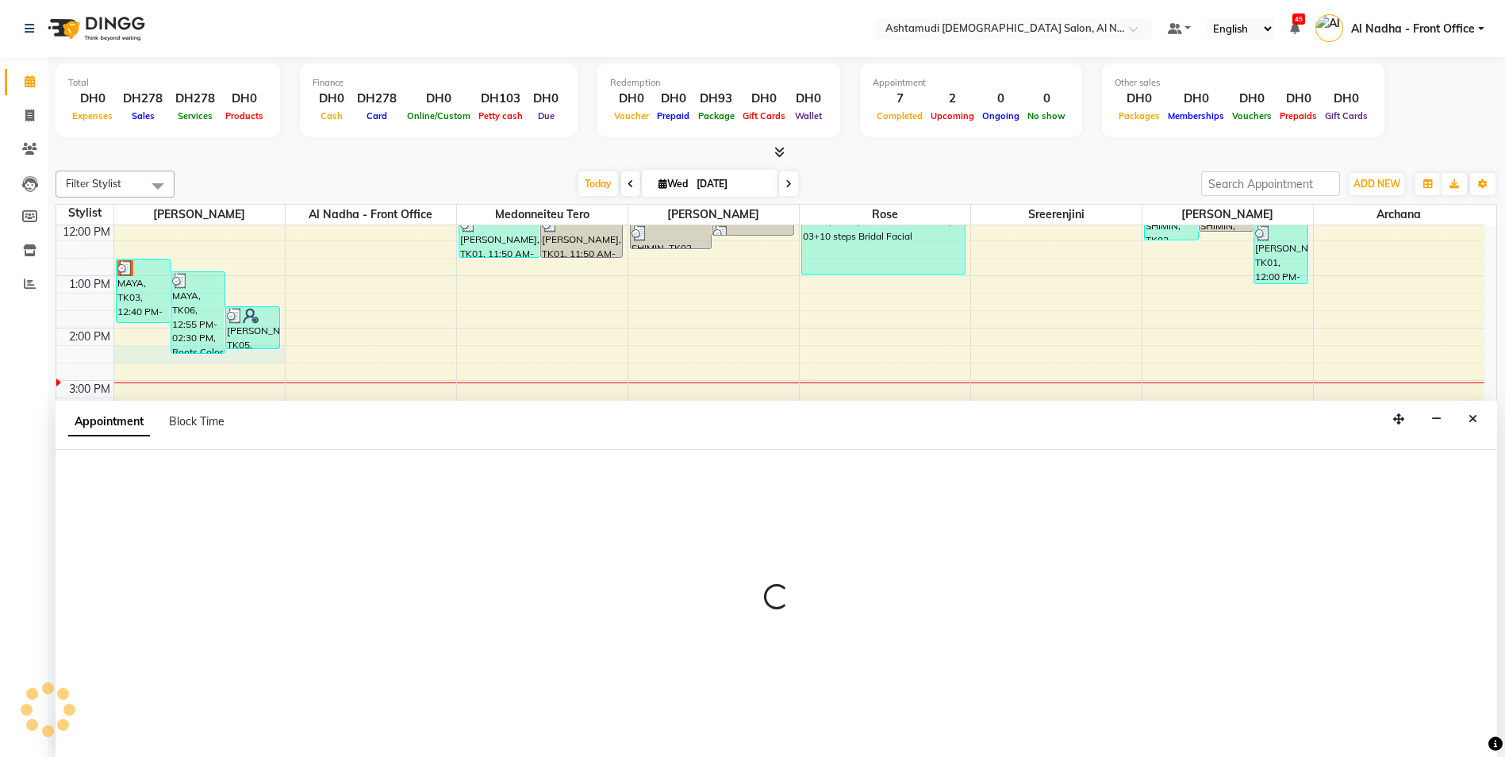
scroll to position [1, 0]
select select "59093"
select select "tentative"
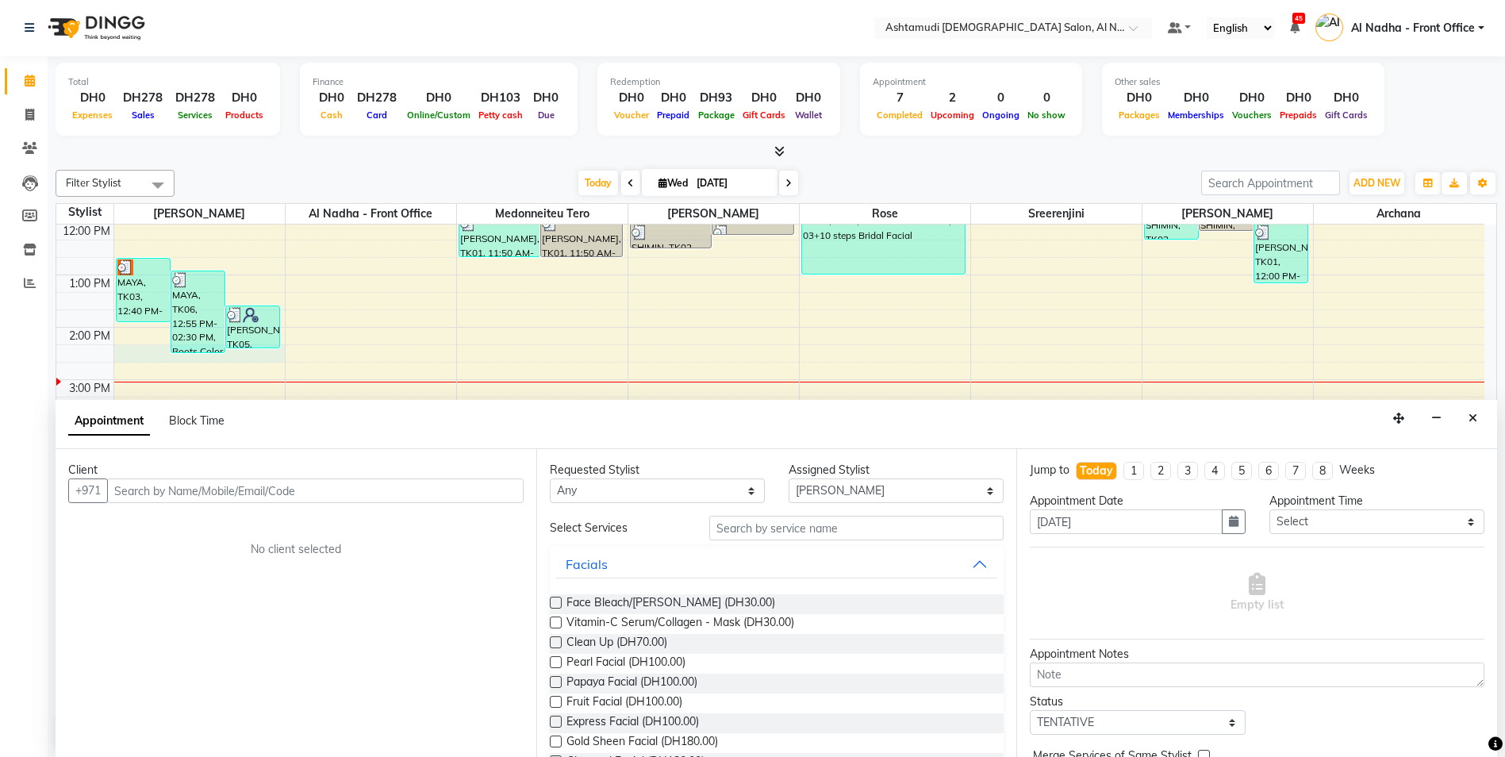
click at [204, 492] on input "text" at bounding box center [315, 490] width 416 height 25
type input "544382680"
click at [495, 487] on span "Add Client" at bounding box center [490, 490] width 53 height 14
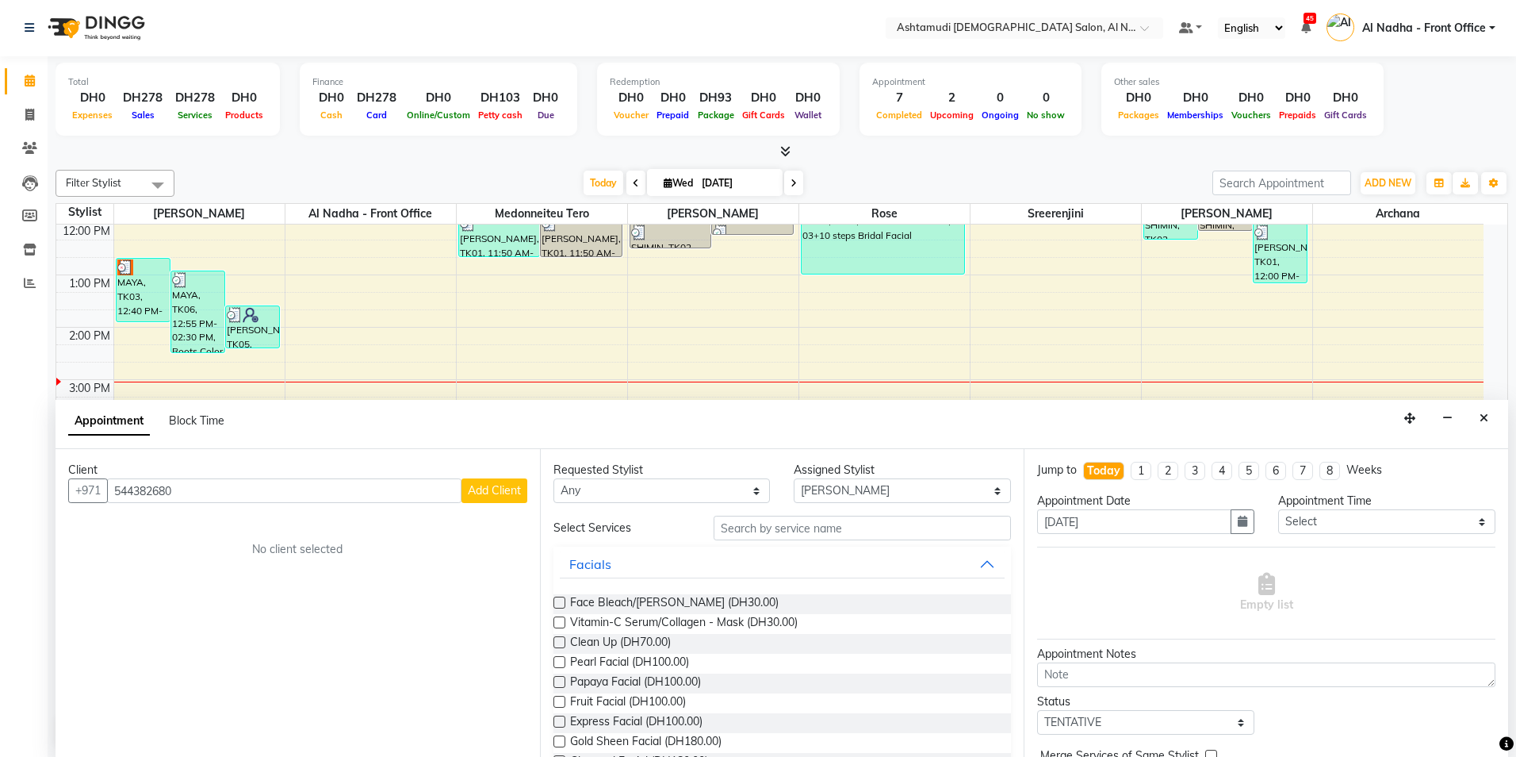
select select "3798"
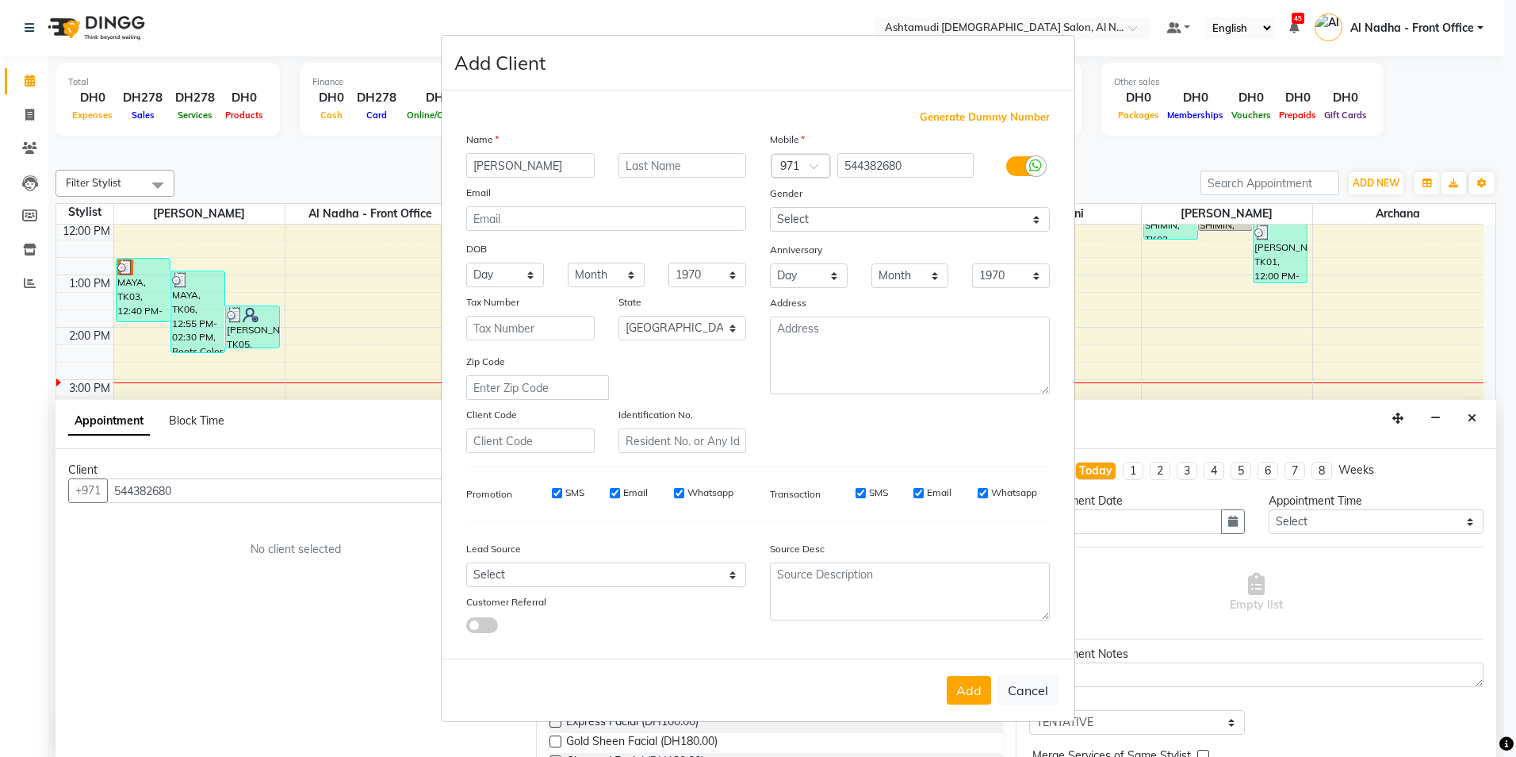
type input "SASTIKA"
drag, startPoint x: 524, startPoint y: 577, endPoint x: 525, endPoint y: 562, distance: 15.1
click at [526, 577] on select "Select Walk-in Referral Internet Friend Word of Mouth Advertisement Facebook Ju…" at bounding box center [606, 574] width 280 height 25
select select "49107"
click at [466, 562] on select "Select Walk-in Referral Internet Friend Word of Mouth Advertisement Facebook Ju…" at bounding box center [606, 574] width 280 height 25
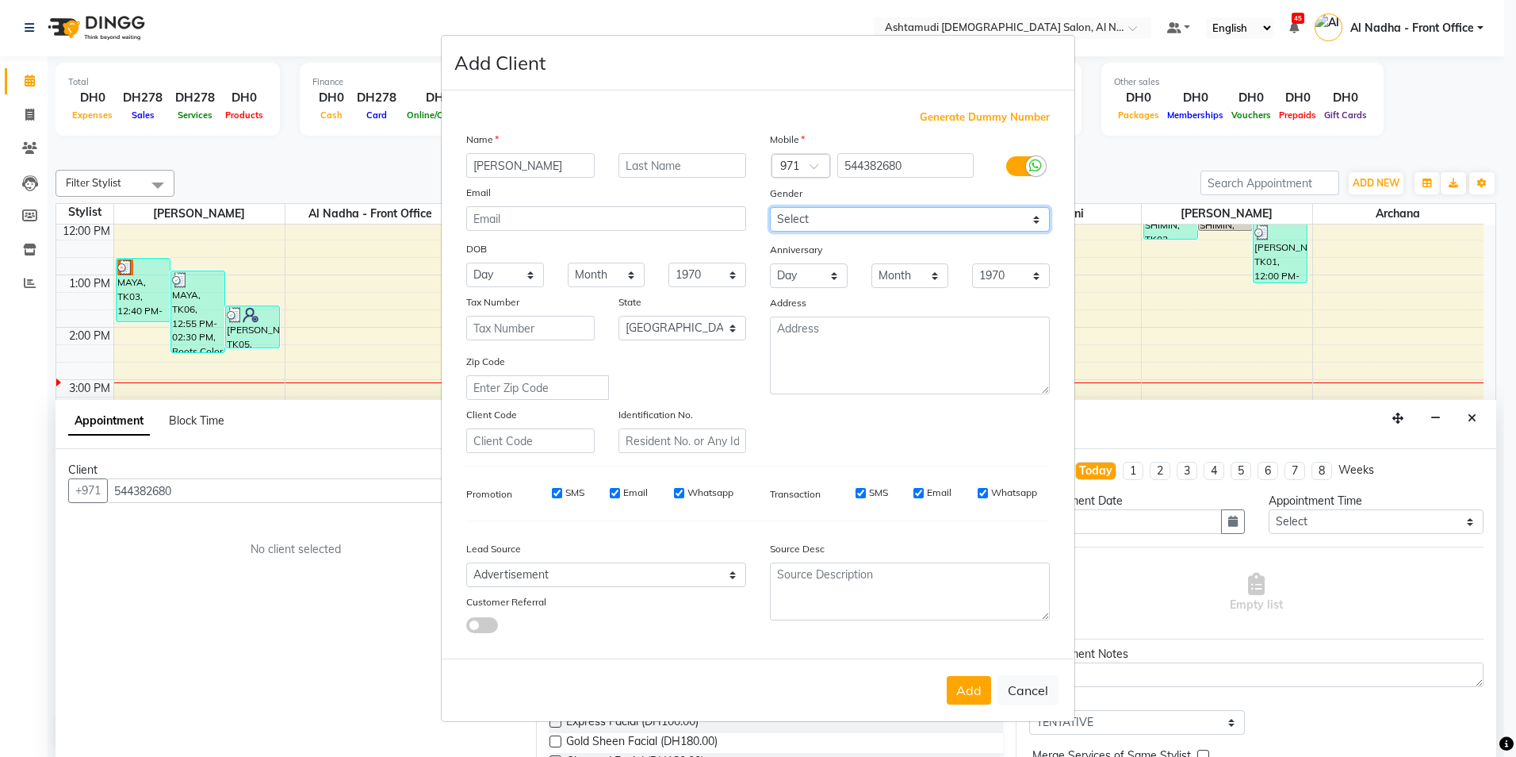
click at [807, 225] on select "Select Male Female Other Prefer Not To Say" at bounding box center [910, 219] width 280 height 25
select select "female"
click at [770, 207] on select "Select Male Female Other Prefer Not To Say" at bounding box center [910, 219] width 280 height 25
click at [975, 692] on button "Add" at bounding box center [969, 690] width 44 height 29
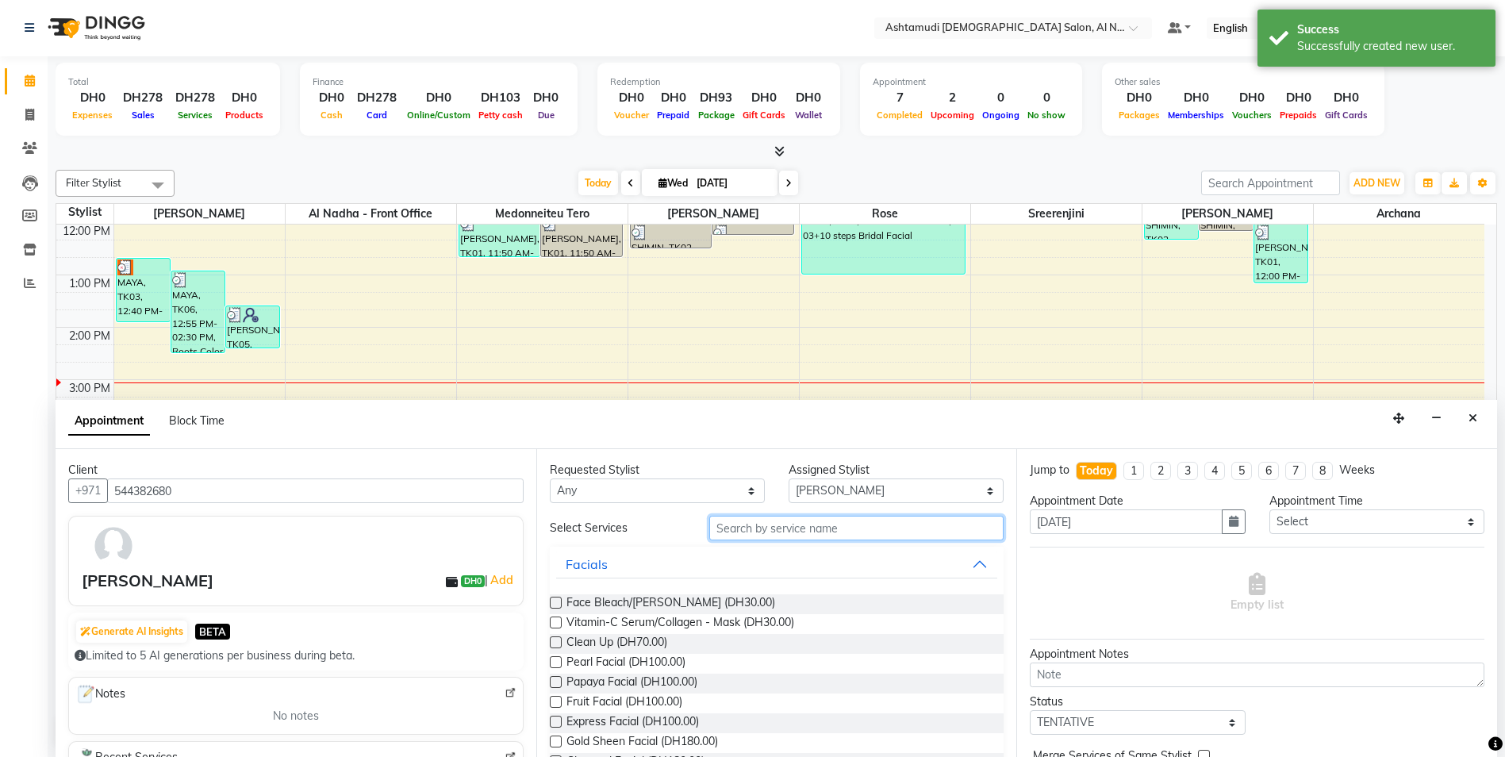
click at [746, 533] on input "text" at bounding box center [856, 528] width 295 height 25
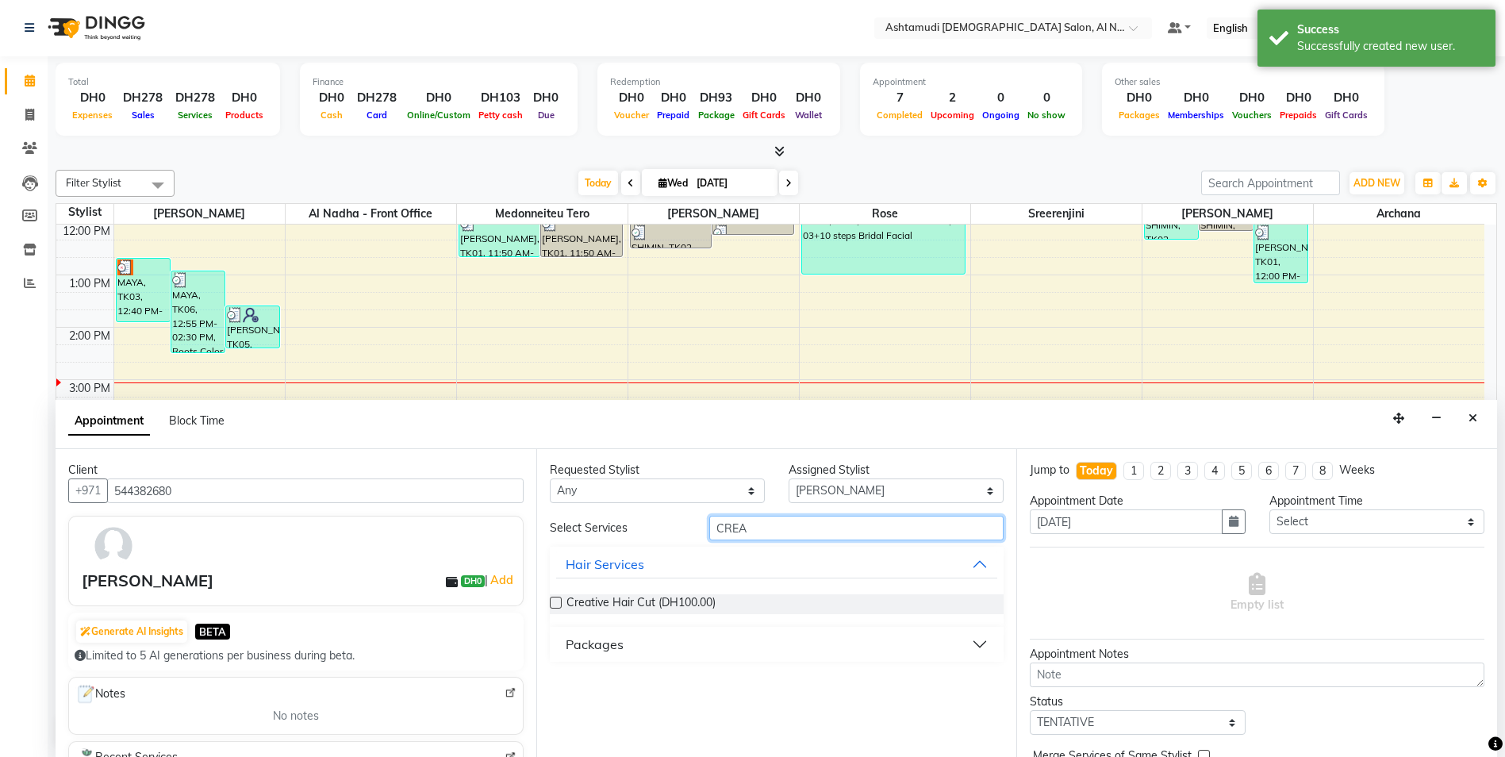
type input "CREA"
click at [559, 600] on label at bounding box center [556, 602] width 12 height 12
click at [559, 600] on input "checkbox" at bounding box center [555, 604] width 10 height 10
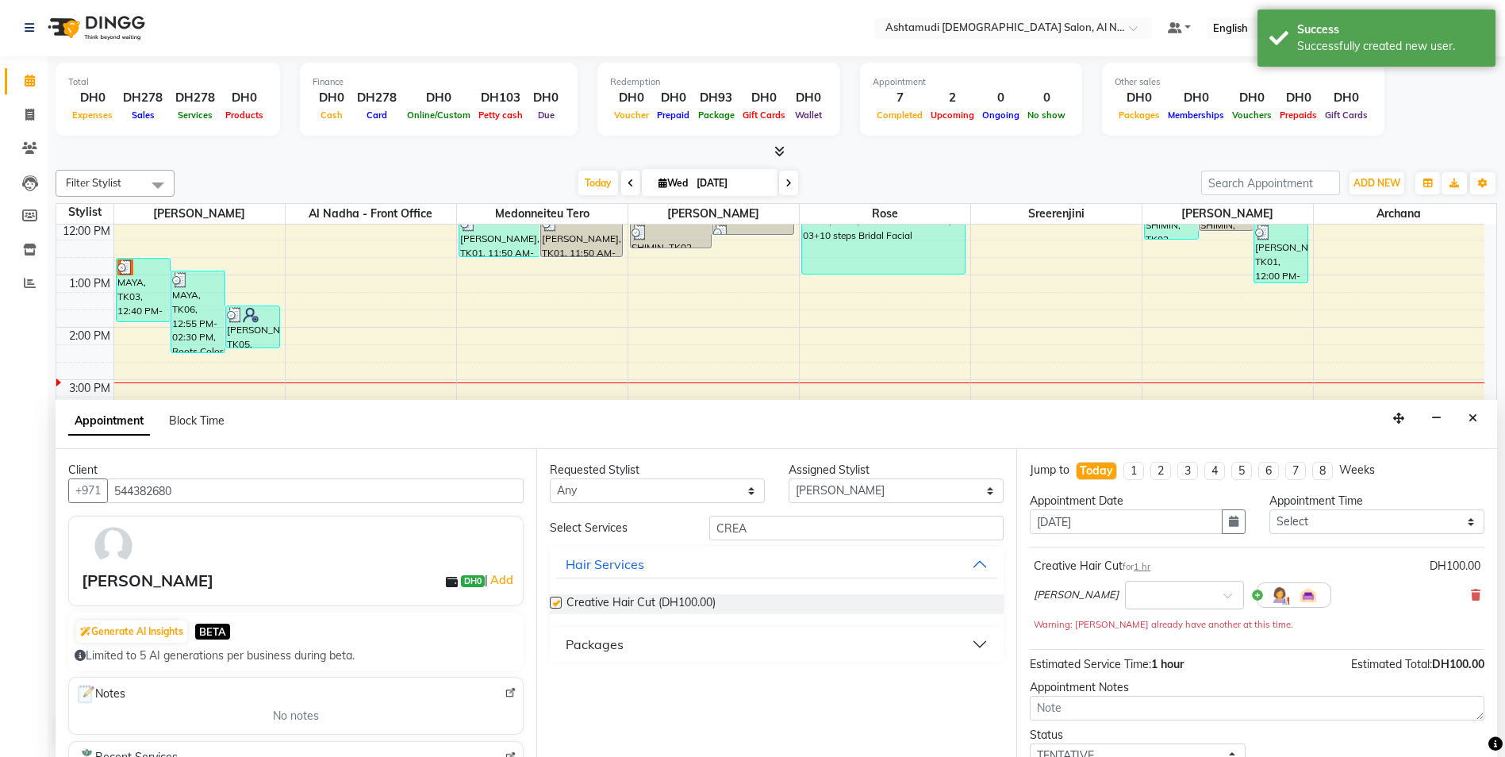
checkbox input "false"
click at [764, 531] on input "CREA" at bounding box center [856, 528] width 295 height 25
type input "C"
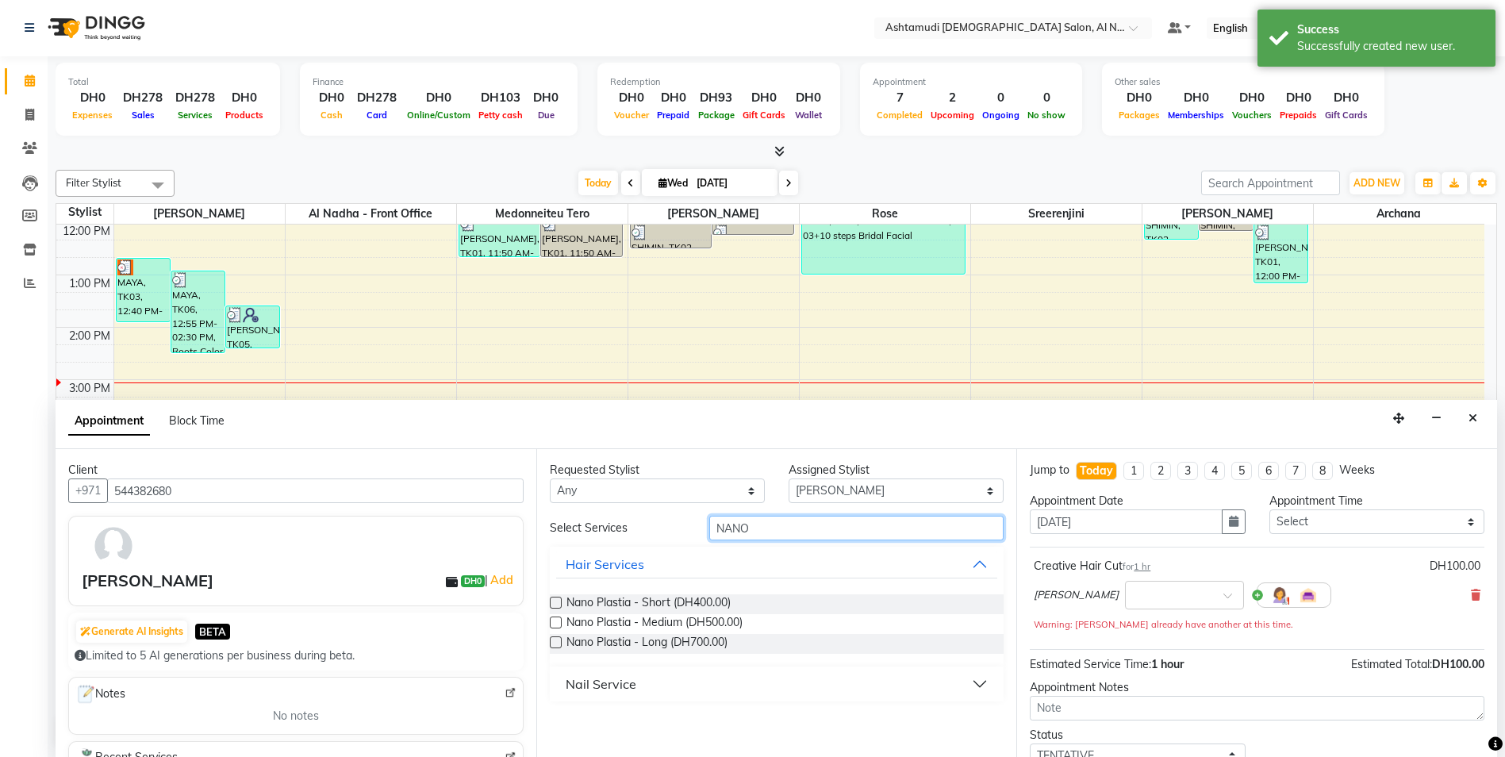
type input "NANO"
click at [553, 602] on label at bounding box center [556, 602] width 12 height 12
click at [553, 602] on input "checkbox" at bounding box center [555, 604] width 10 height 10
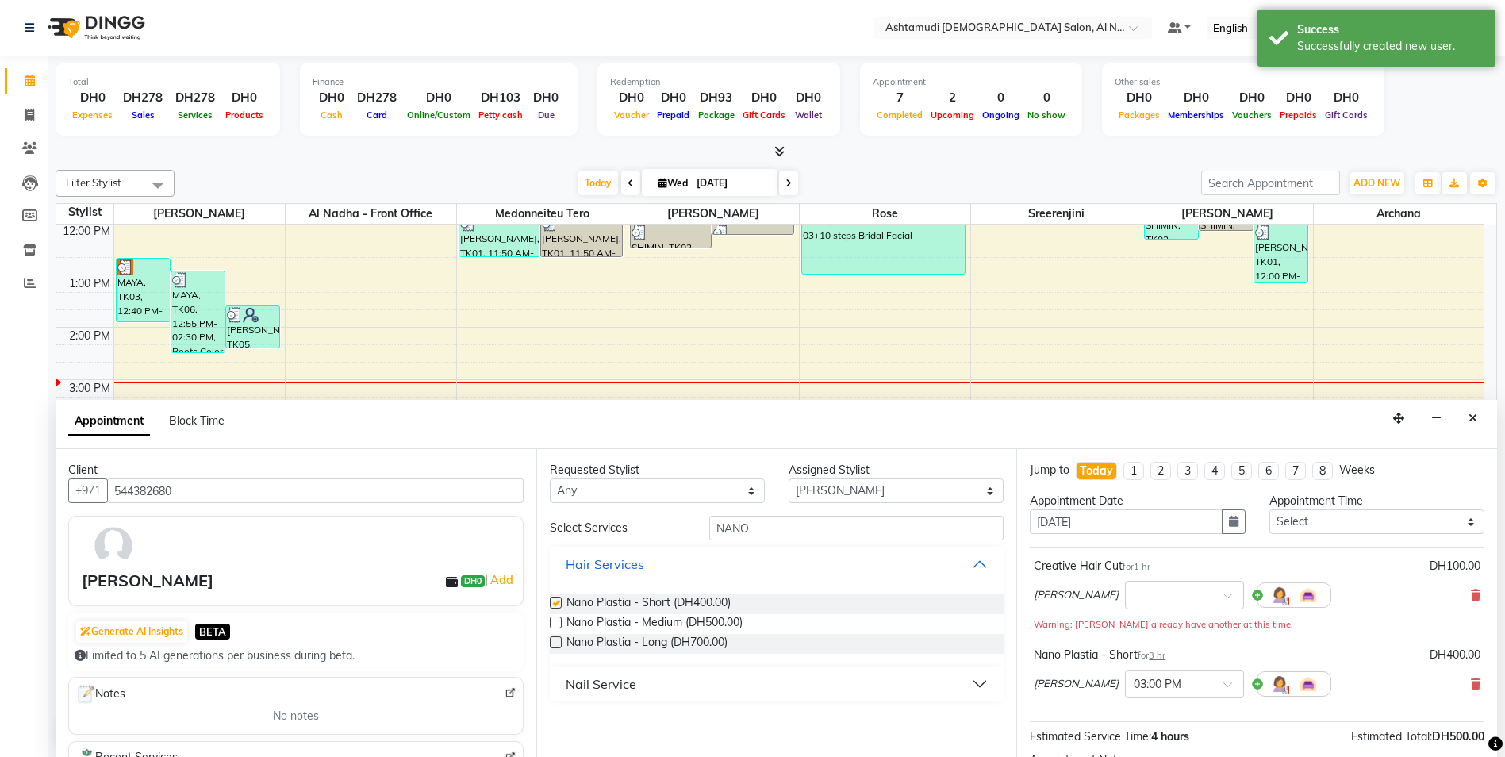
checkbox input "false"
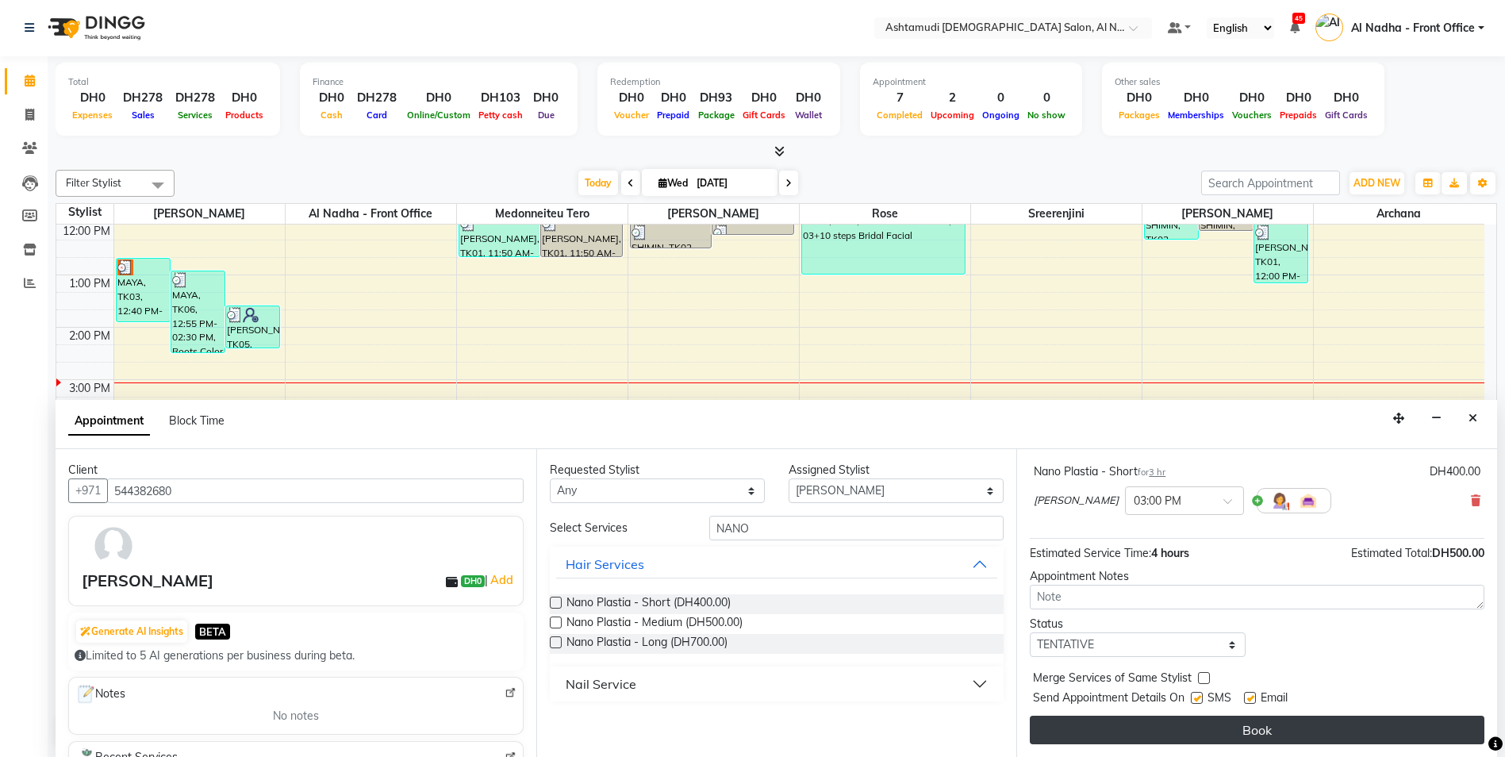
click at [1152, 735] on button "Book" at bounding box center [1256, 729] width 454 height 29
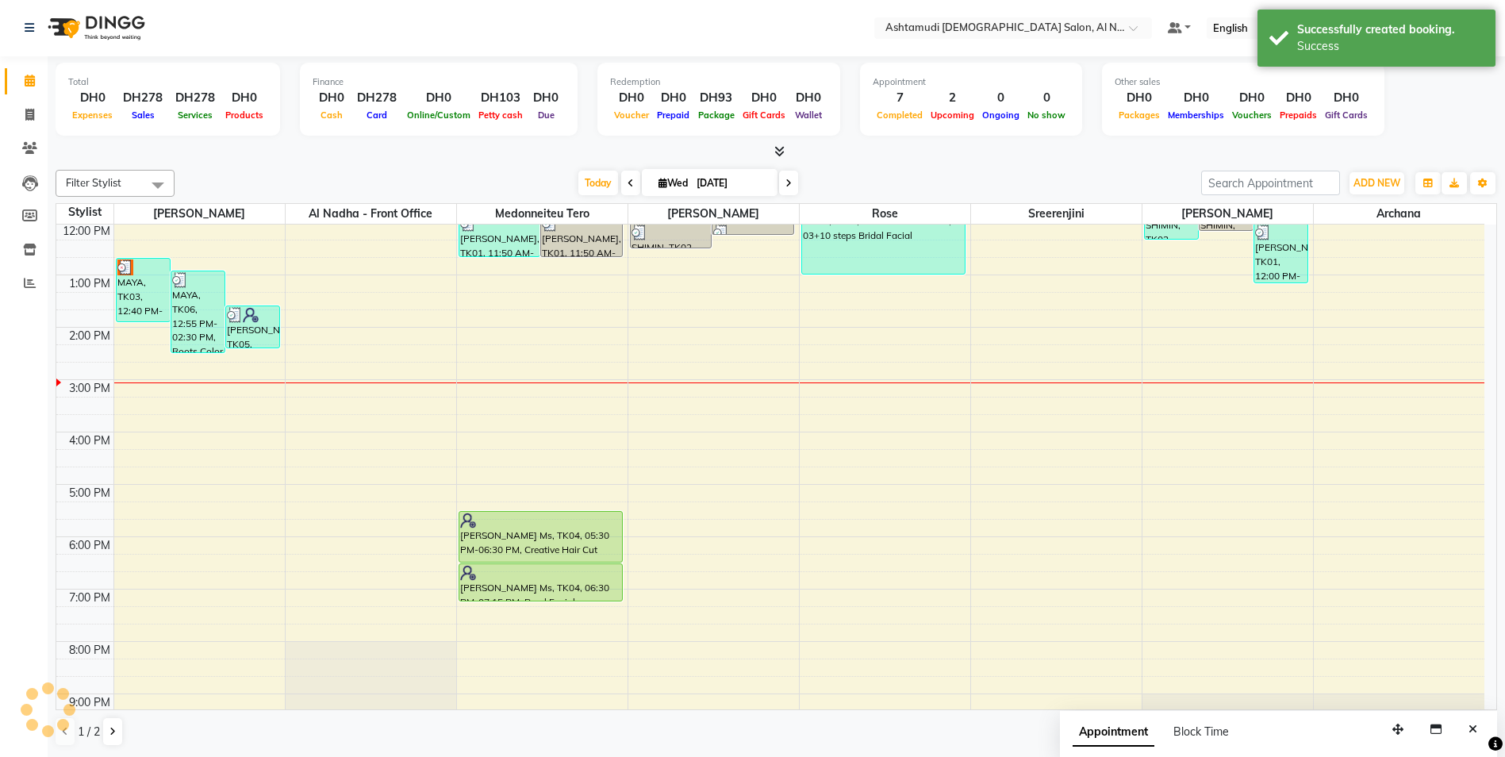
scroll to position [0, 0]
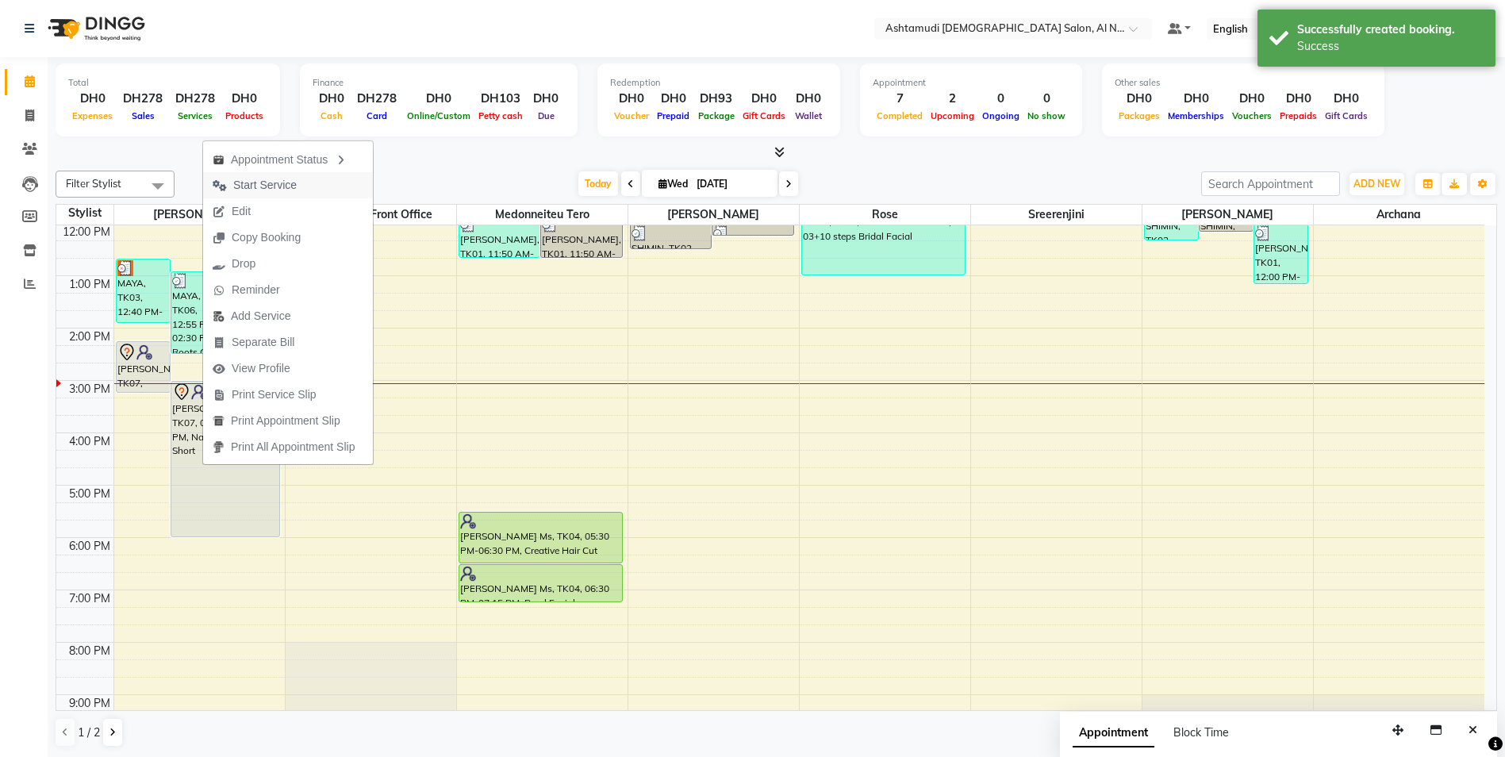
click at [274, 185] on span "Start Service" at bounding box center [264, 185] width 63 height 17
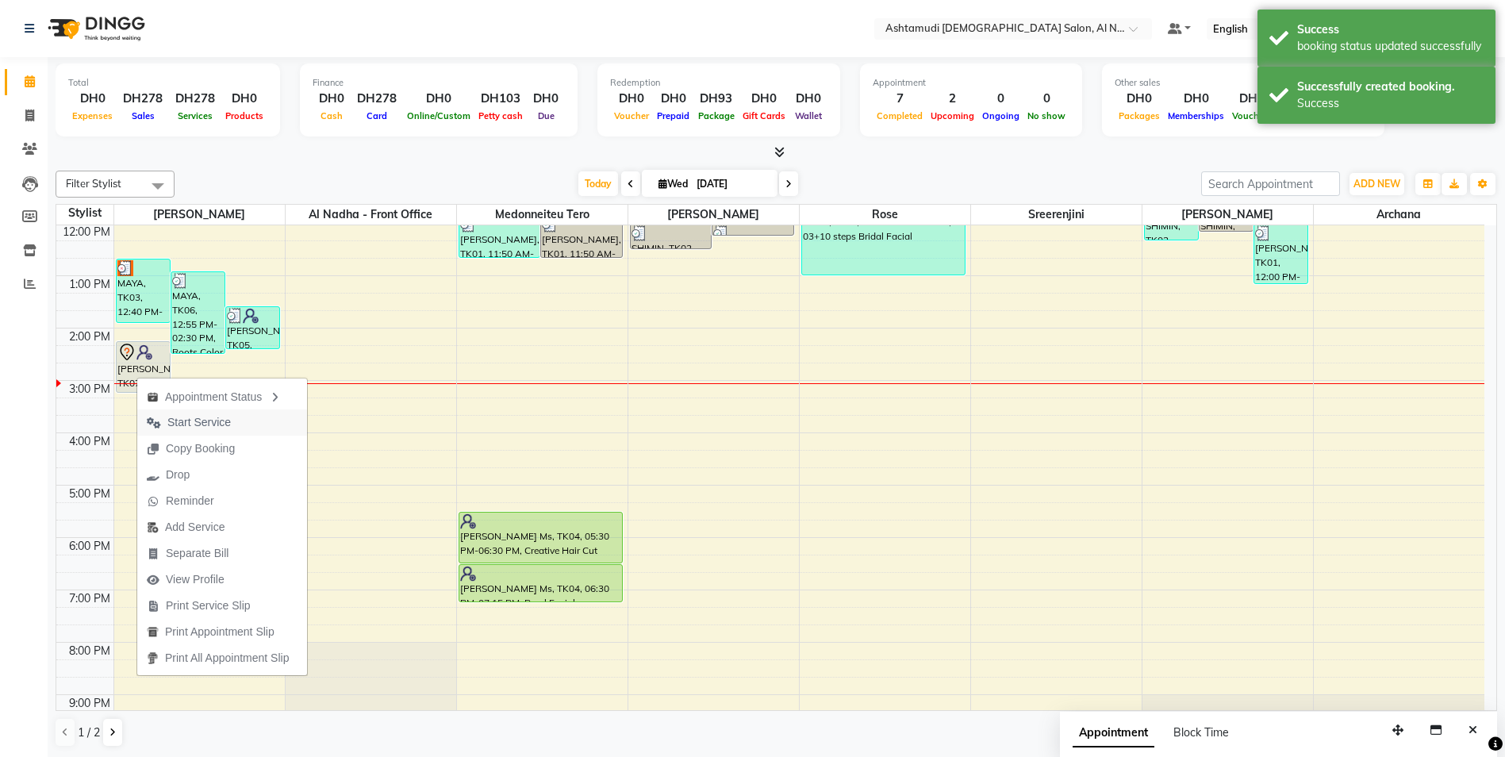
click at [222, 424] on span "Start Service" at bounding box center [198, 422] width 63 height 17
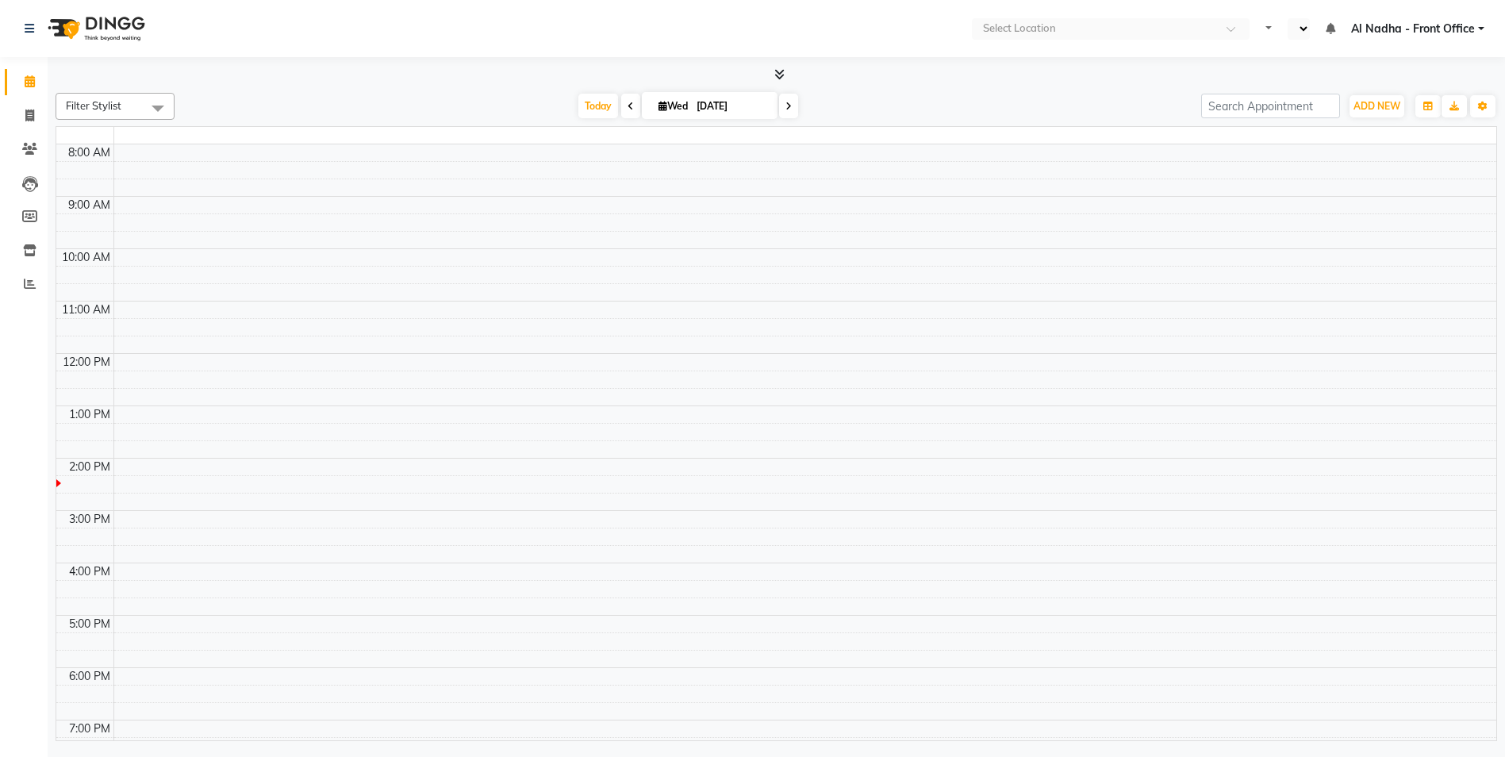
select select "en"
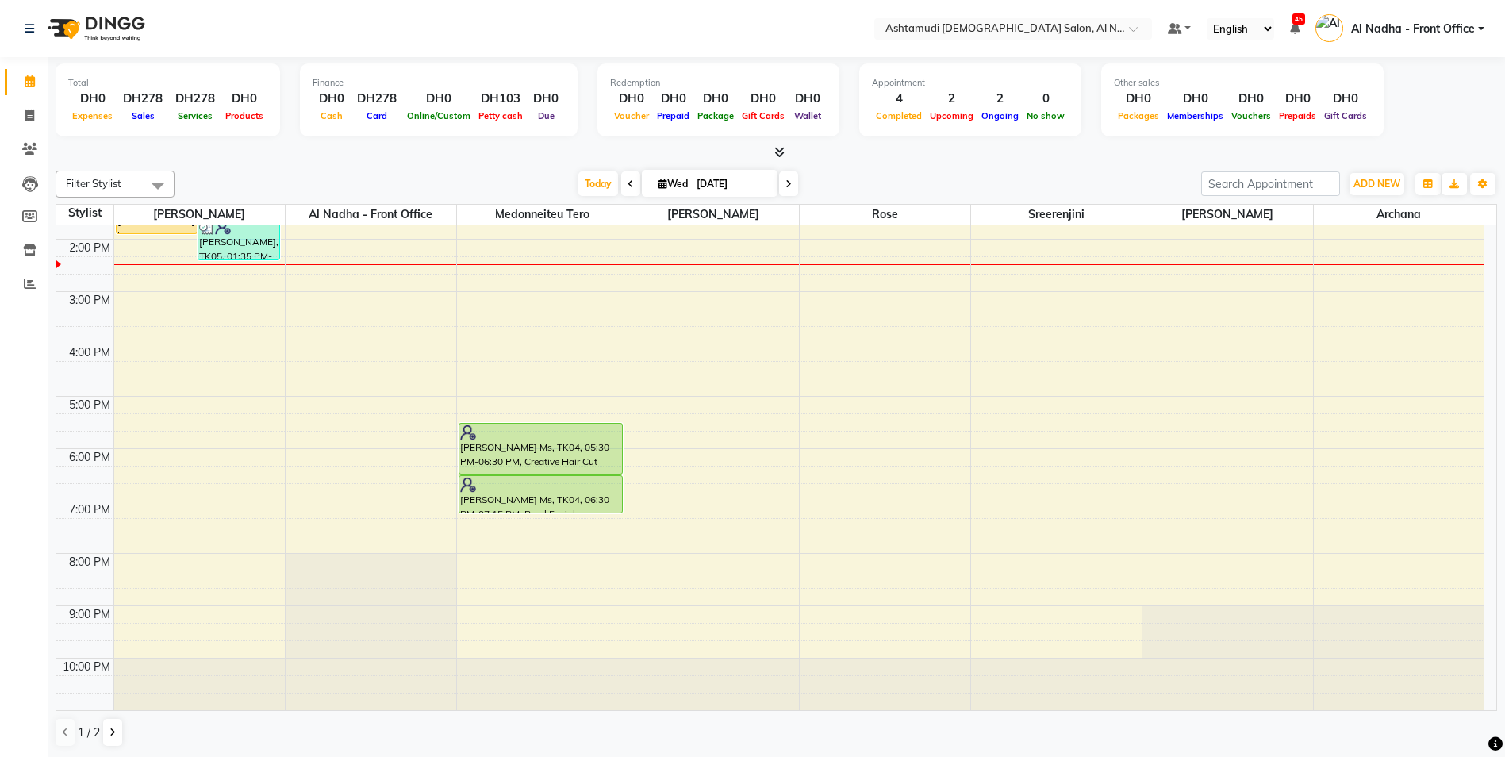
scroll to position [89, 0]
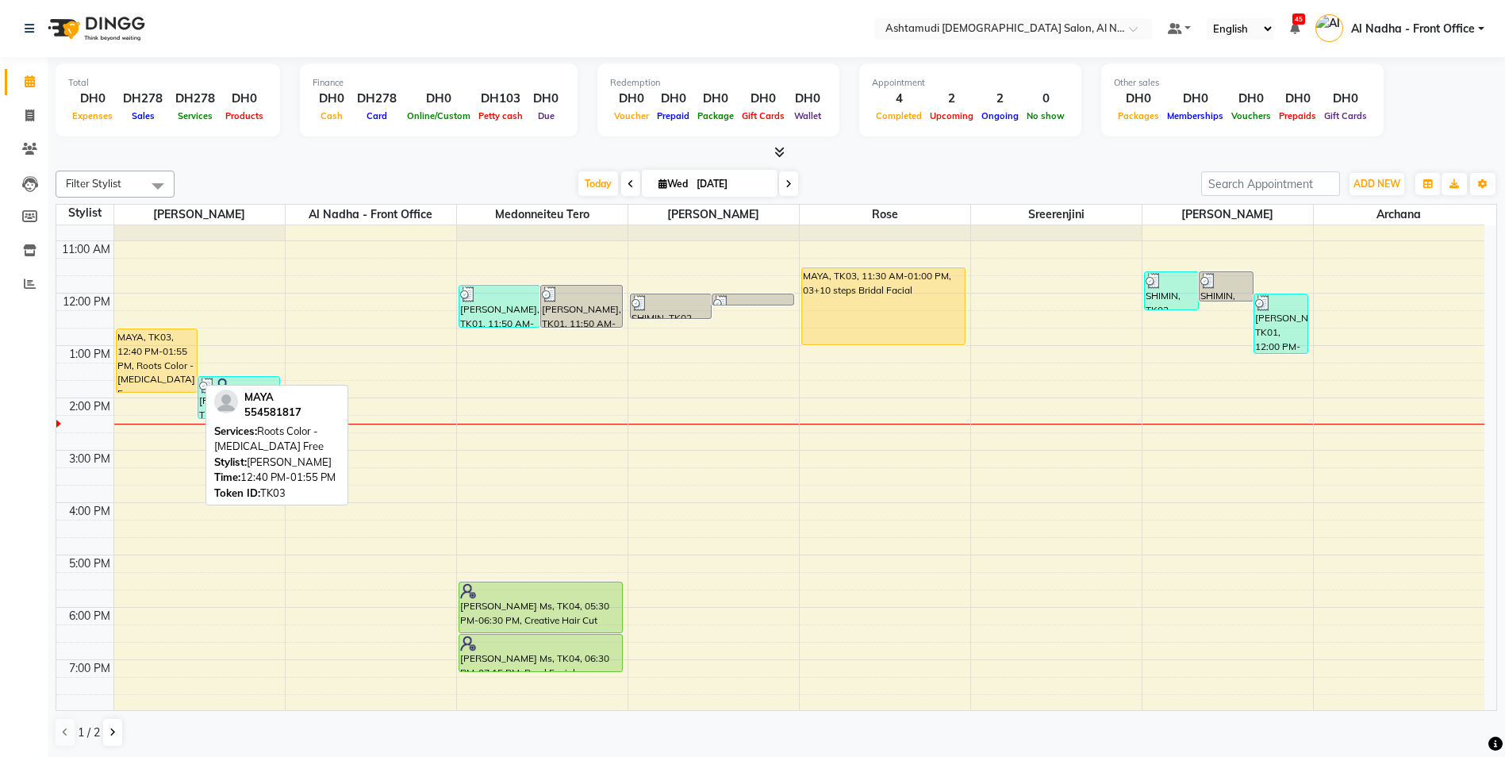
click at [167, 364] on div "MAYA, TK03, 12:40 PM-01:55 PM, Roots Color - [MEDICAL_DATA] Free" at bounding box center [157, 360] width 81 height 63
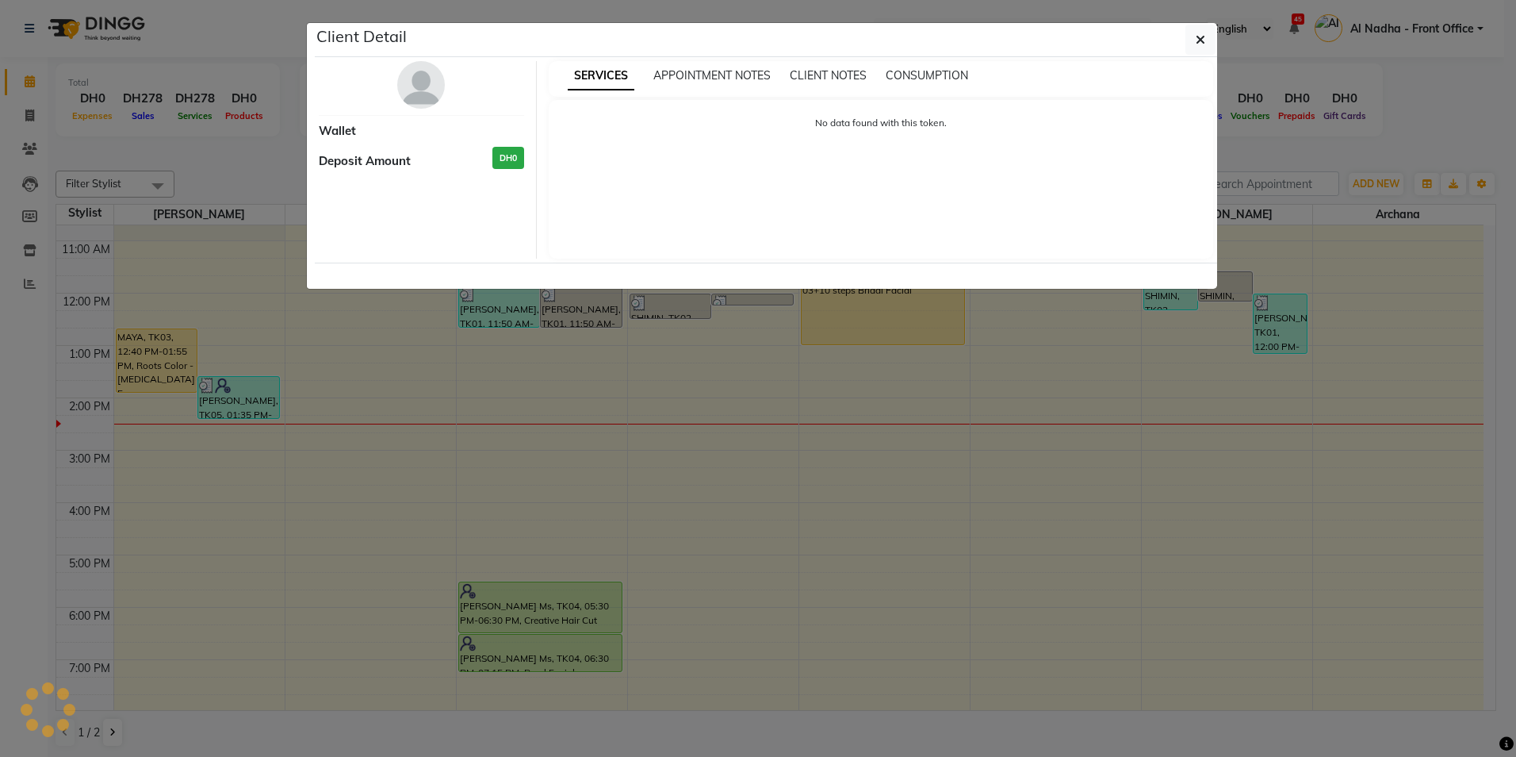
select select "1"
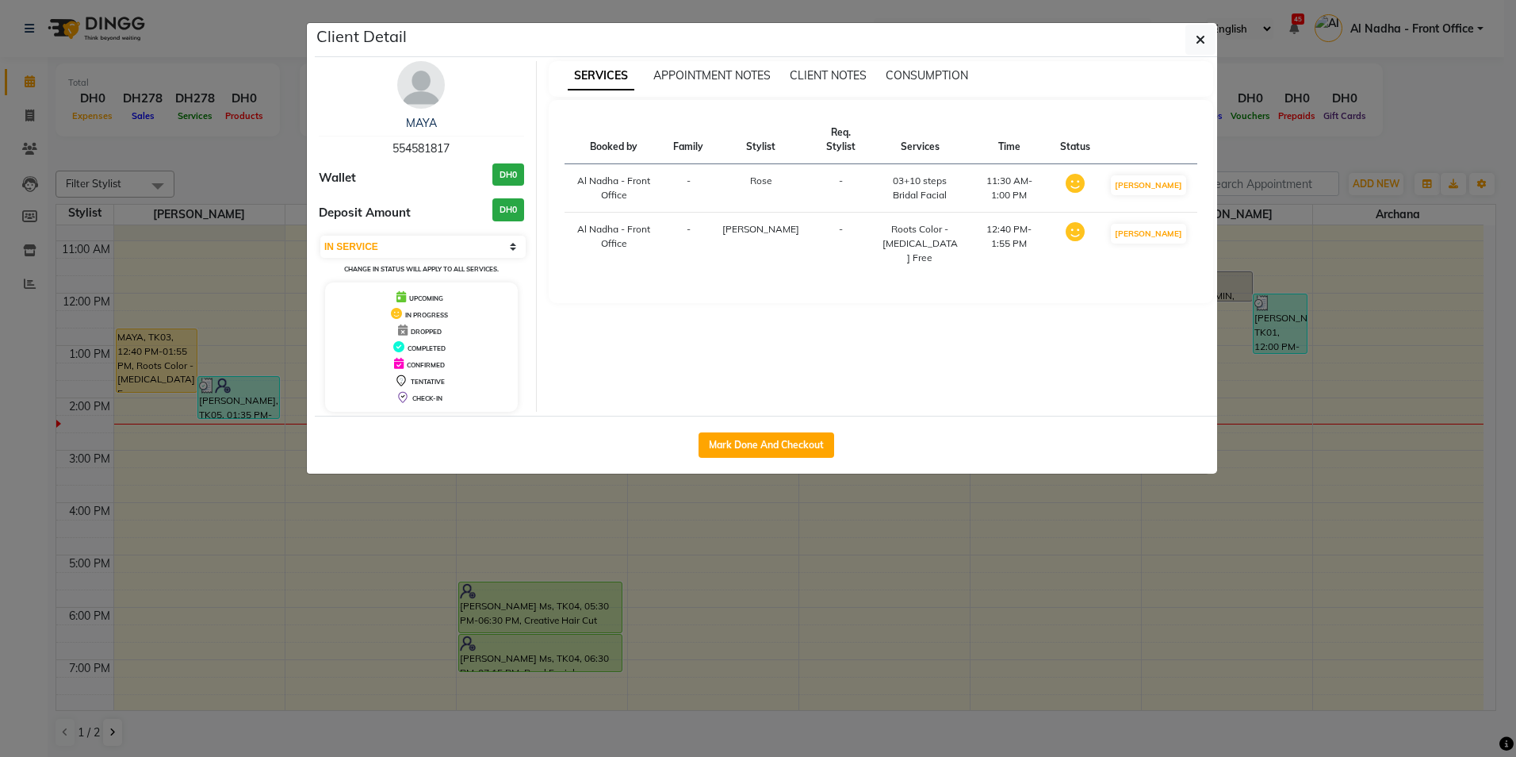
click at [390, 146] on div "MAYA 554581817" at bounding box center [421, 136] width 205 height 42
drag, startPoint x: 393, startPoint y: 147, endPoint x: 481, endPoint y: 144, distance: 88.9
click at [481, 144] on div "MAYA 554581817" at bounding box center [421, 136] width 205 height 42
drag, startPoint x: 481, startPoint y: 144, endPoint x: 443, endPoint y: 145, distance: 38.9
copy span "554581817"
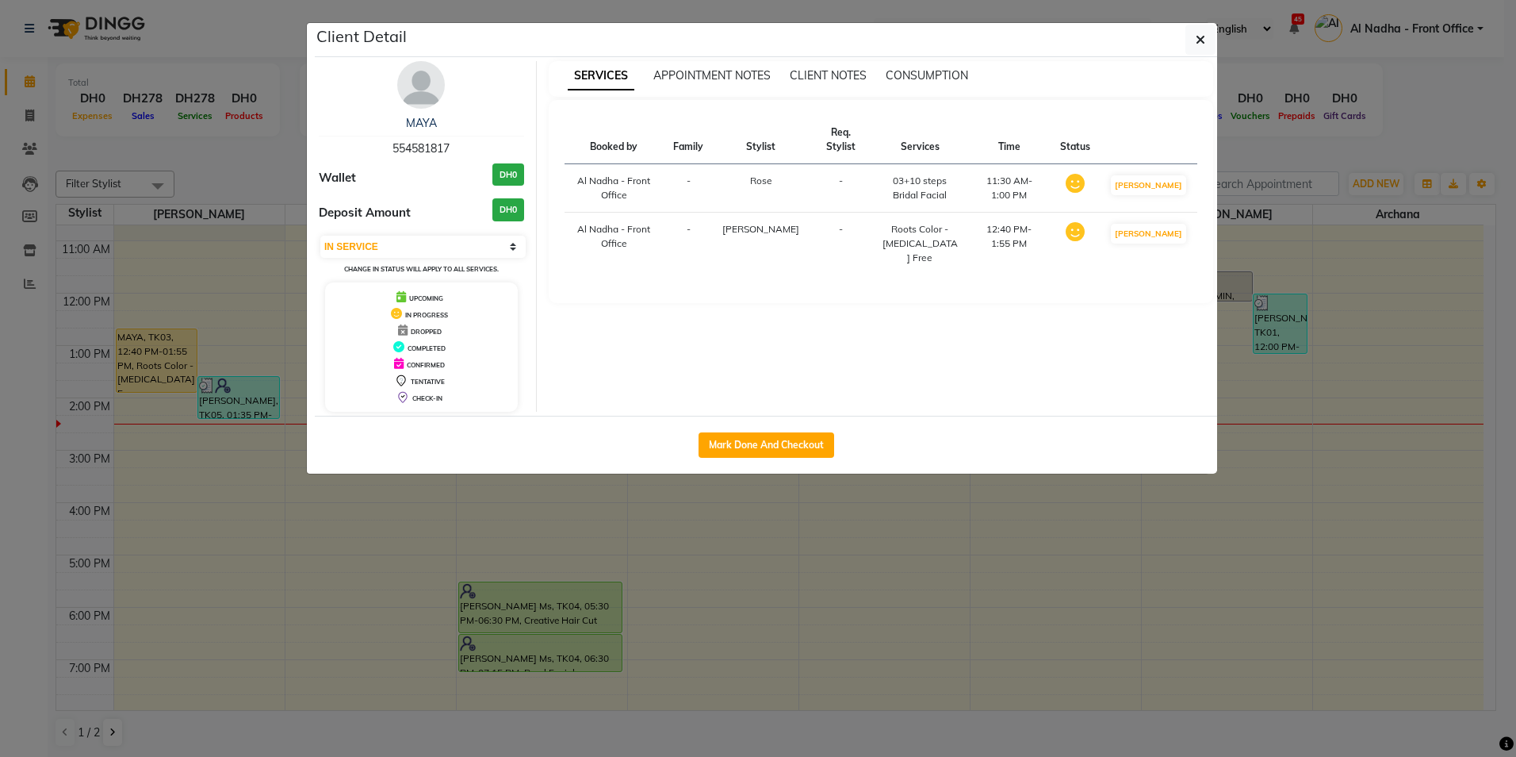
click at [1202, 31] on button "button" at bounding box center [1201, 40] width 30 height 30
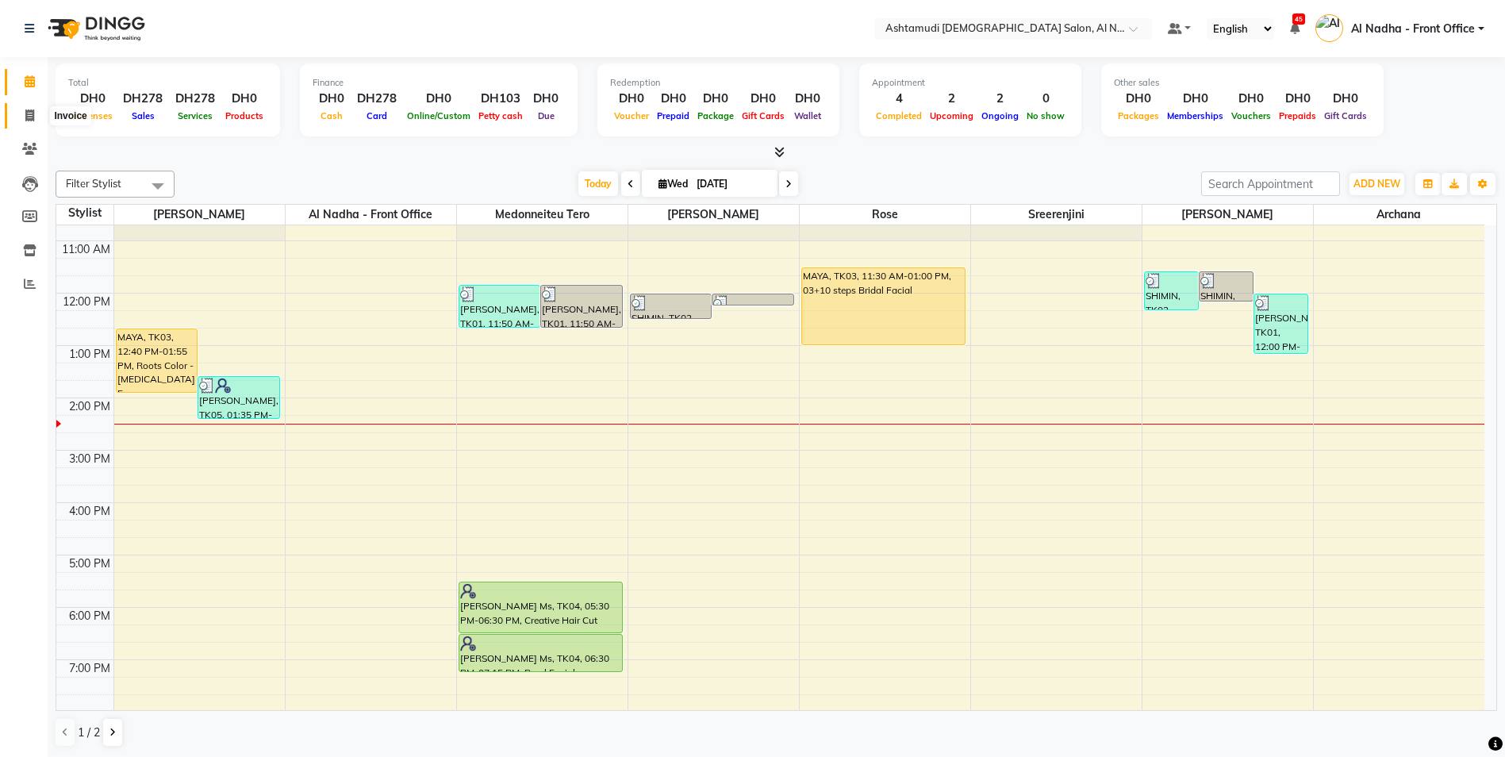
click at [31, 112] on icon at bounding box center [29, 115] width 9 height 12
select select "service"
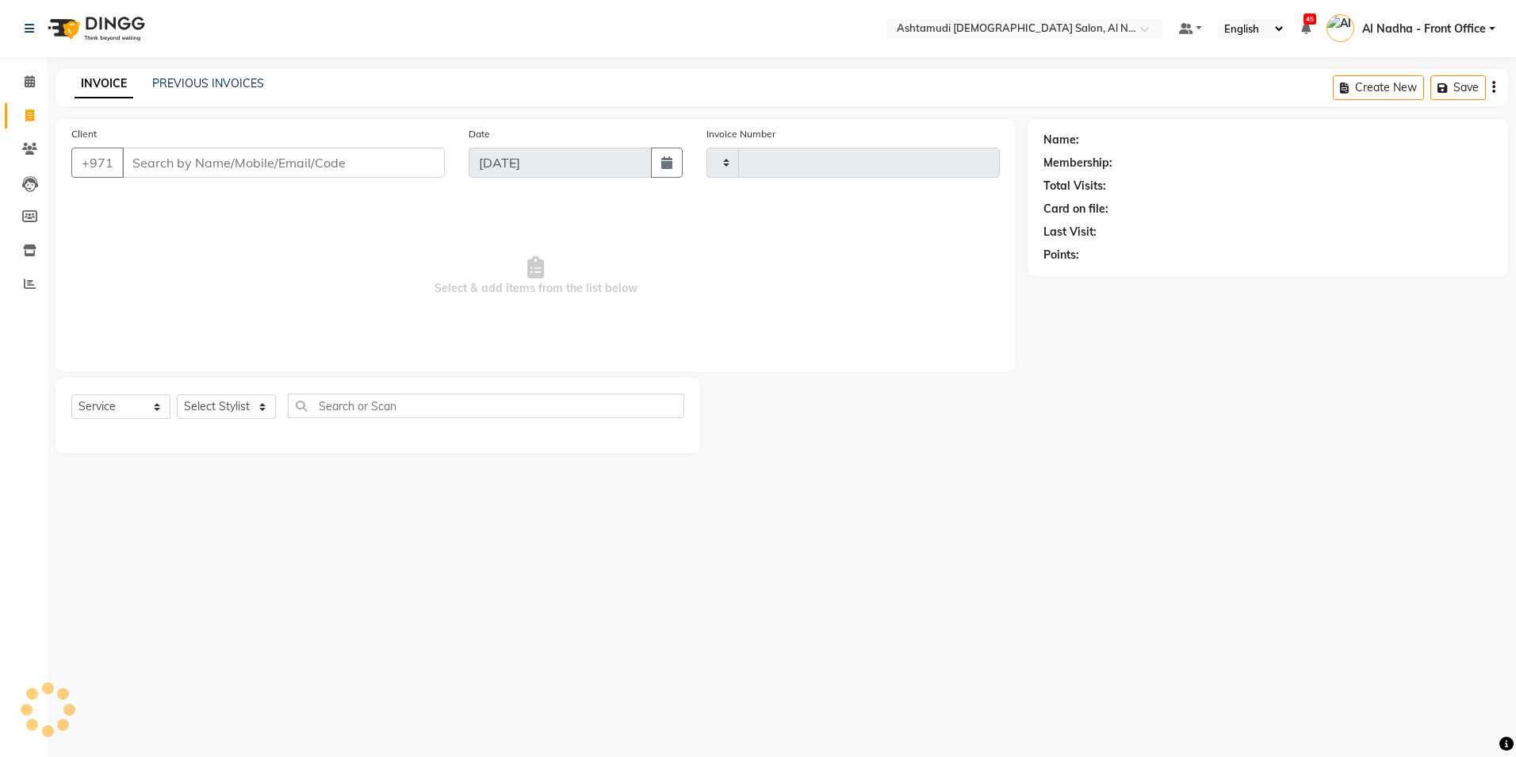
type input "2237"
select select "7088"
type input "554581817"
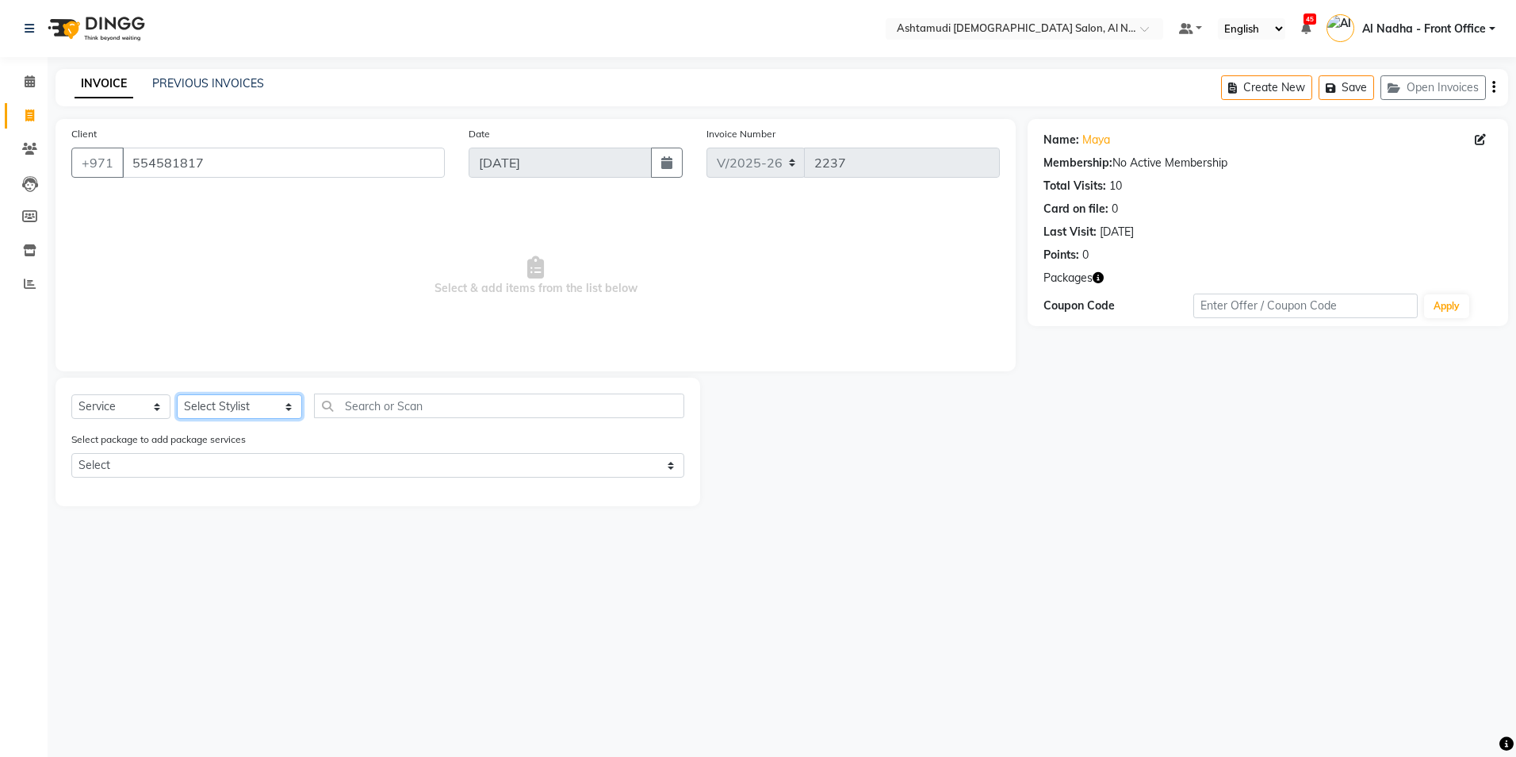
click at [236, 411] on select "Select Stylist Al Nadha - Front Office Archana Medonneiteu Tero [PERSON_NAME] […" at bounding box center [239, 406] width 125 height 25
select select "59093"
click at [177, 394] on select "Select Stylist Al Nadha - Front Office Archana Medonneiteu Tero [PERSON_NAME] […" at bounding box center [239, 406] width 125 height 25
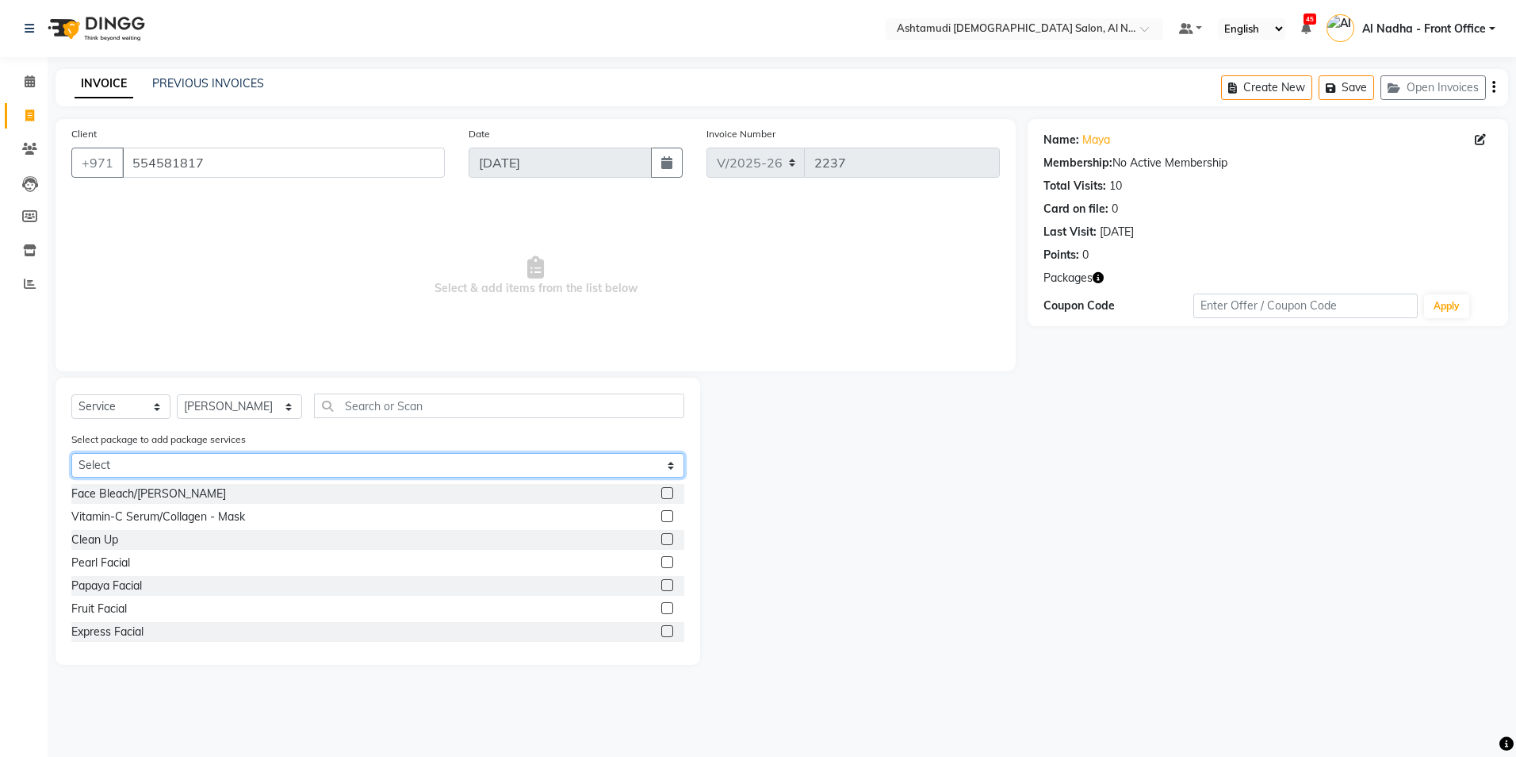
click at [270, 470] on select "Select Royal 170 Pkg" at bounding box center [377, 465] width 613 height 25
select select "1: Object"
click at [71, 453] on select "Select Royal 170 Pkg" at bounding box center [377, 465] width 613 height 25
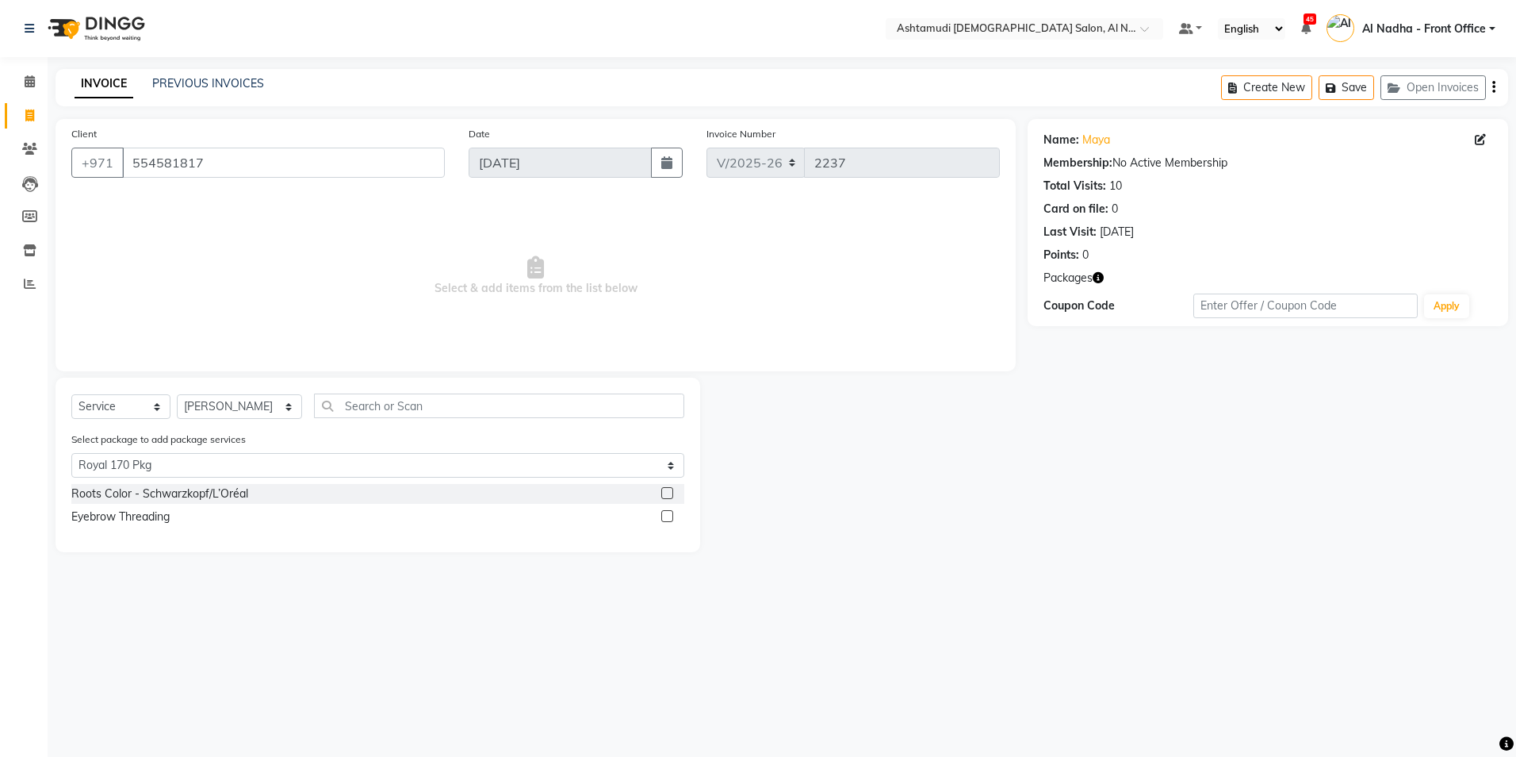
click at [672, 488] on label at bounding box center [667, 493] width 12 height 12
click at [672, 489] on input "checkbox" at bounding box center [666, 494] width 10 height 10
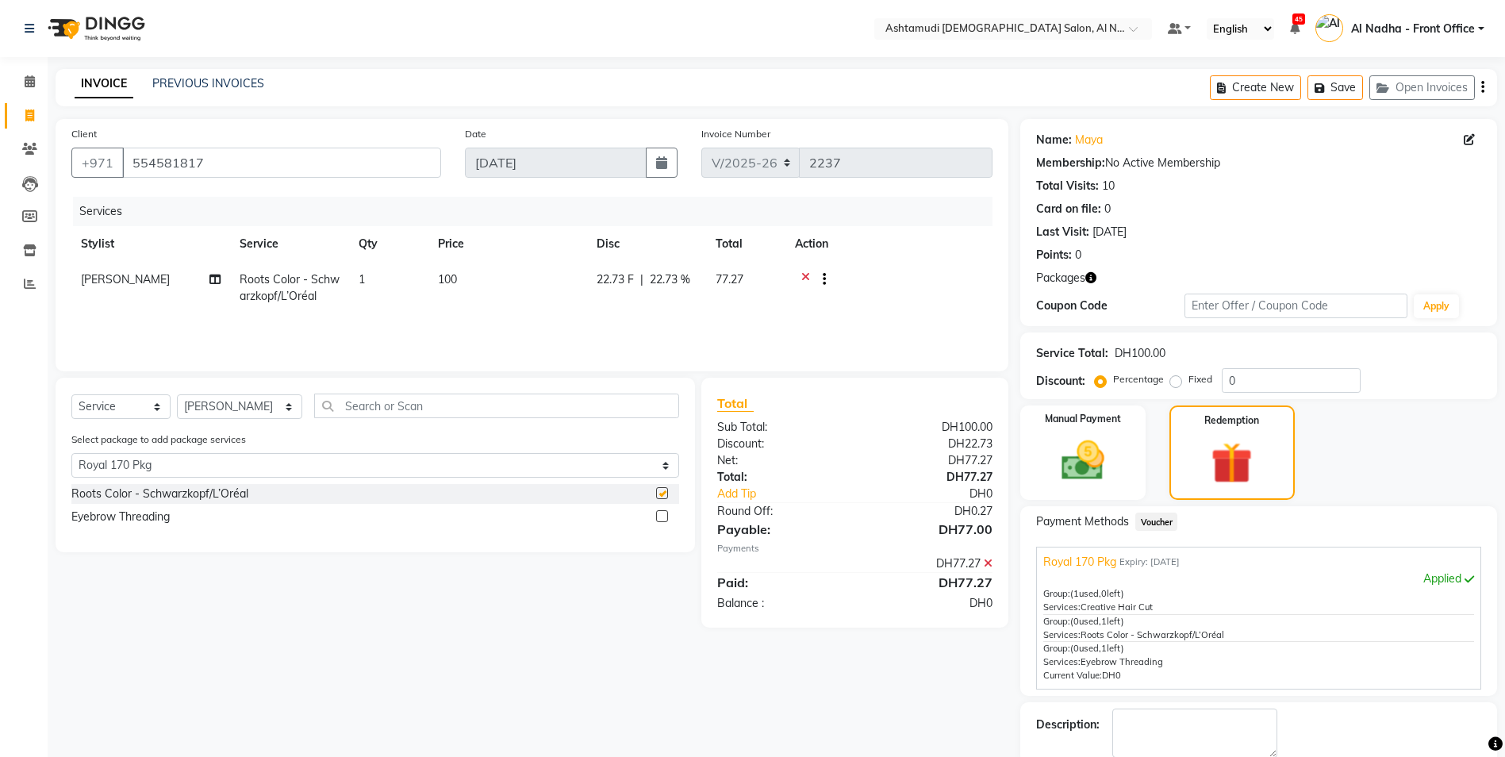
checkbox input "false"
click at [664, 516] on label at bounding box center [662, 516] width 12 height 12
click at [664, 516] on input "checkbox" at bounding box center [661, 517] width 10 height 10
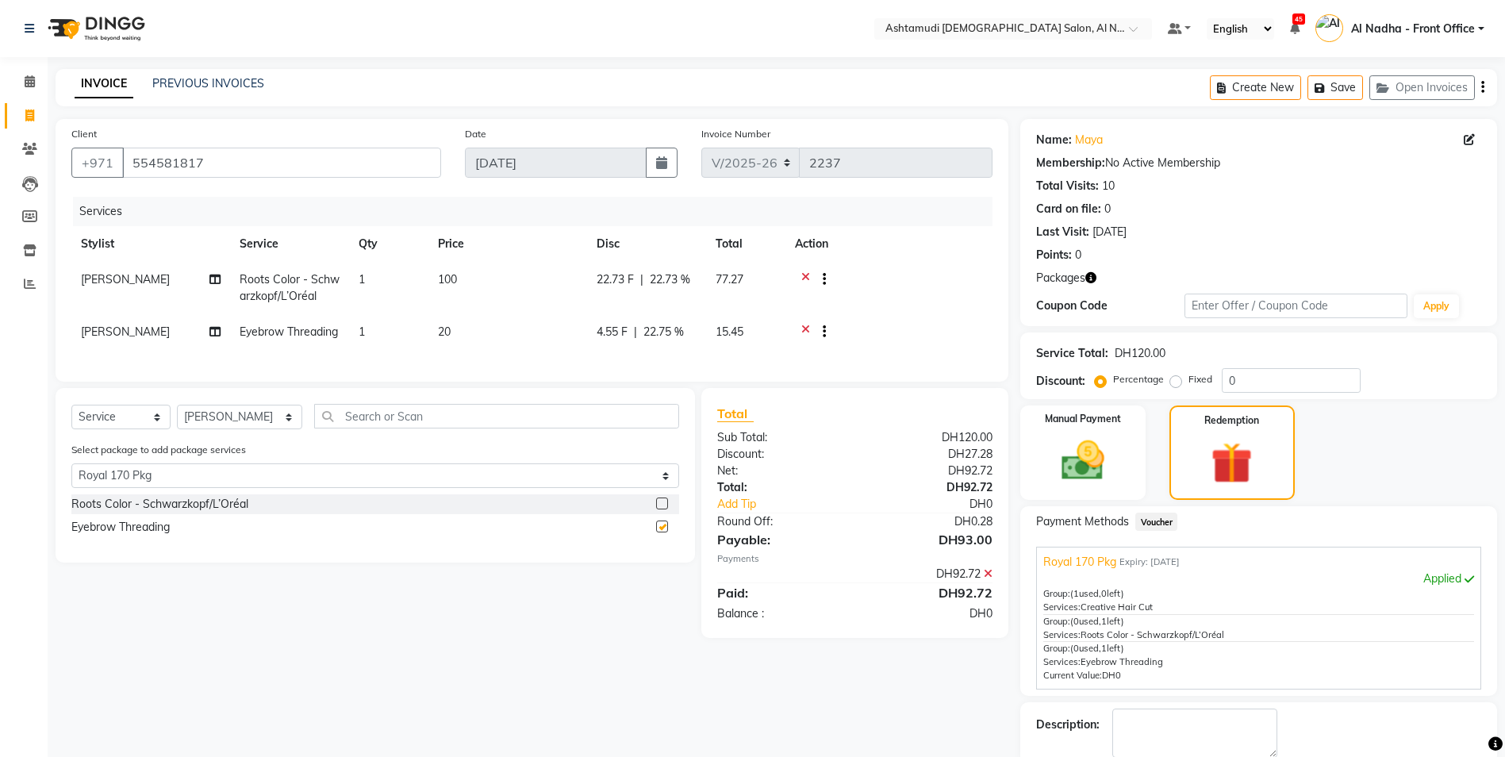
checkbox input "false"
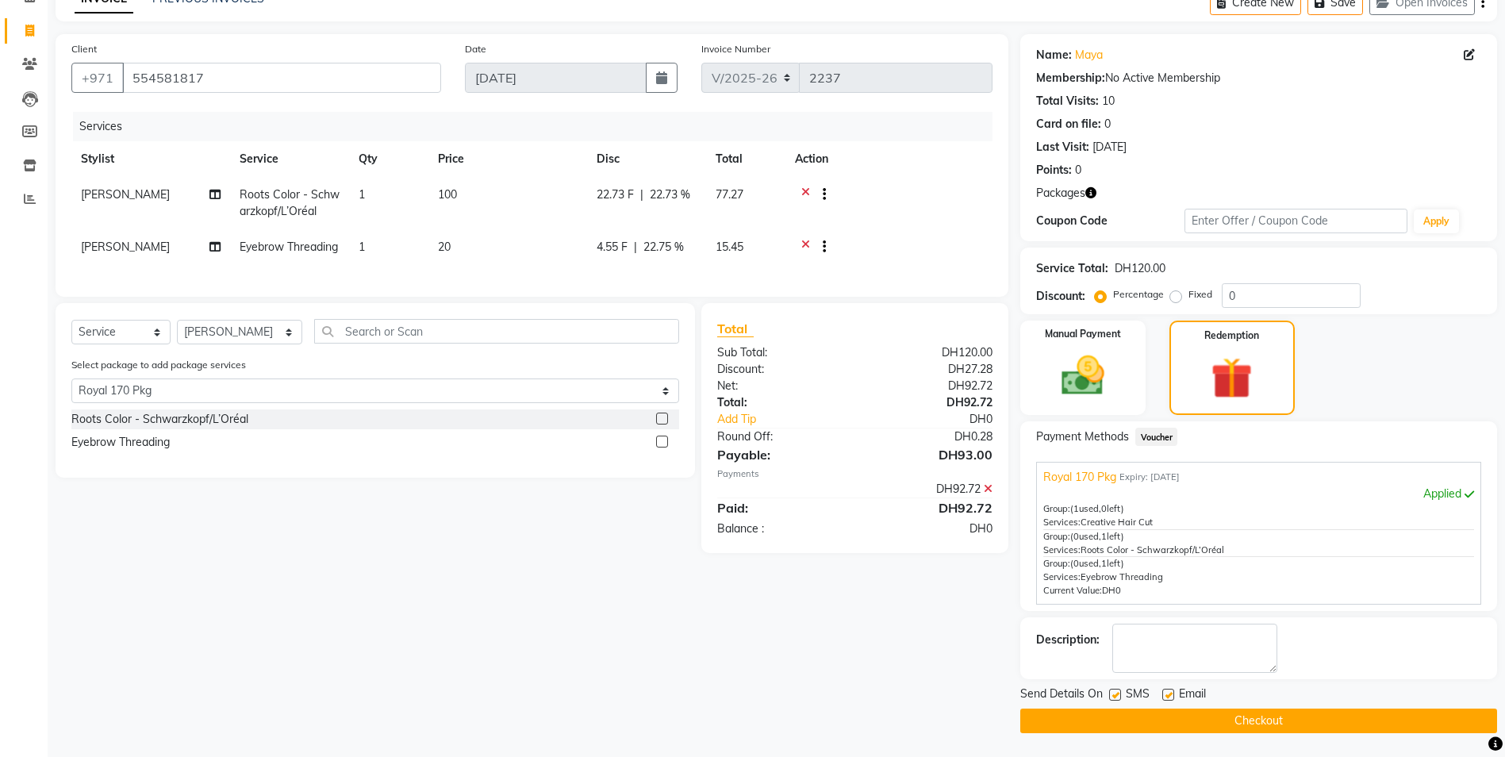
click at [1087, 727] on button "Checkout" at bounding box center [1258, 720] width 477 height 25
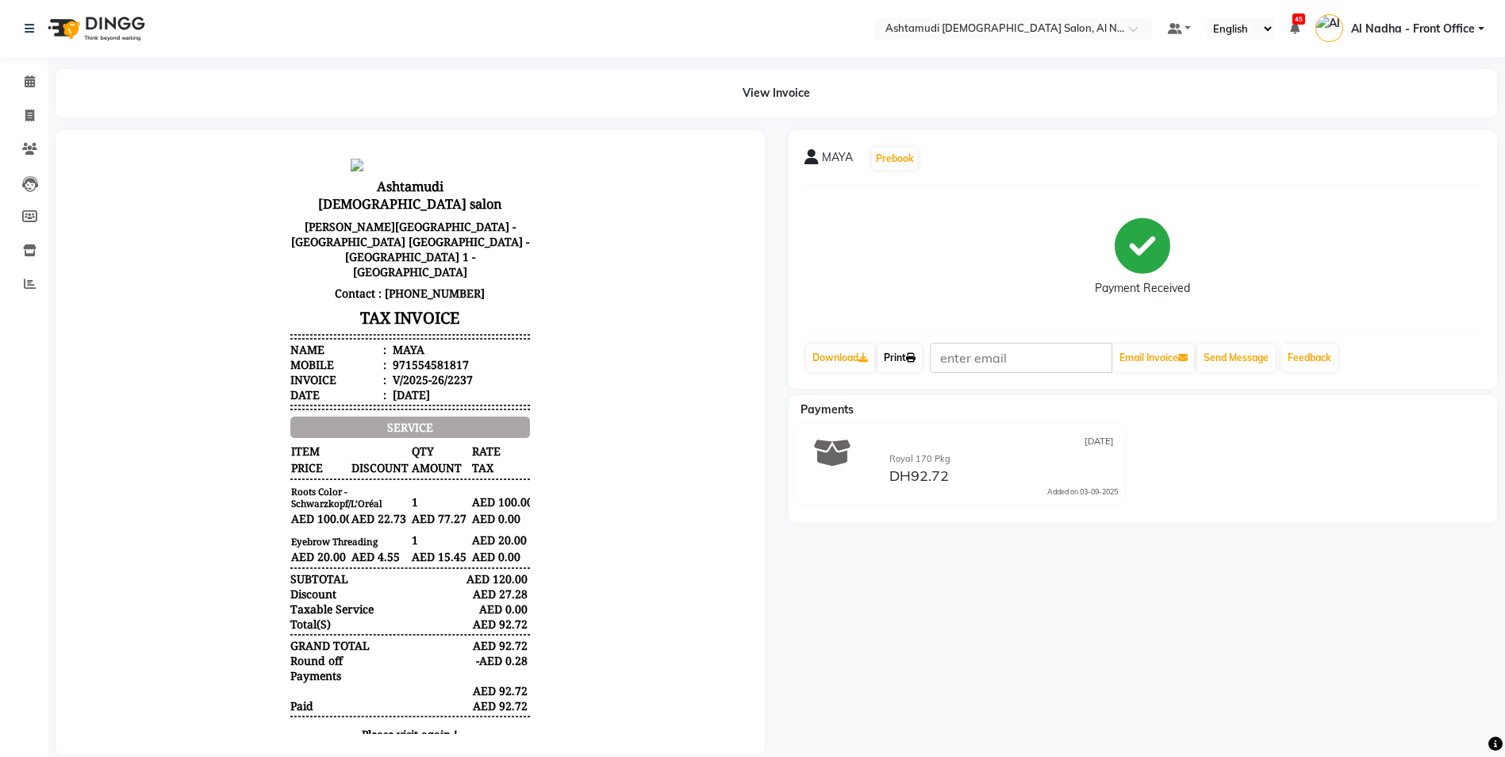
click at [900, 360] on link "Print" at bounding box center [899, 357] width 44 height 27
click at [25, 79] on icon at bounding box center [30, 81] width 10 height 12
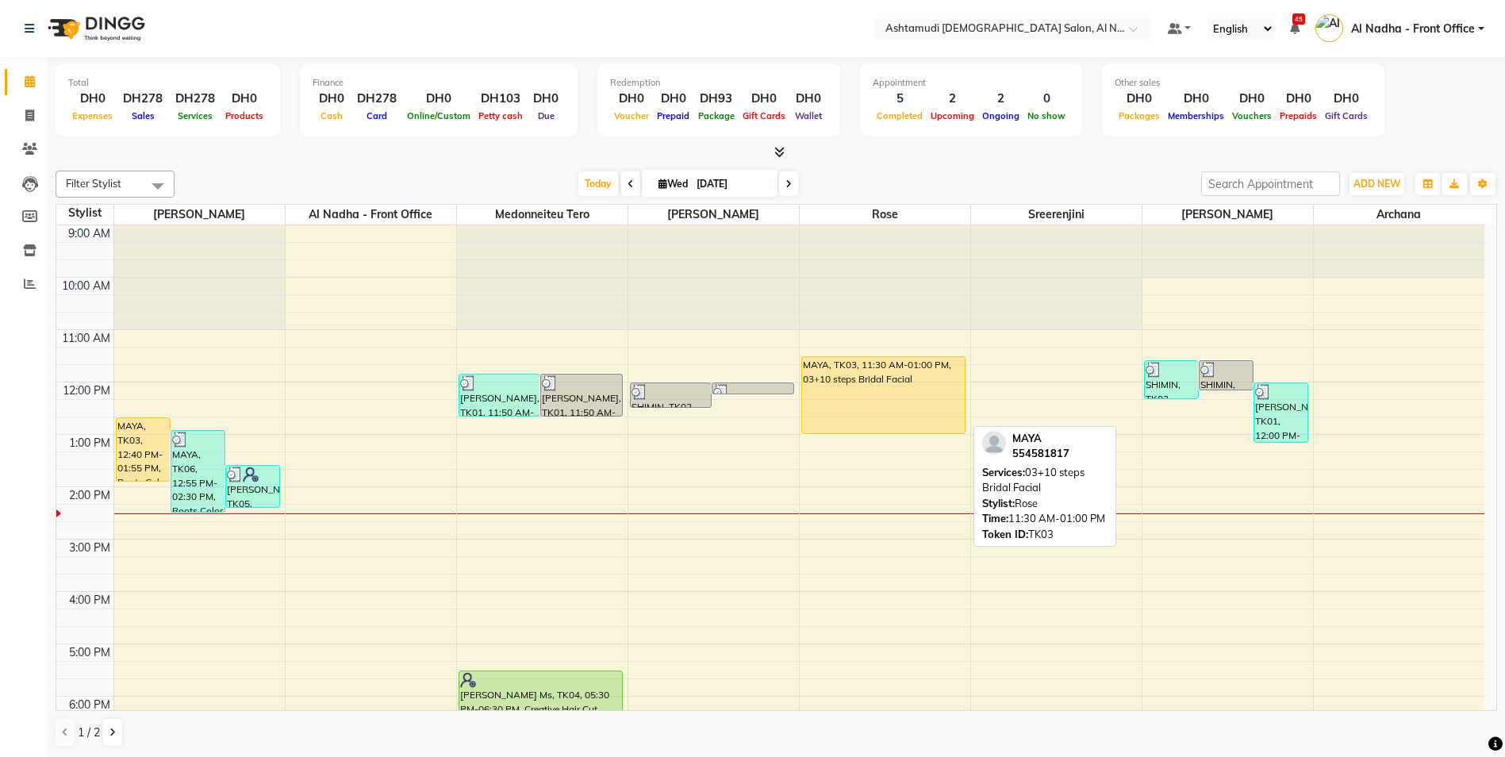
click at [844, 379] on div "MAYA, TK03, 11:30 AM-01:00 PM, 03+10 steps Bridal Facial" at bounding box center [883, 395] width 163 height 76
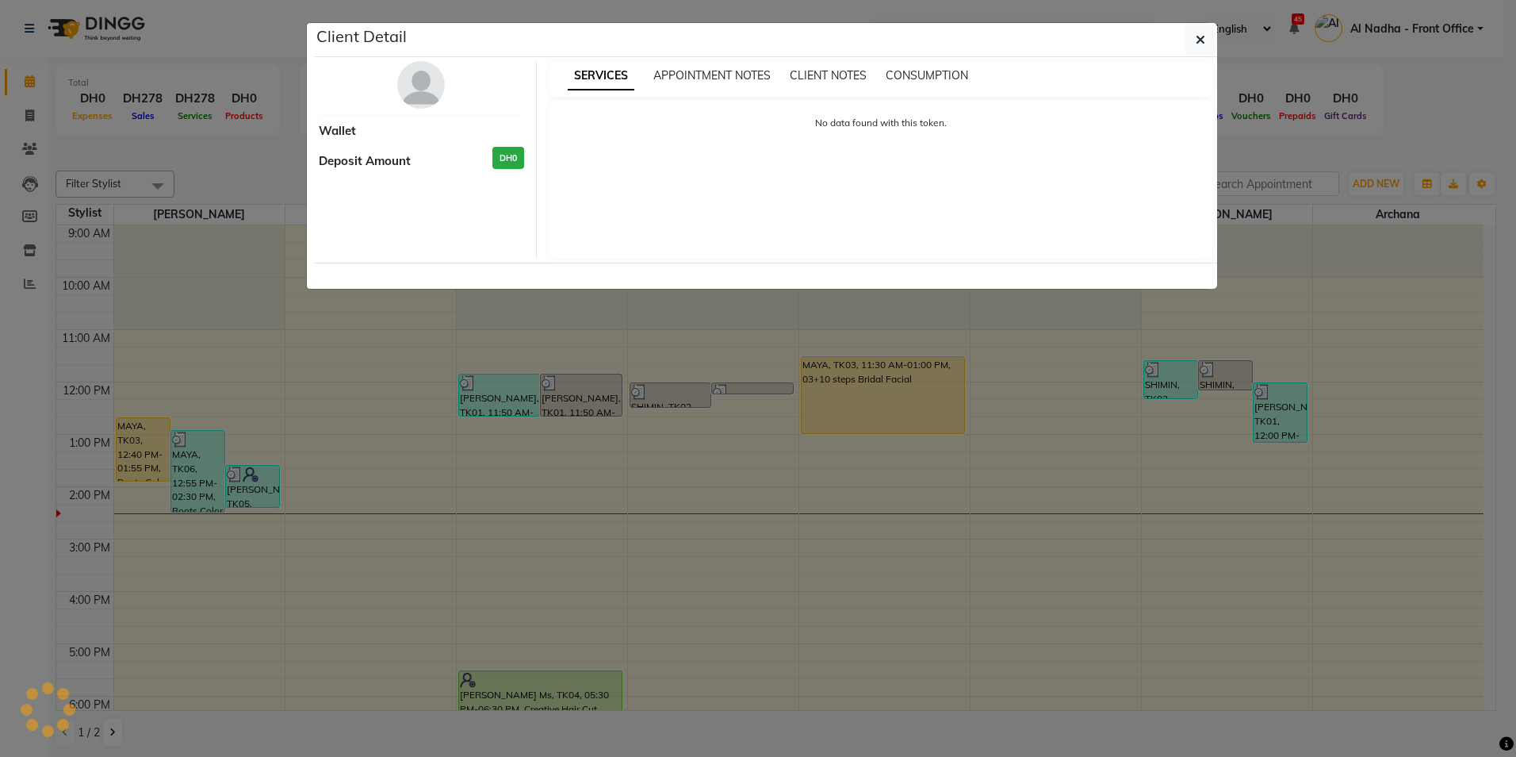
select select "1"
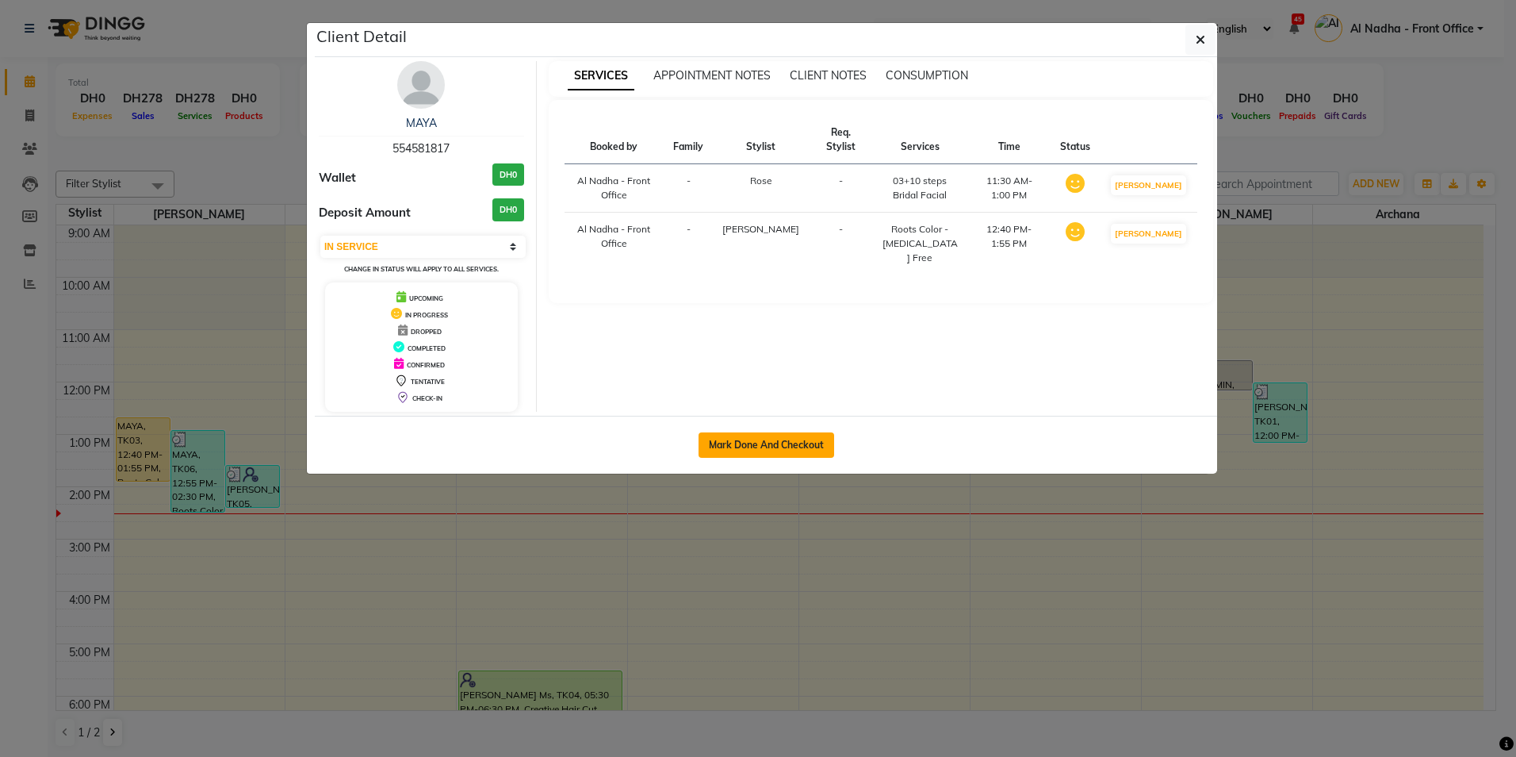
click at [758, 444] on button "Mark Done And Checkout" at bounding box center [767, 444] width 136 height 25
select select "service"
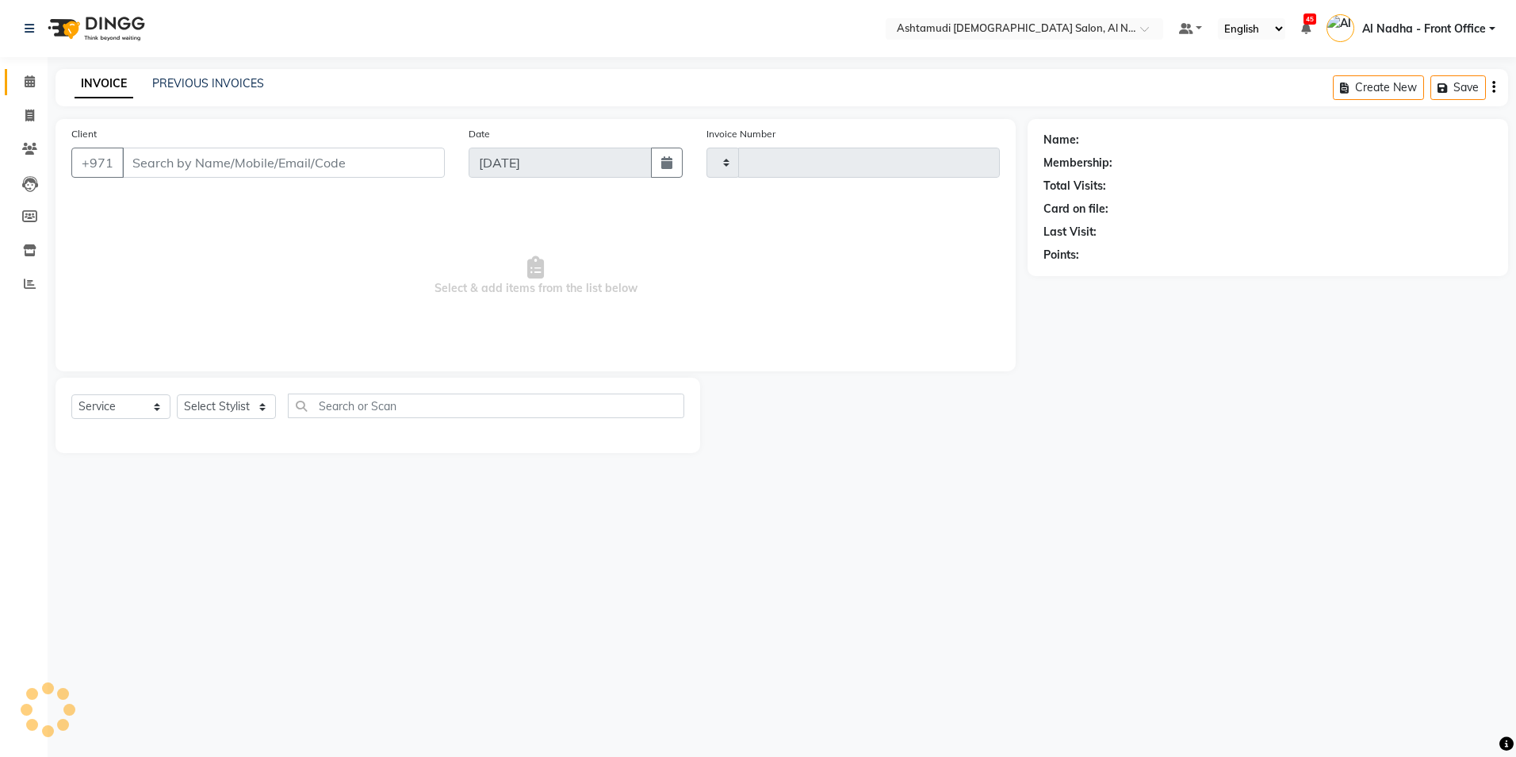
type input "2238"
select select "7088"
type input "554581817"
select select "59093"
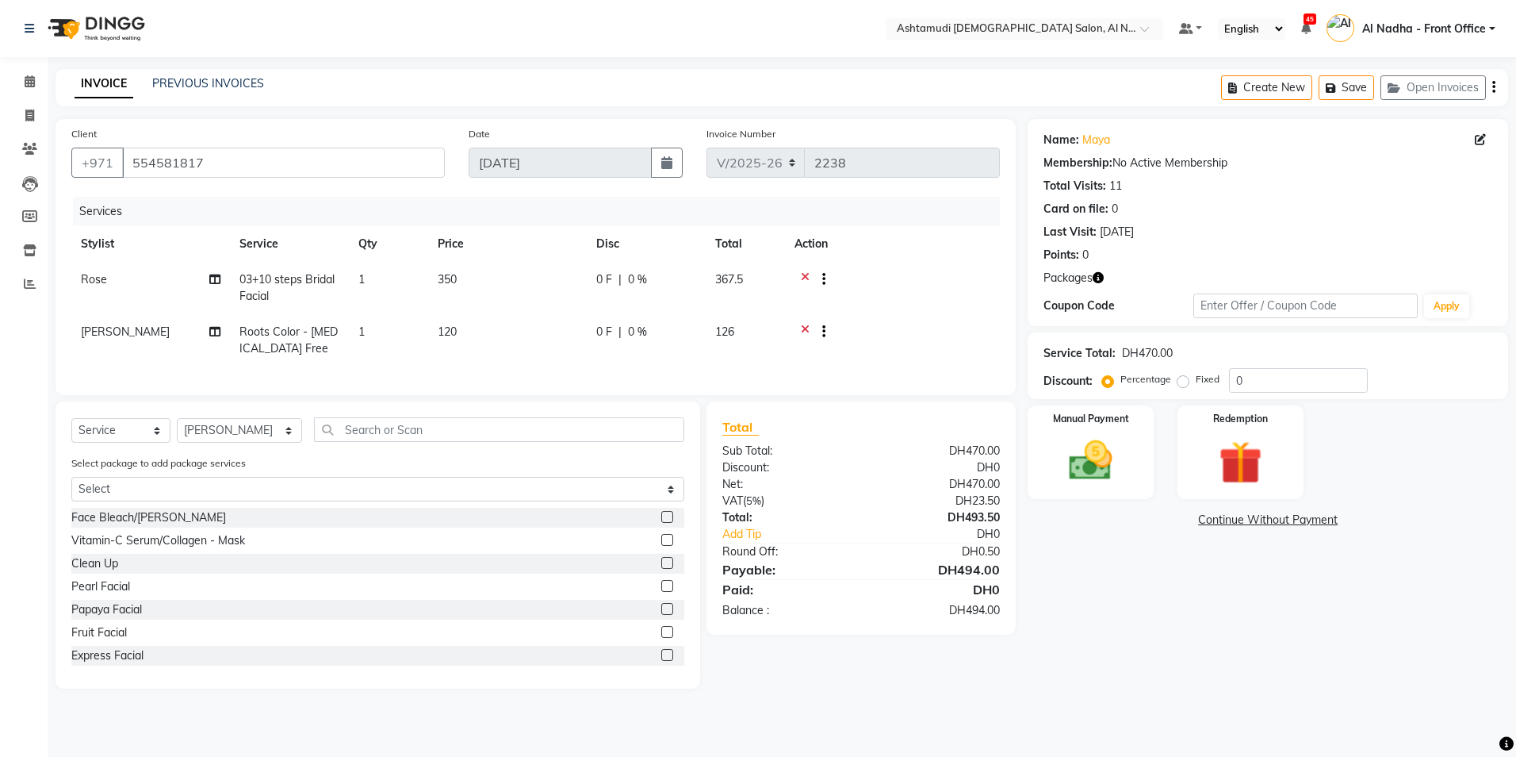
click at [126, 336] on span "[PERSON_NAME]" at bounding box center [125, 331] width 89 height 14
select select "59093"
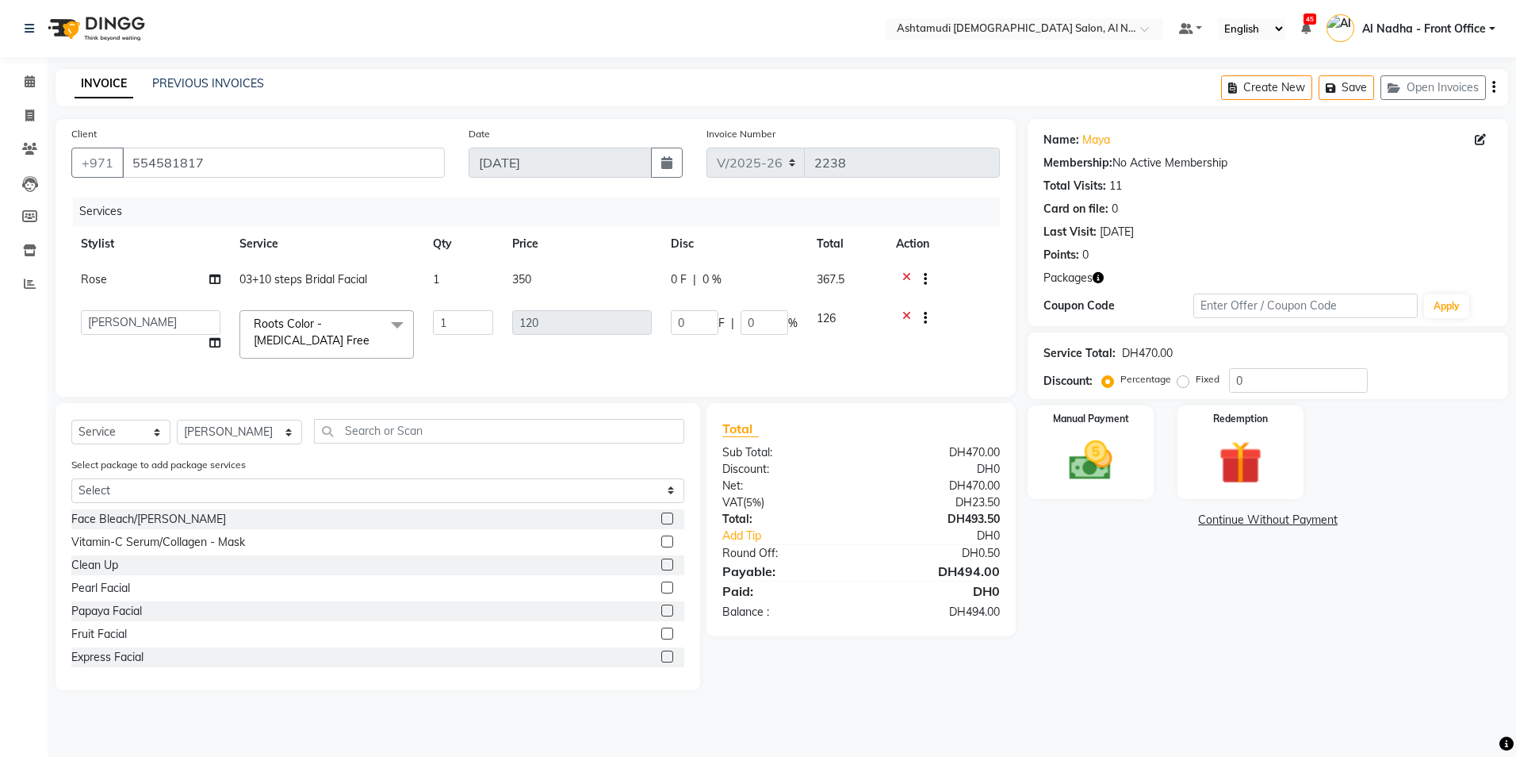
click at [904, 315] on icon at bounding box center [907, 320] width 9 height 20
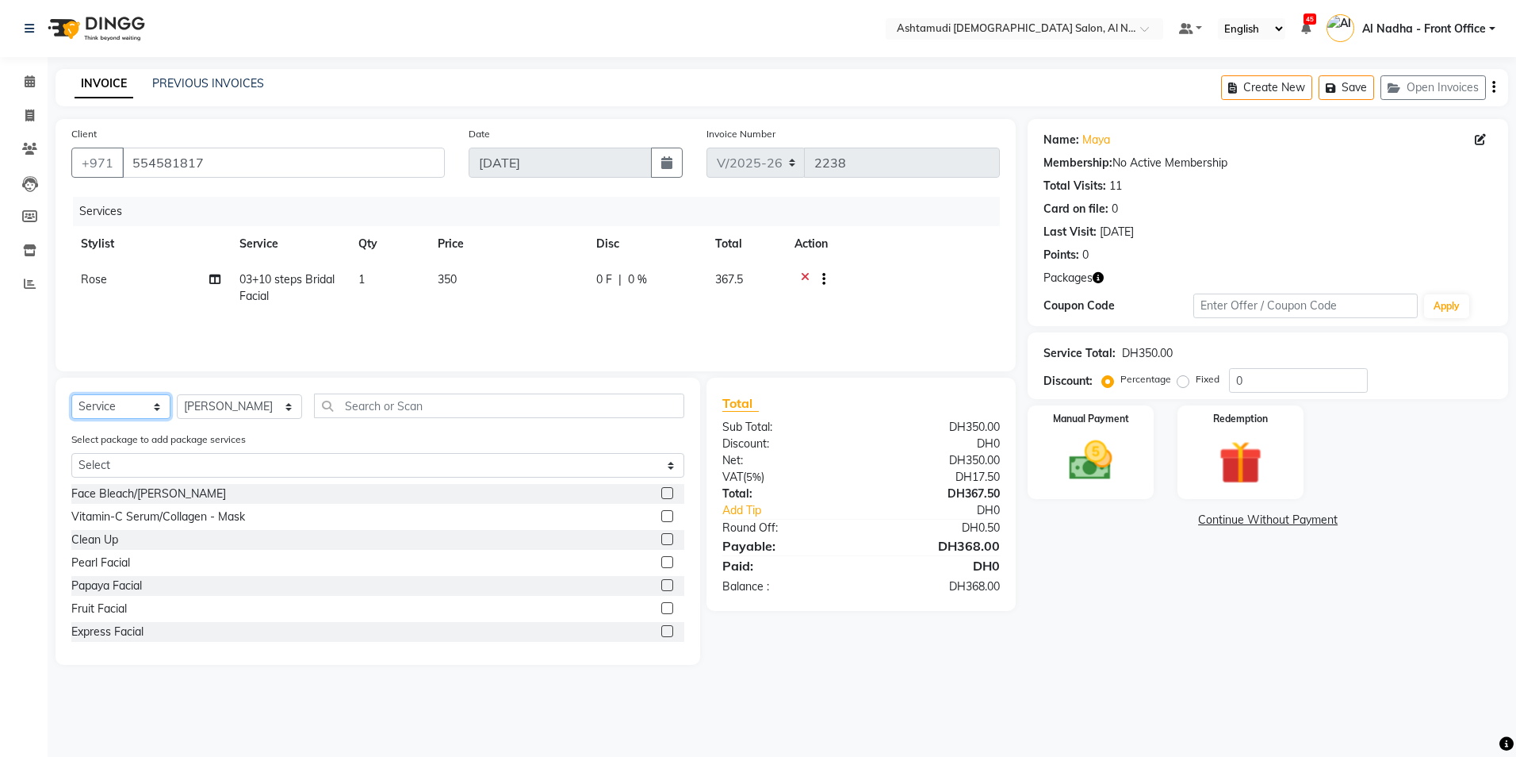
click at [96, 409] on select "Select Service Product Membership Package Voucher Prepaid Gift Card" at bounding box center [120, 406] width 99 height 25
click at [71, 394] on select "Select Service Product Membership Package Voucher Prepaid Gift Card" at bounding box center [120, 406] width 99 height 25
click at [229, 396] on select "Select Stylist Al Nadha - Front Office Archana Medonneiteu Tero [PERSON_NAME] […" at bounding box center [239, 406] width 125 height 25
select select "68348"
click at [177, 394] on select "Select Stylist Al Nadha - Front Office Archana Medonneiteu Tero [PERSON_NAME] […" at bounding box center [239, 406] width 125 height 25
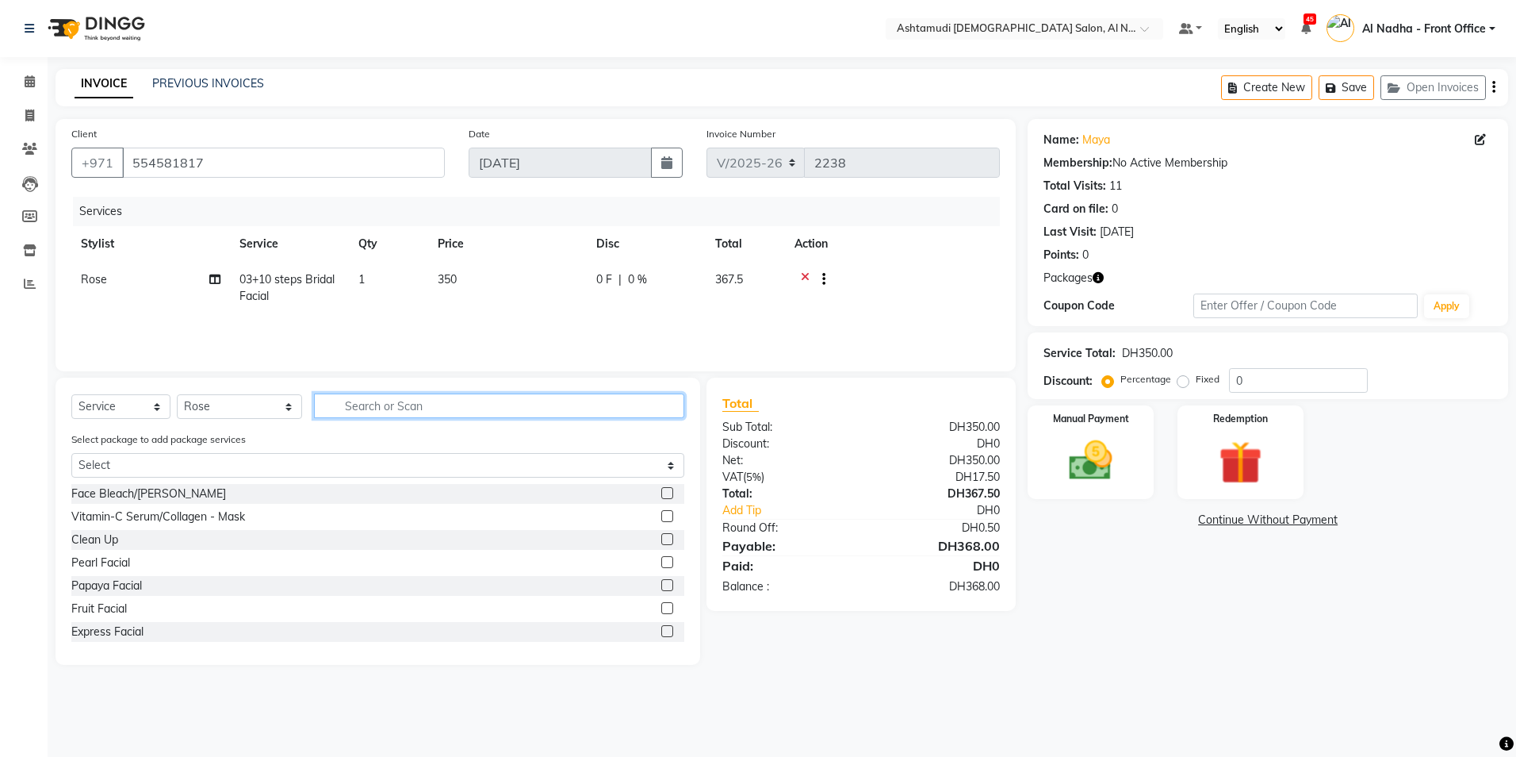
click at [380, 409] on input "text" at bounding box center [499, 405] width 370 height 25
type input "CURE"
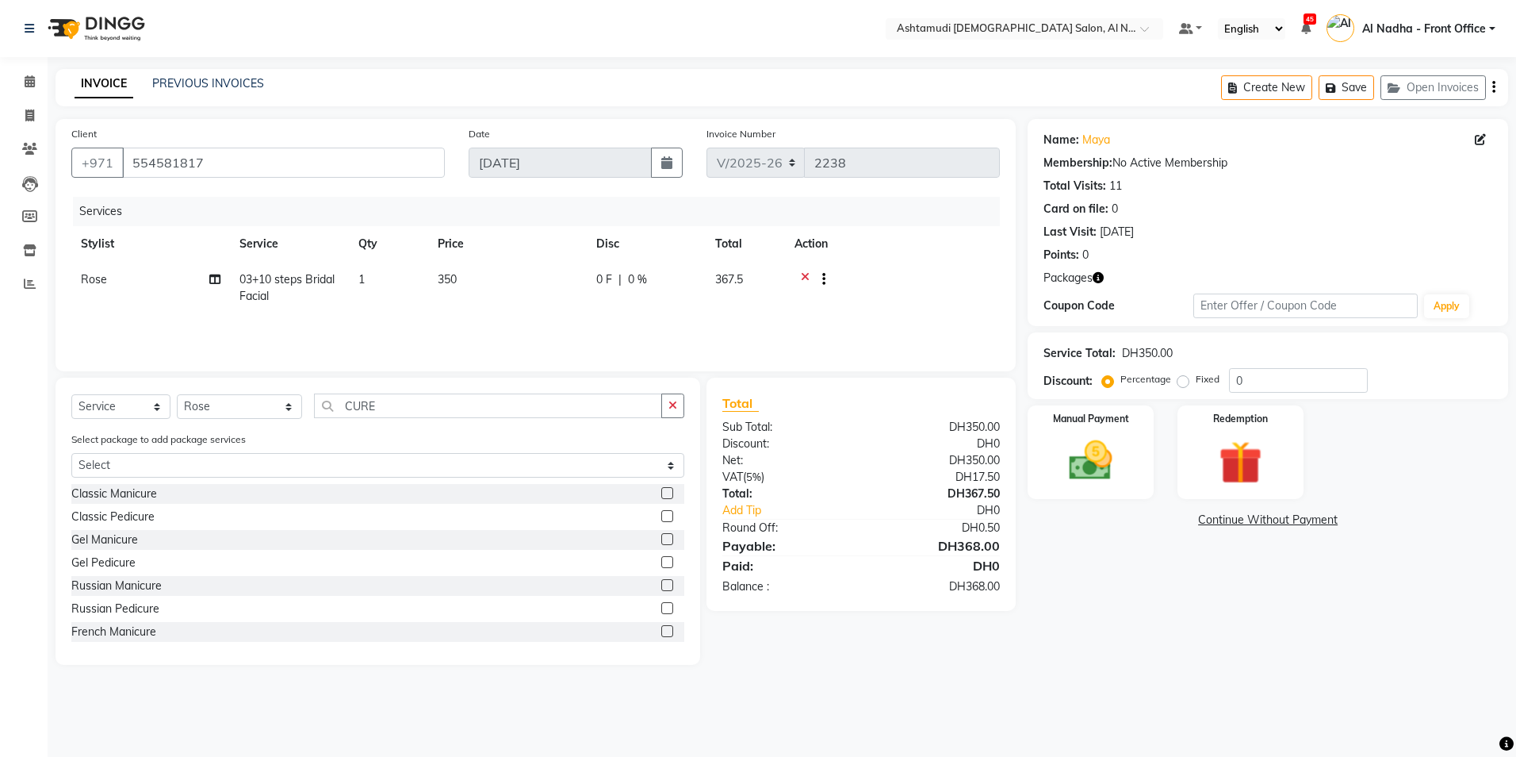
click at [661, 515] on label at bounding box center [667, 516] width 12 height 12
click at [661, 515] on input "checkbox" at bounding box center [666, 517] width 10 height 10
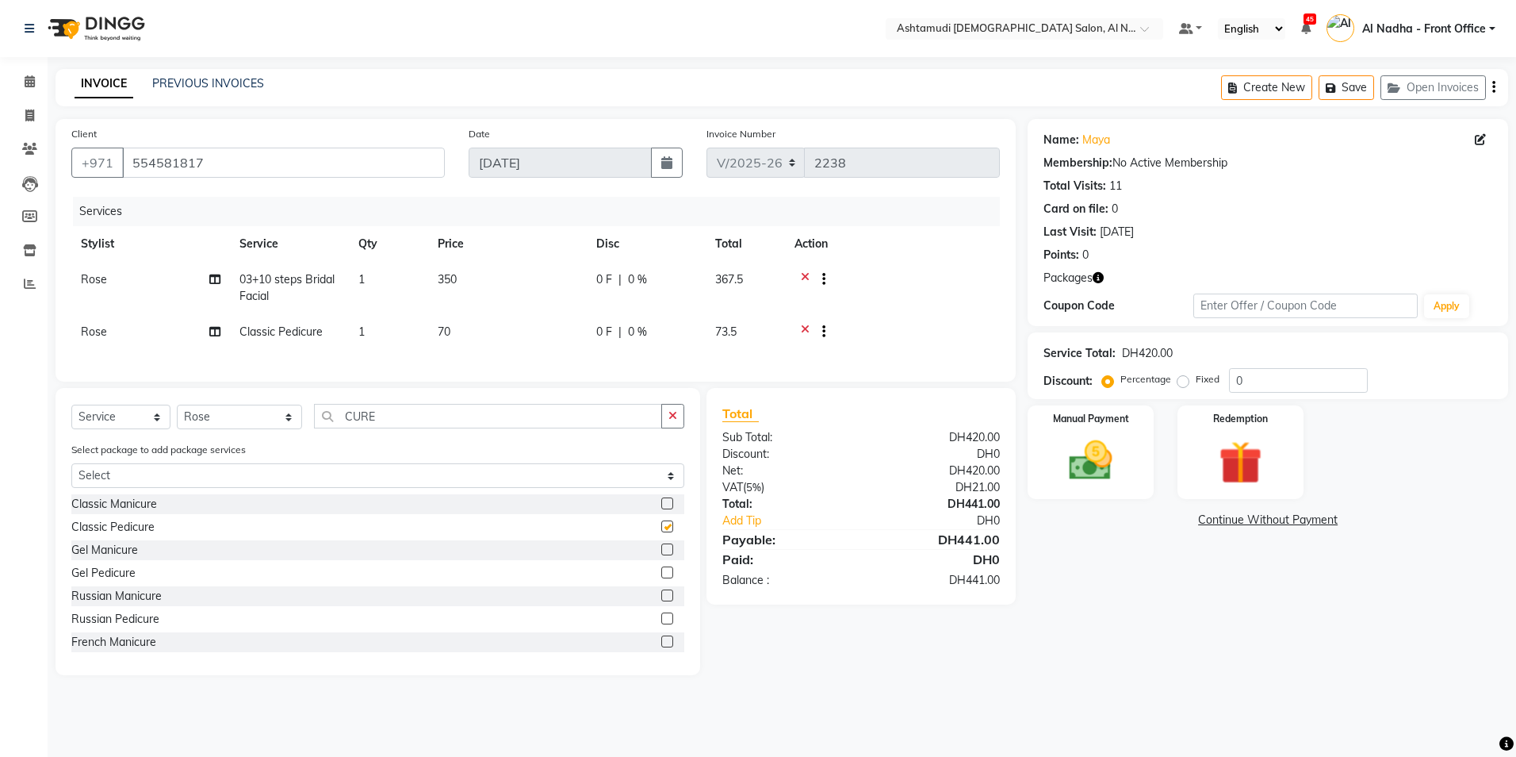
checkbox input "false"
click at [661, 509] on label at bounding box center [667, 503] width 12 height 12
click at [661, 509] on input "checkbox" at bounding box center [666, 504] width 10 height 10
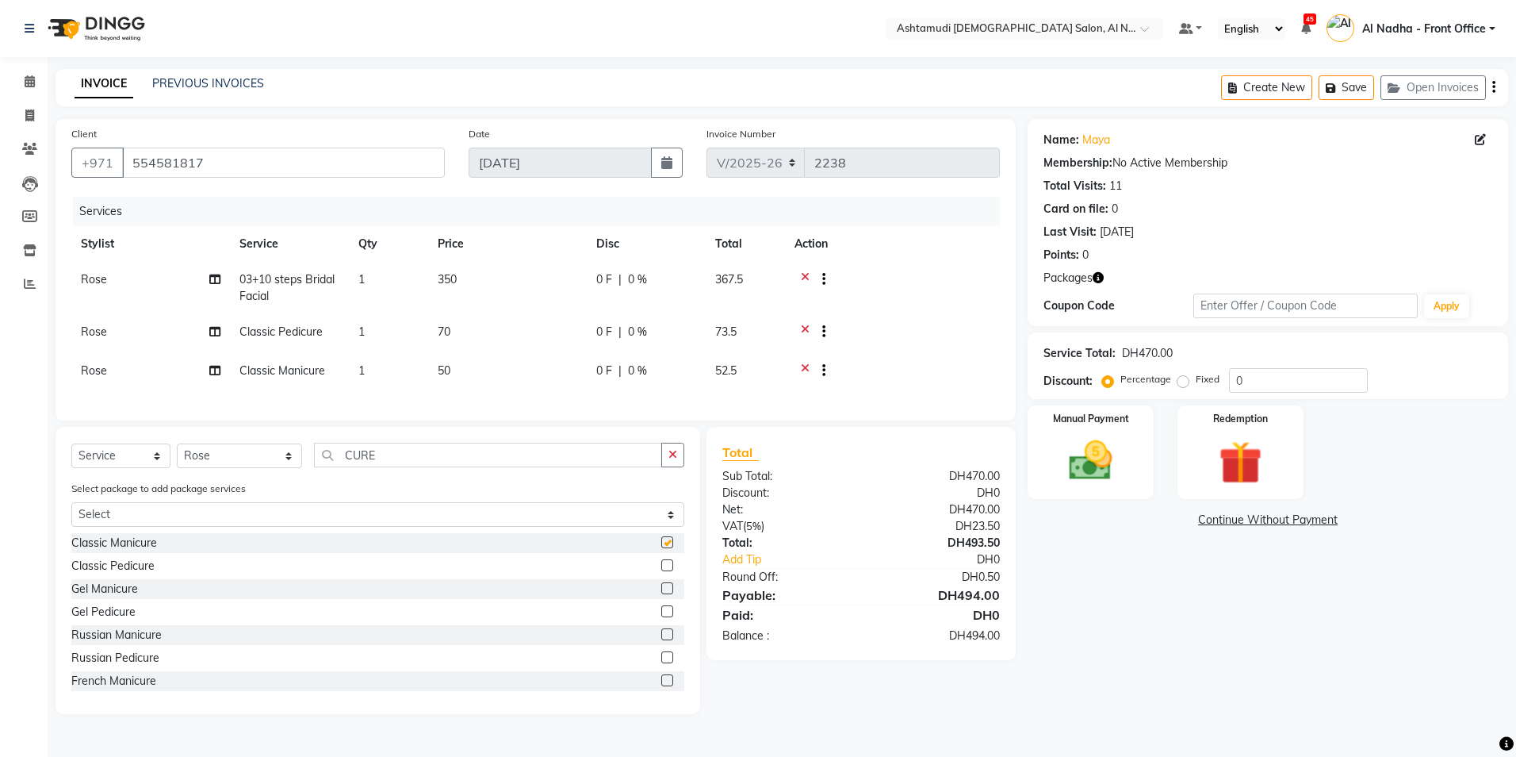
checkbox input "false"
click at [377, 465] on input "CURE" at bounding box center [487, 455] width 347 height 25
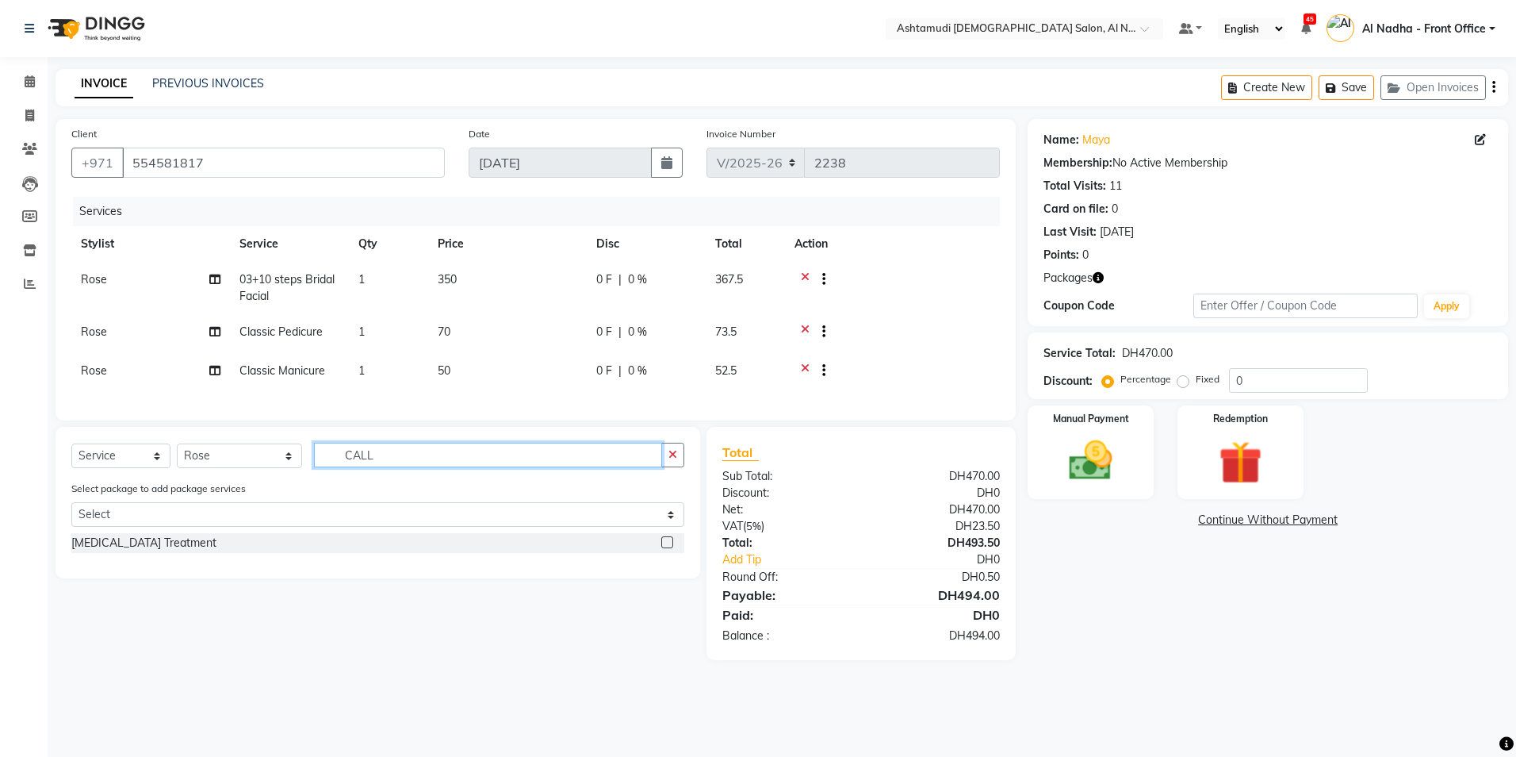
type input "CALL"
click at [669, 548] on label at bounding box center [667, 542] width 12 height 12
click at [669, 548] on input "checkbox" at bounding box center [666, 543] width 10 height 10
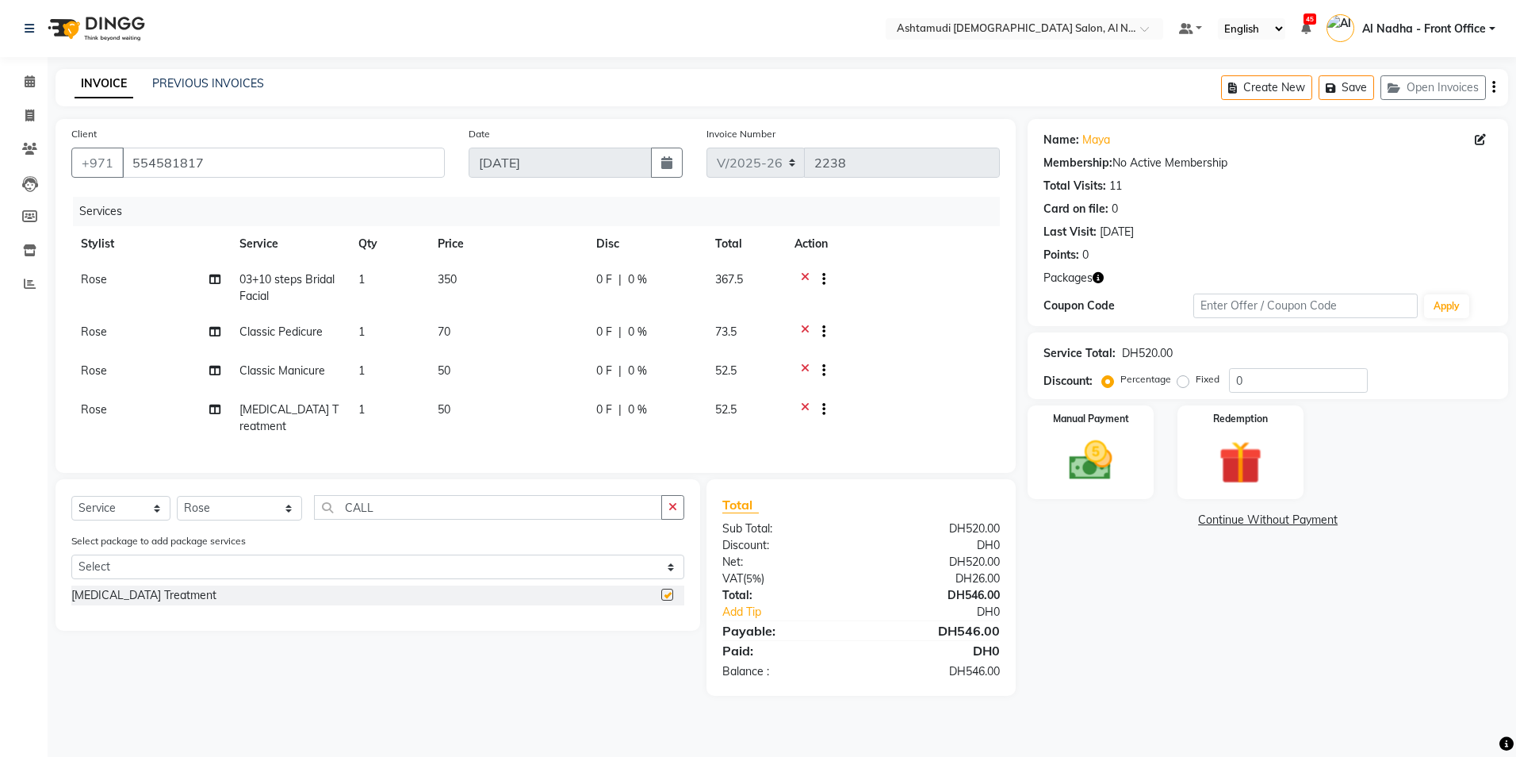
checkbox input "false"
click at [1278, 381] on input "0" at bounding box center [1298, 380] width 139 height 25
type input "025"
click at [1115, 461] on img at bounding box center [1091, 461] width 74 height 52
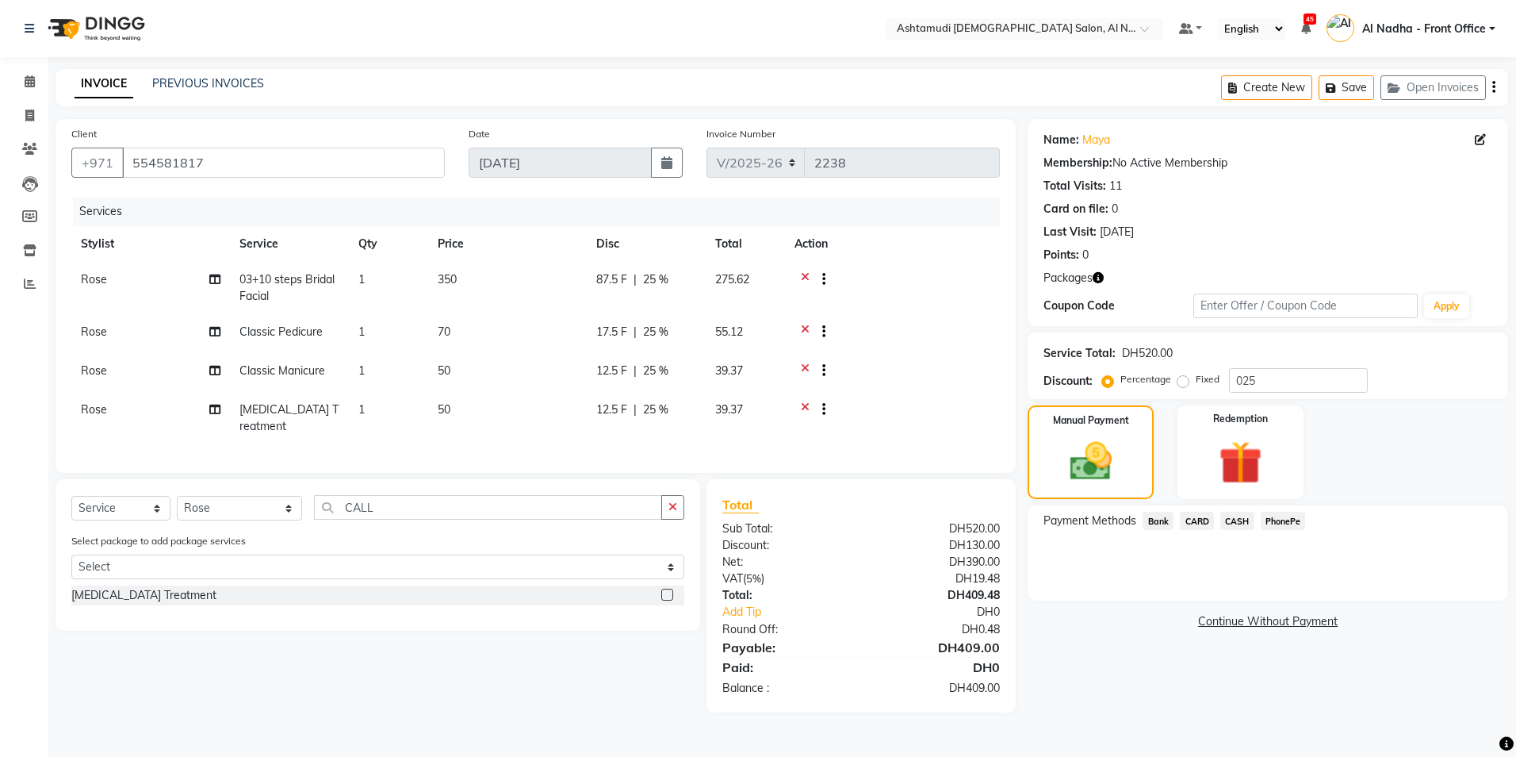
click at [1196, 520] on span "CARD" at bounding box center [1197, 521] width 34 height 18
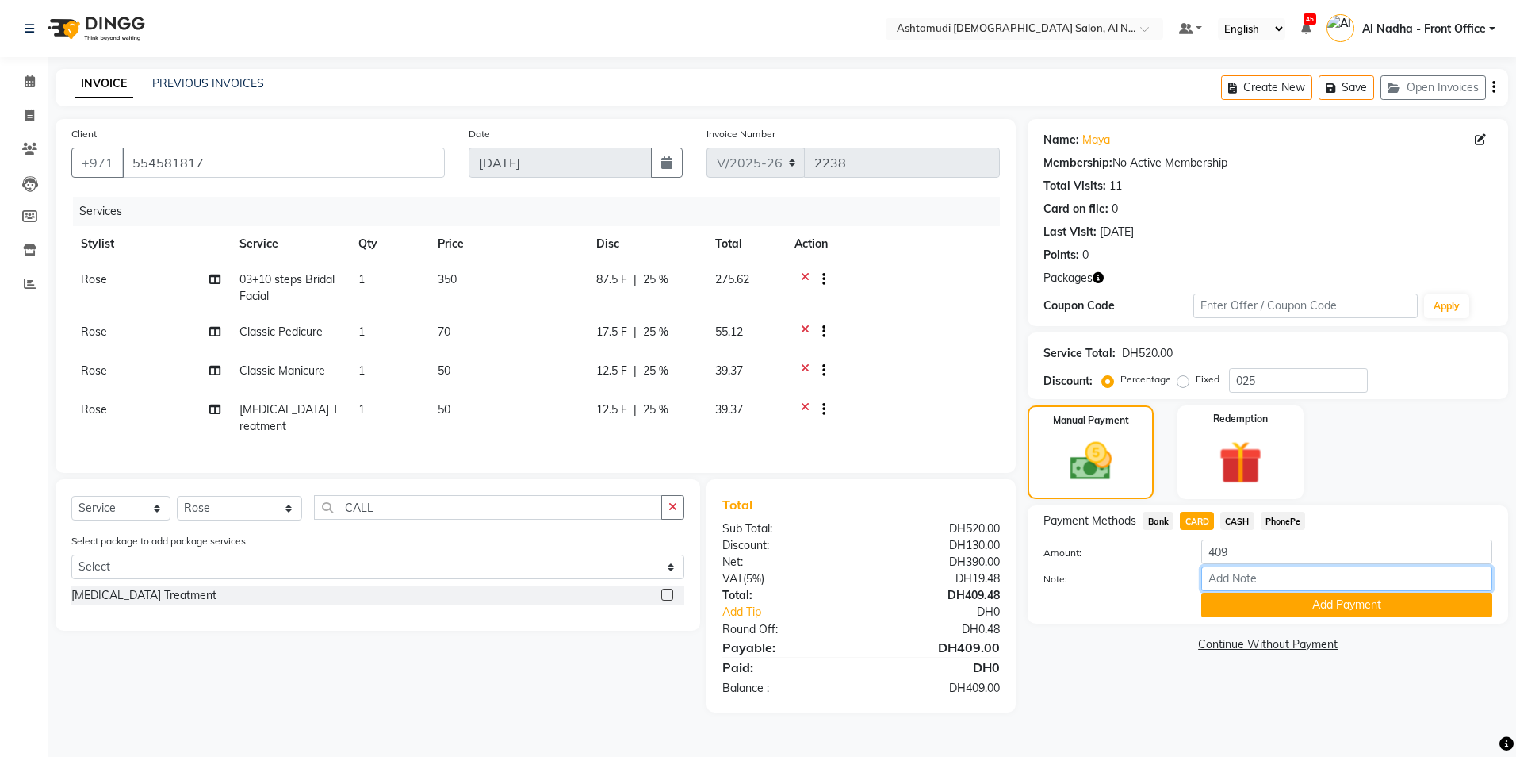
click at [1233, 579] on input "Note:" at bounding box center [1347, 578] width 291 height 25
type input "A"
type input "sreerenjini"
click at [1248, 606] on button "Add Payment" at bounding box center [1347, 604] width 291 height 25
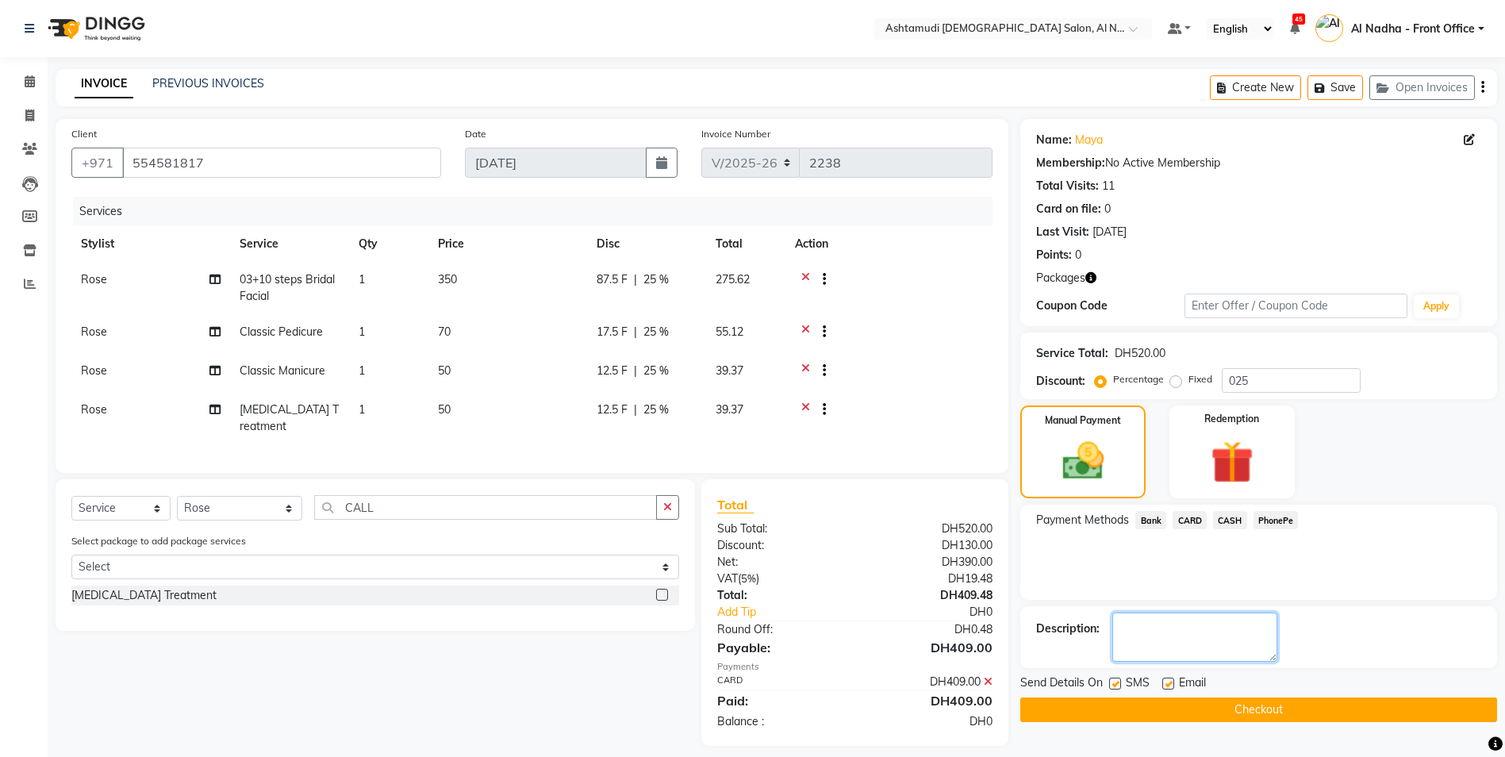
click at [1198, 621] on textarea at bounding box center [1194, 636] width 165 height 49
type textarea "6119"
click at [1097, 710] on button "Checkout" at bounding box center [1258, 709] width 477 height 25
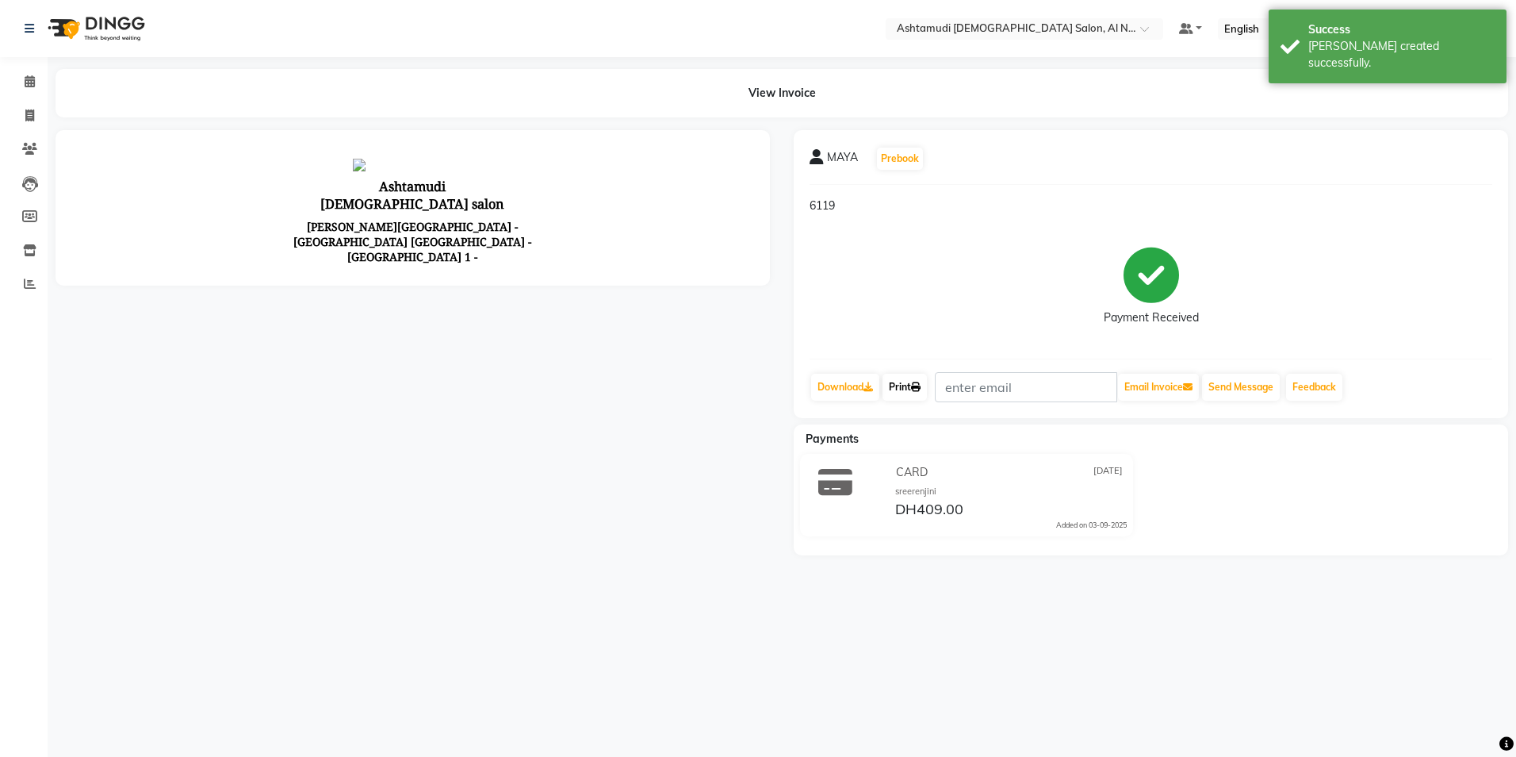
click at [905, 386] on link "Print" at bounding box center [905, 387] width 44 height 27
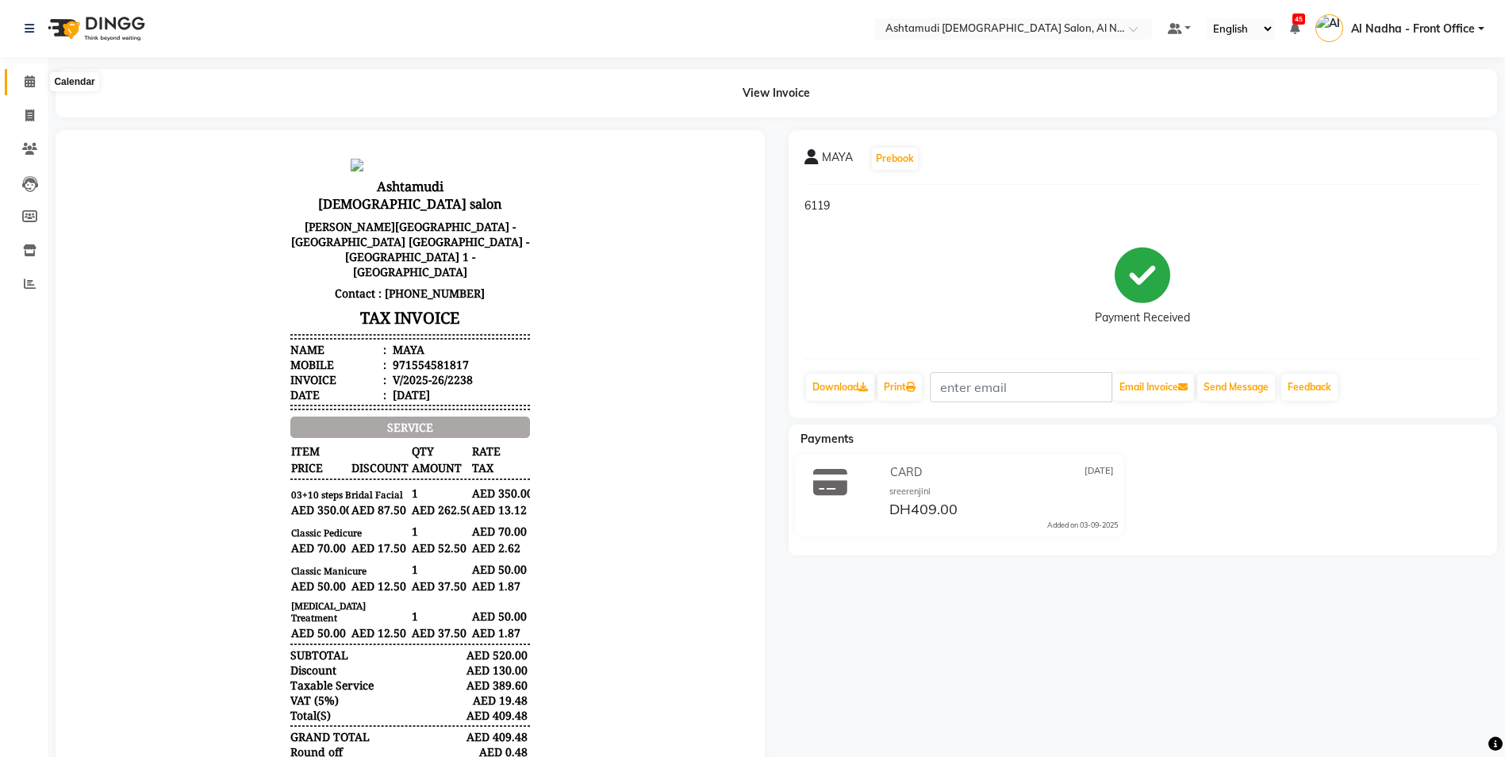
click at [28, 79] on icon at bounding box center [30, 81] width 10 height 12
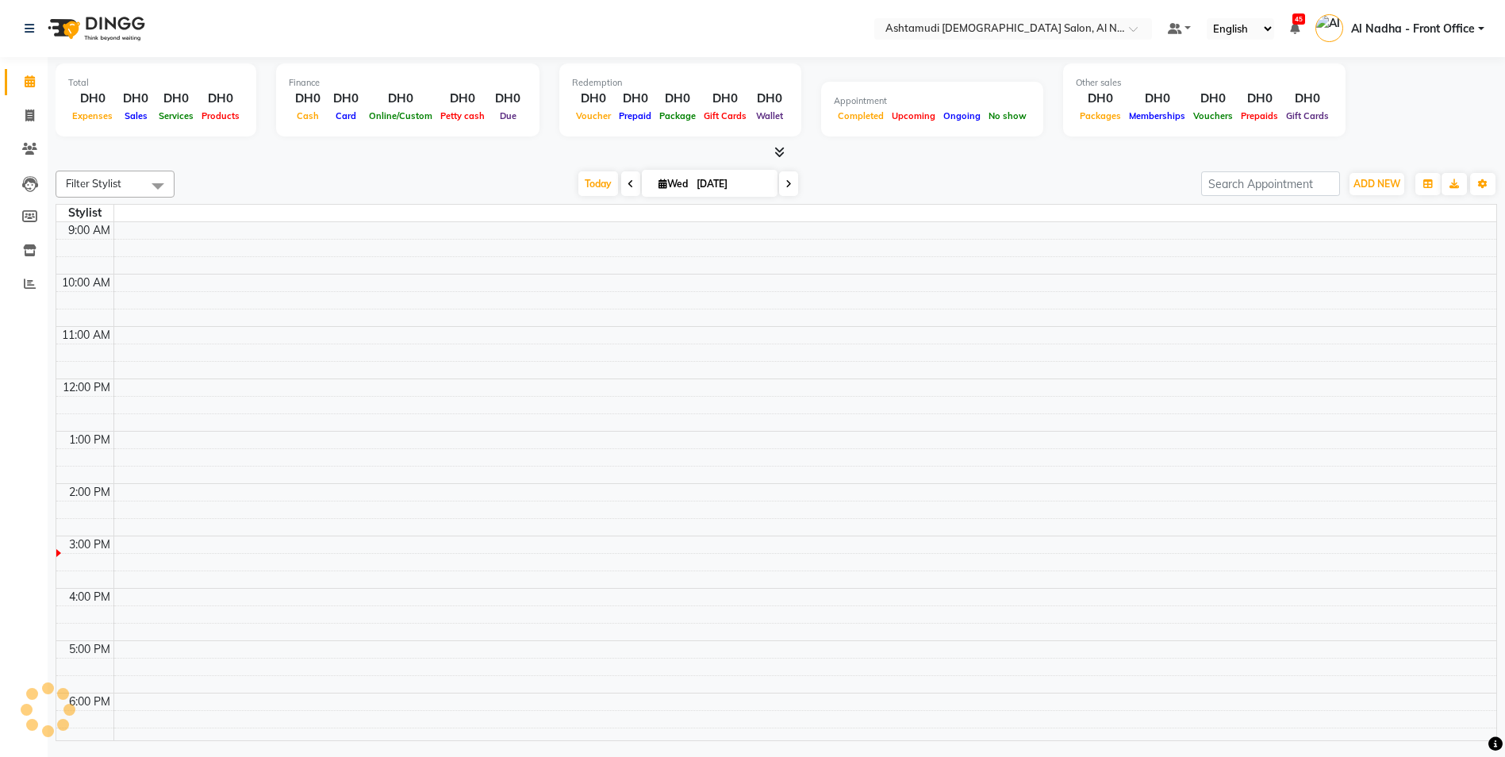
scroll to position [217, 0]
